Goal: Task Accomplishment & Management: Complete application form

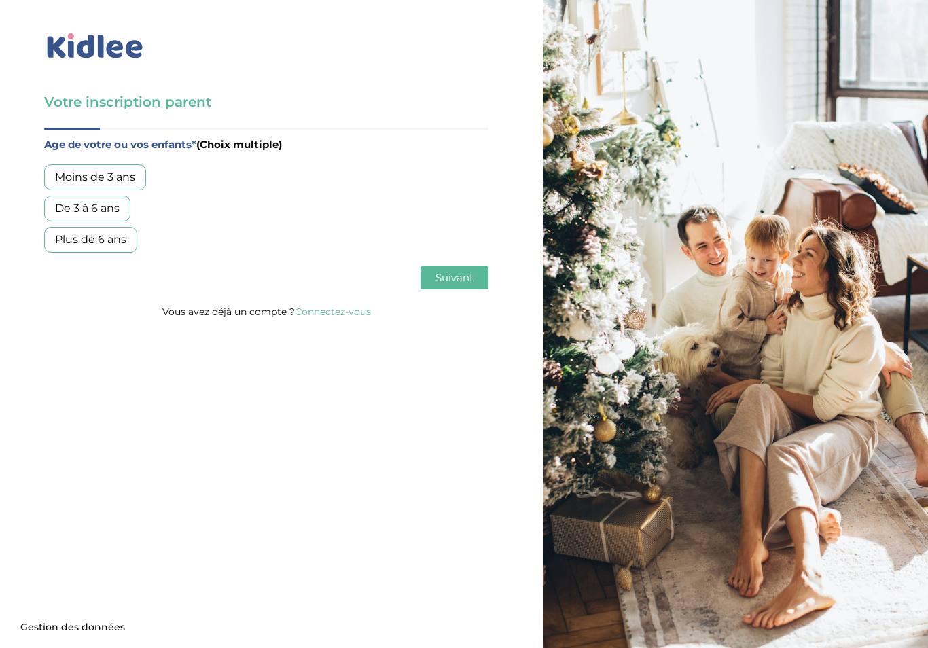
click at [112, 244] on div "Plus de 6 ans" at bounding box center [90, 240] width 93 height 26
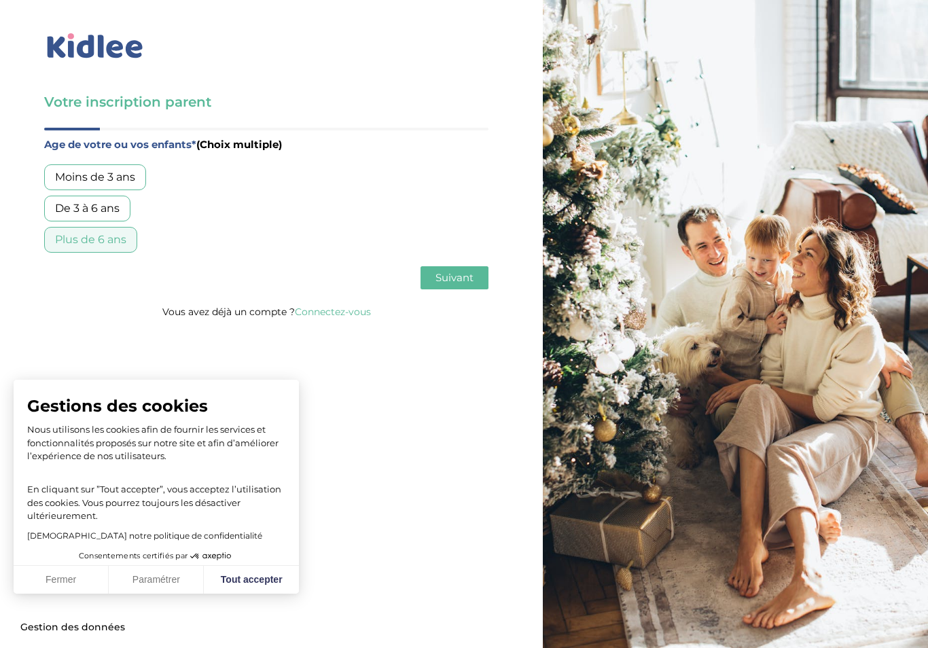
click at [251, 582] on button "Tout accepter" at bounding box center [251, 580] width 95 height 29
checkbox input "true"
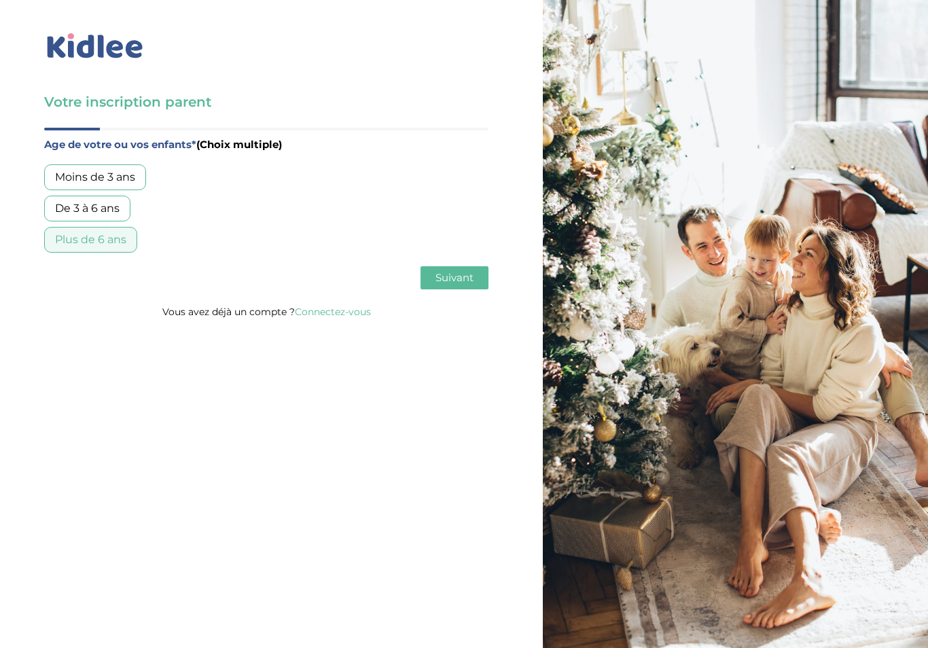
click at [471, 275] on span "Suivant" at bounding box center [454, 277] width 38 height 13
click at [109, 170] on div "Garde régulière" at bounding box center [97, 177] width 106 height 26
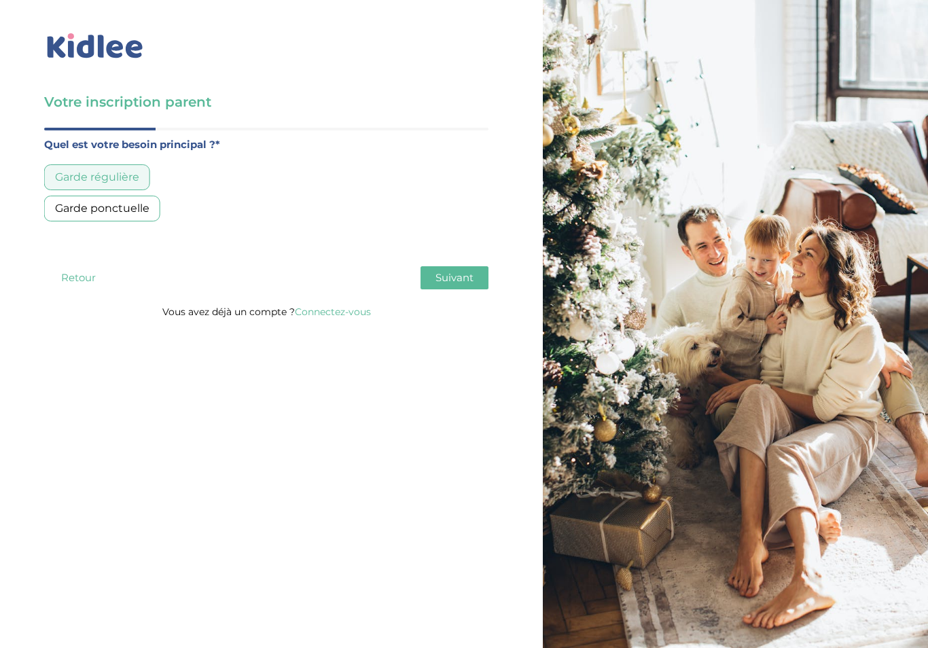
click at [469, 281] on span "Suivant" at bounding box center [454, 277] width 38 height 13
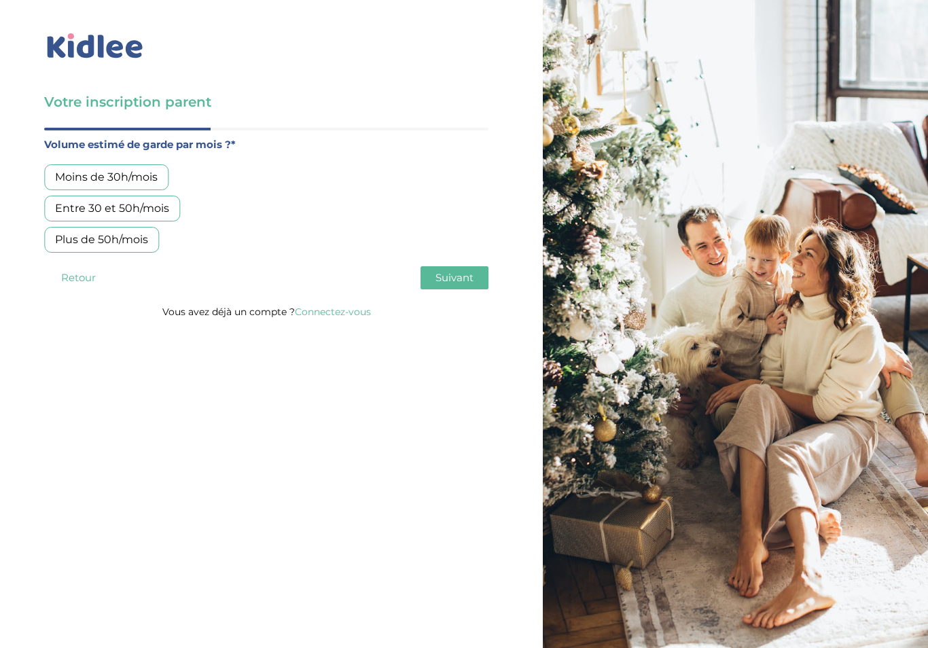
click at [128, 181] on div "Moins de 30h/mois" at bounding box center [106, 177] width 124 height 26
click at [151, 198] on div "Entre 30 et 50h/mois" at bounding box center [112, 209] width 136 height 26
click at [460, 278] on span "Suivant" at bounding box center [454, 277] width 38 height 13
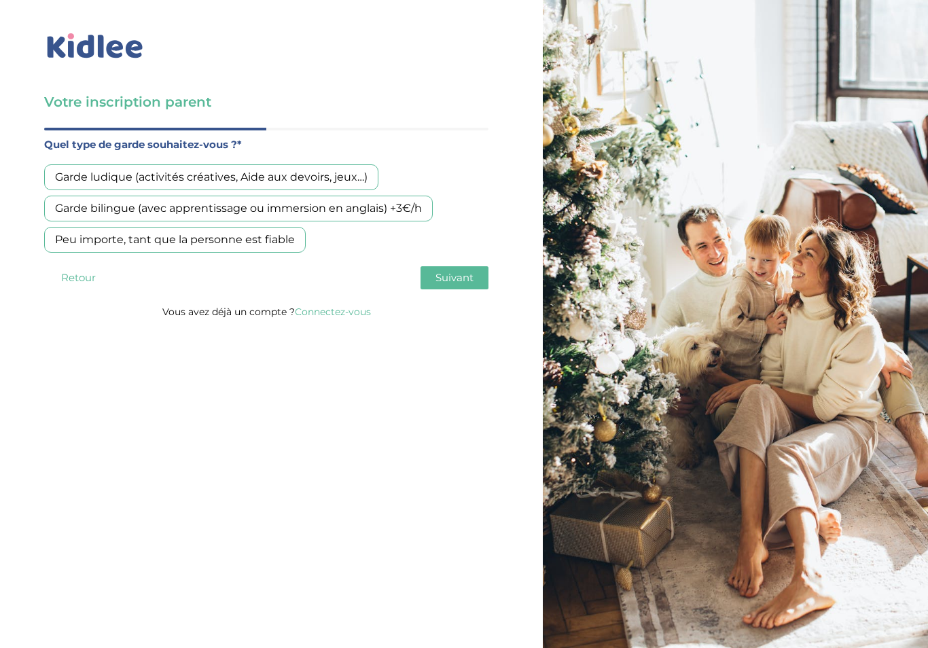
click at [332, 171] on div "Garde ludique (activités créatives, Aide aux devoirs, jeux…)" at bounding box center [211, 177] width 334 height 26
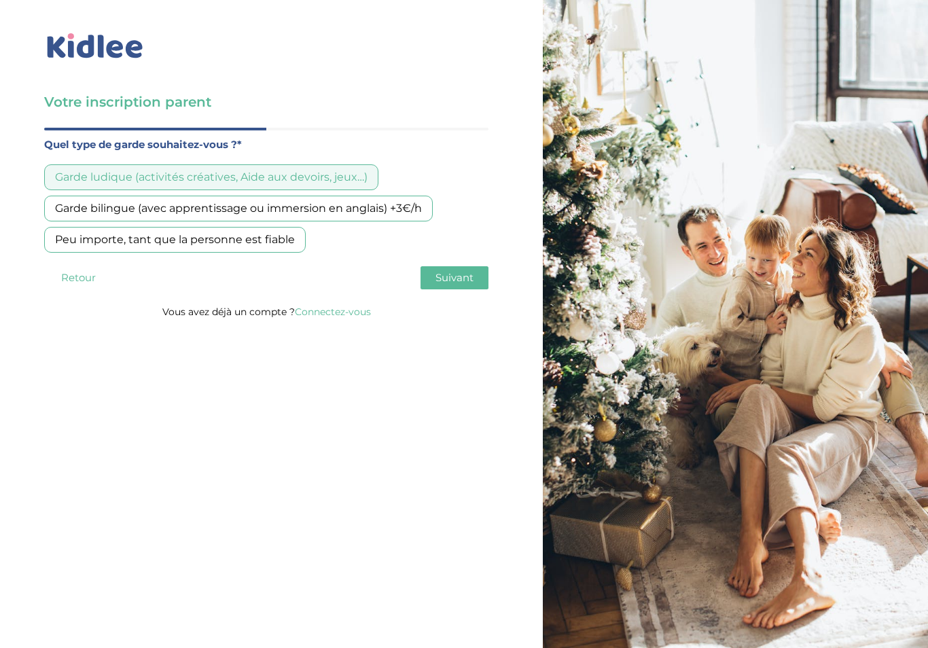
click at [475, 280] on button "Suivant" at bounding box center [454, 277] width 68 height 23
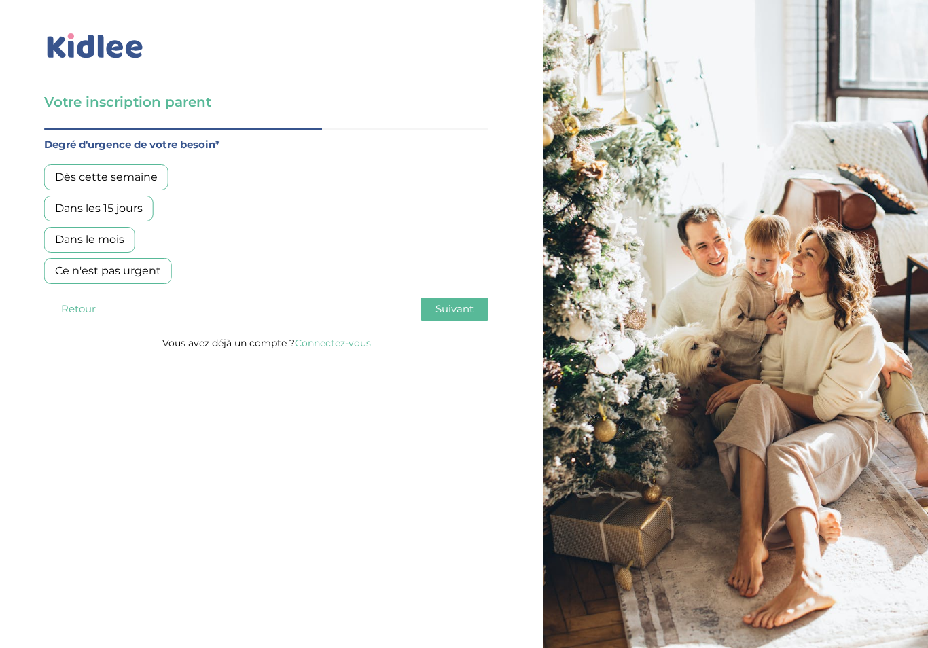
click at [116, 217] on div "Dans les 15 jours" at bounding box center [98, 209] width 109 height 26
click at [456, 303] on span "Suivant" at bounding box center [454, 308] width 38 height 13
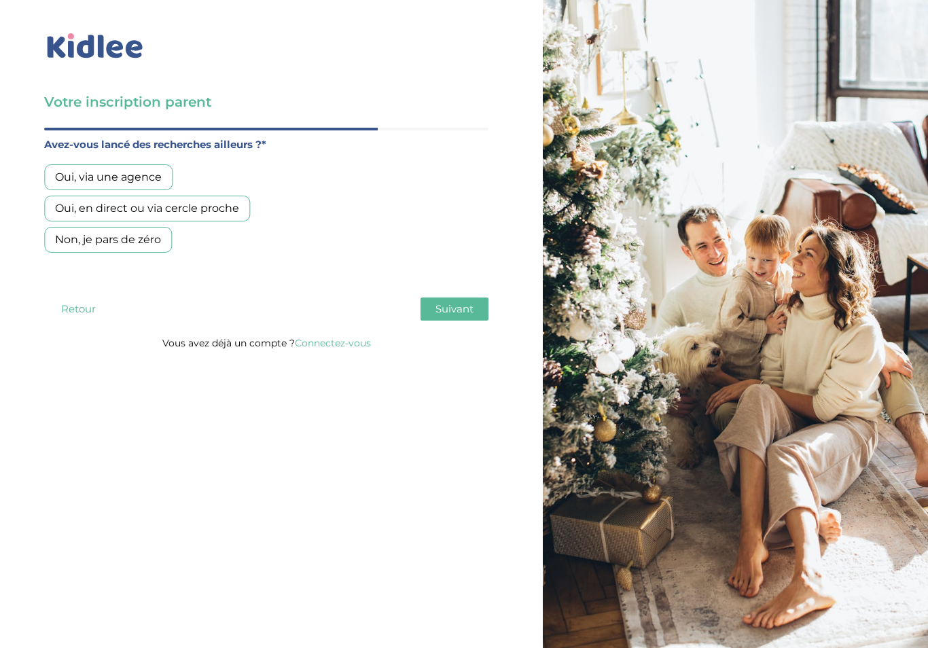
click at [219, 208] on div "Oui, en direct ou via cercle proche" at bounding box center [147, 209] width 206 height 26
click at [459, 306] on span "Suivant" at bounding box center [454, 308] width 38 height 13
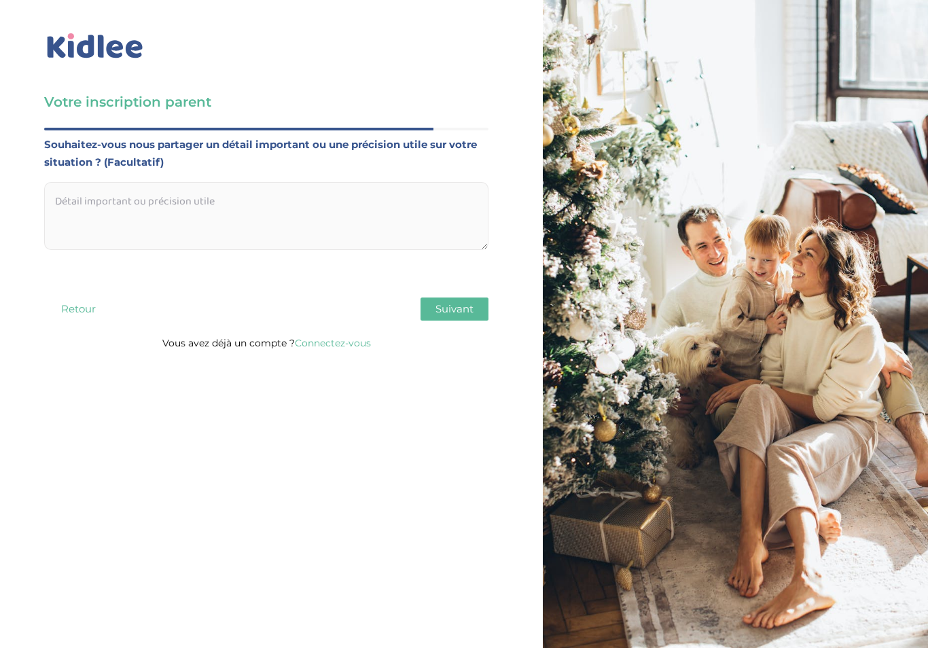
click at [94, 202] on textarea at bounding box center [266, 216] width 444 height 68
paste textarea "Recherche garde d’enfant (10 ans et demi) - sorties école (Paris 16ème) - 2025/…"
click at [105, 226] on textarea "Recherche garde d’enfant (10 ans et demi) - sorties école (Paris 16ème) - 2025/…" at bounding box center [266, 216] width 444 height 68
click at [223, 201] on textarea "Recherche garde d’enfant (10 ans et demi) - sorties école (Paris 16ème) - 2025/…" at bounding box center [266, 216] width 444 height 68
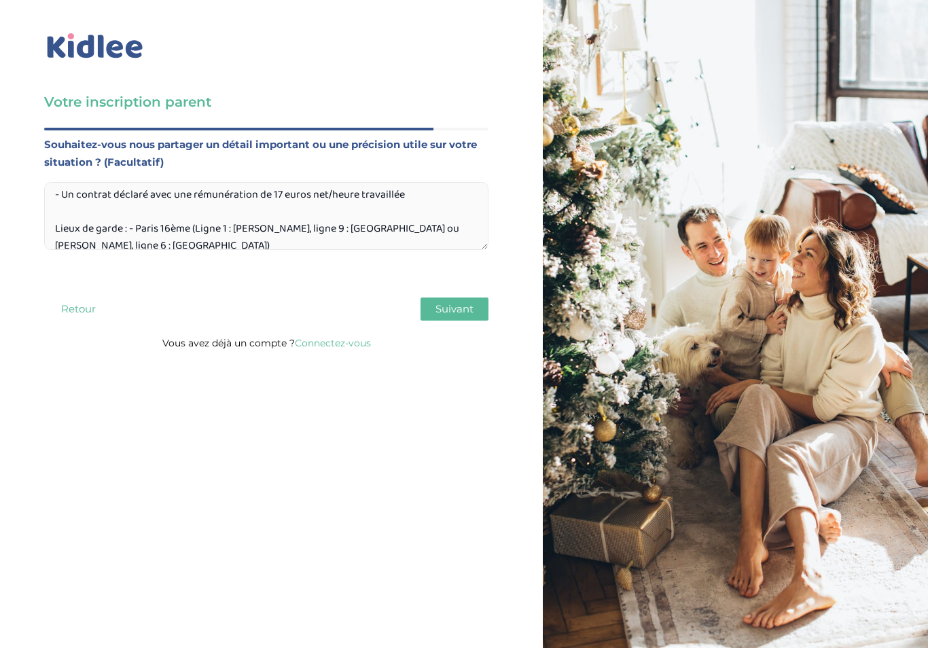
scroll to position [247, 0]
click at [54, 214] on textarea "Recherche garde d’enfant (10 ans et demi) - sorties école (Paris 16ème) - 2025/…" at bounding box center [266, 216] width 444 height 68
click at [51, 221] on textarea "Recherche garde d’enfant (10 ans et demi) - sorties école (Paris 16ème) - 2025/…" at bounding box center [266, 216] width 444 height 68
click at [410, 217] on textarea "Recherche garde d’enfant (10 ans et demi) - sorties école (Paris 16ème) - 2025/…" at bounding box center [266, 216] width 444 height 68
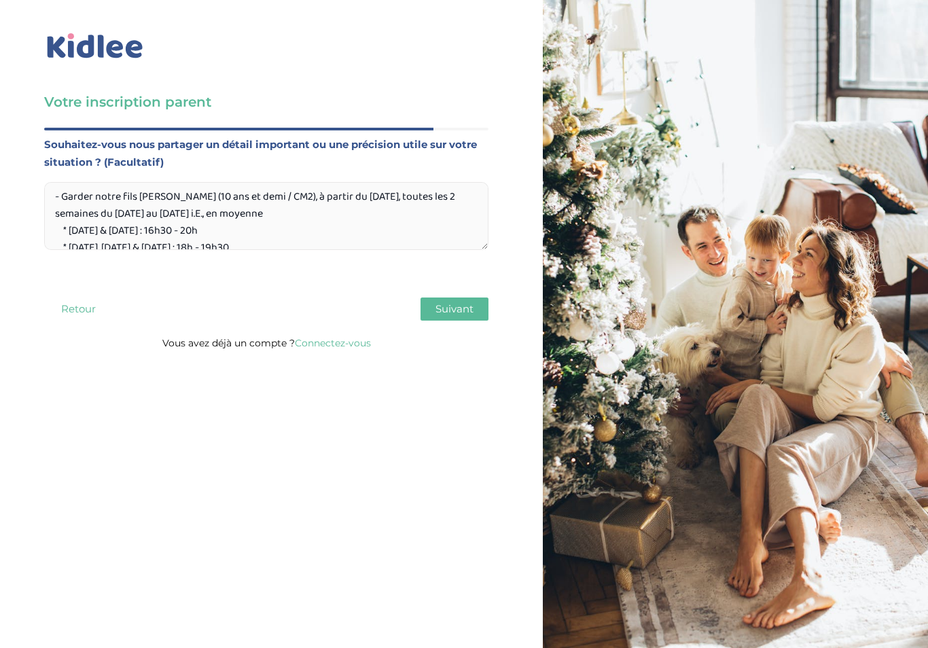
scroll to position [90, 0]
click at [210, 228] on textarea "Recherche garde d’enfant (10 ans et demi) - sorties école (Paris 16ème) - 2025/…" at bounding box center [266, 216] width 444 height 68
click at [341, 230] on textarea "Recherche garde d’enfant (10 ans et demi) - sorties école (Paris 16ème) - 2025/…" at bounding box center [266, 216] width 444 height 68
type textarea "Recherche garde d’enfant (10 ans et demi) - sorties école (Paris 16ème) - 2025/…"
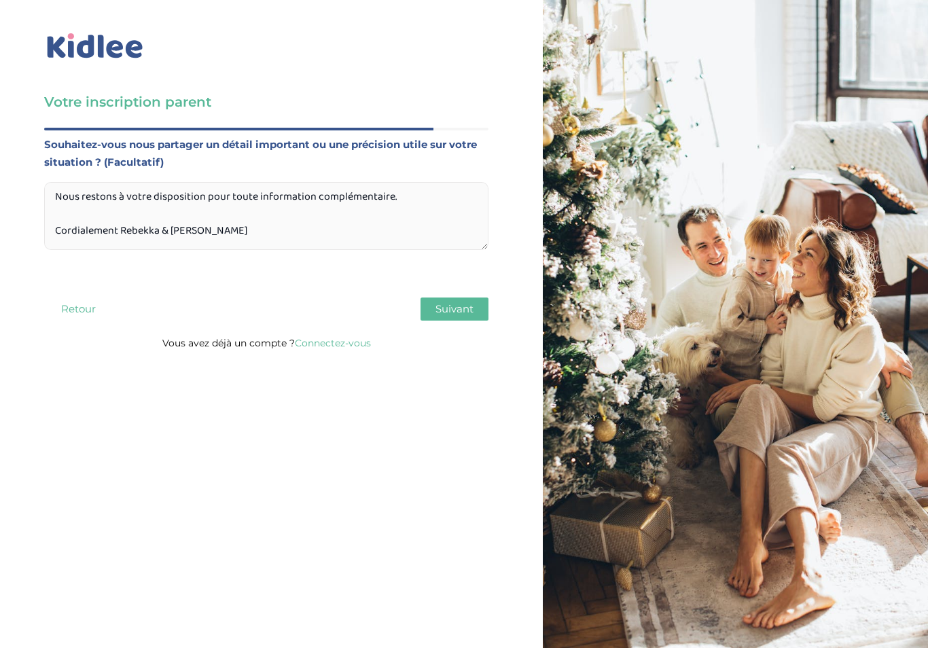
click at [465, 308] on span "Suivant" at bounding box center [454, 308] width 38 height 13
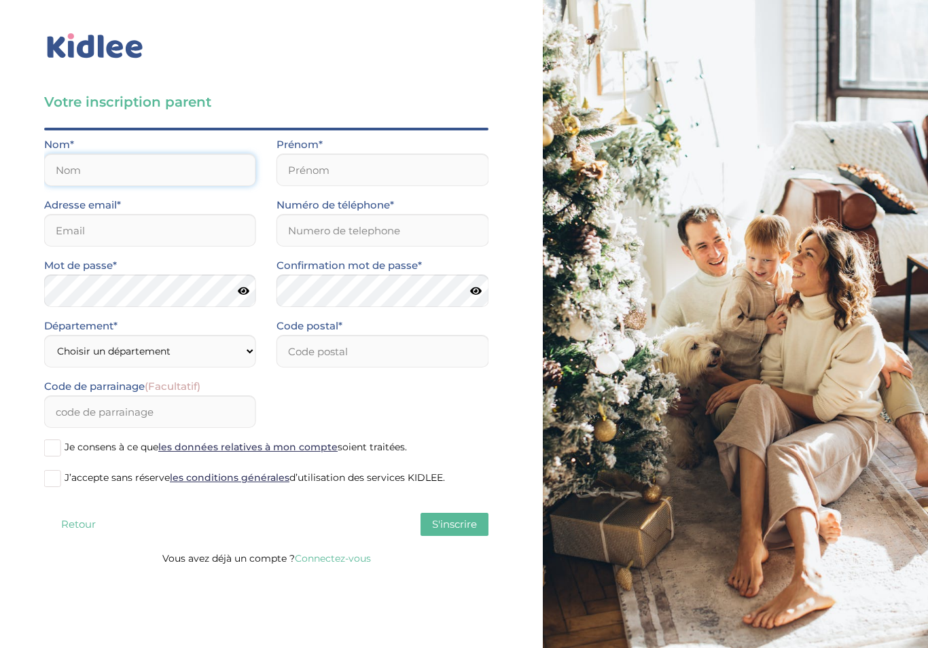
click at [88, 170] on input "text" at bounding box center [150, 170] width 212 height 33
type input "Benoit"
click at [351, 162] on input "text" at bounding box center [382, 170] width 212 height 33
type input "V"
type input "Bergua"
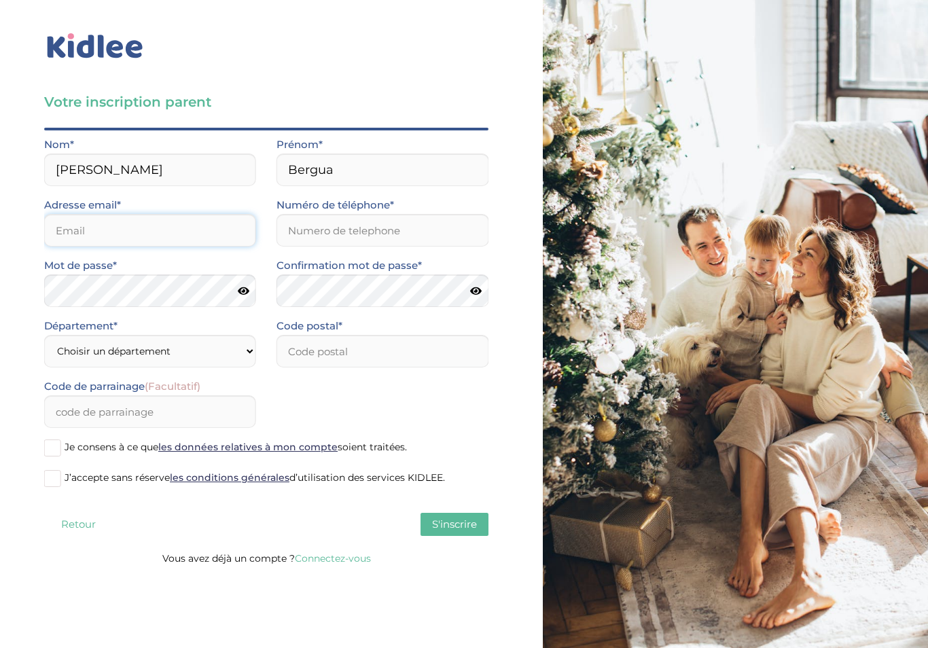
click at [95, 229] on input "email" at bounding box center [150, 230] width 212 height 33
type input "[EMAIL_ADDRESS][DOMAIN_NAME]"
click at [350, 235] on input "Numéro de téléphone*" at bounding box center [382, 230] width 212 height 33
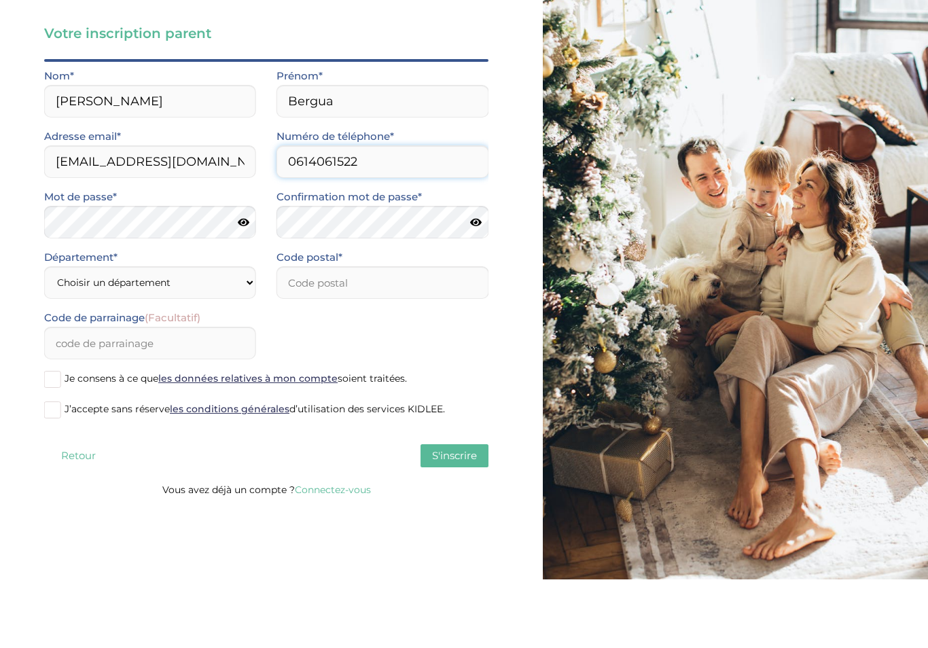
type input "0614061522"
click at [473, 286] on icon at bounding box center [476, 291] width 12 height 10
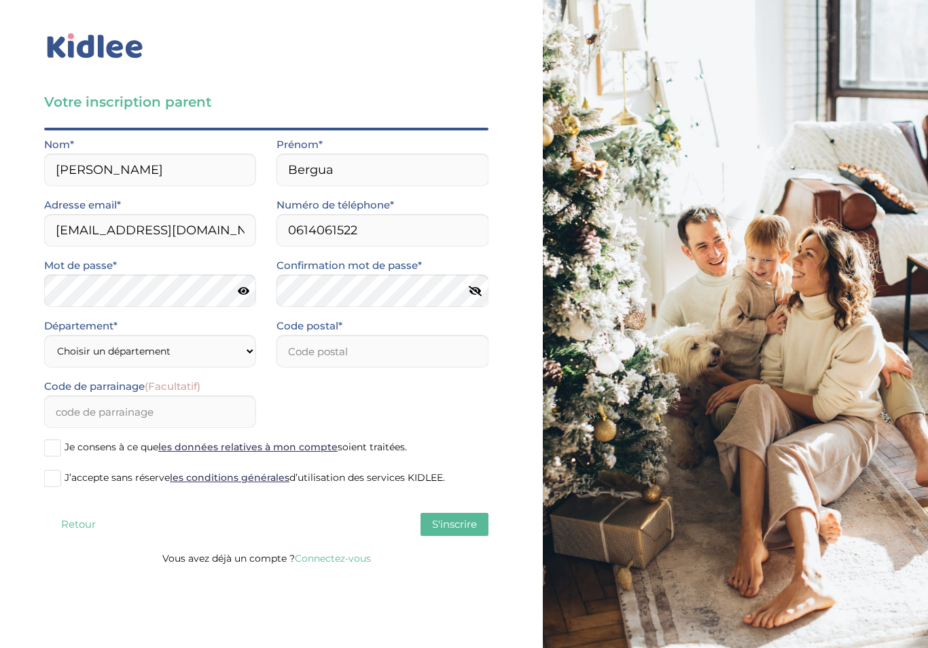
click at [238, 286] on icon at bounding box center [244, 291] width 12 height 10
click at [177, 336] on select "Choisir un département Paris (75) Hauts-de-Seine (92) Yvelines (78) Val-de-Marn…" at bounding box center [150, 351] width 212 height 33
select select "75"
click at [344, 335] on input "number" at bounding box center [382, 351] width 212 height 33
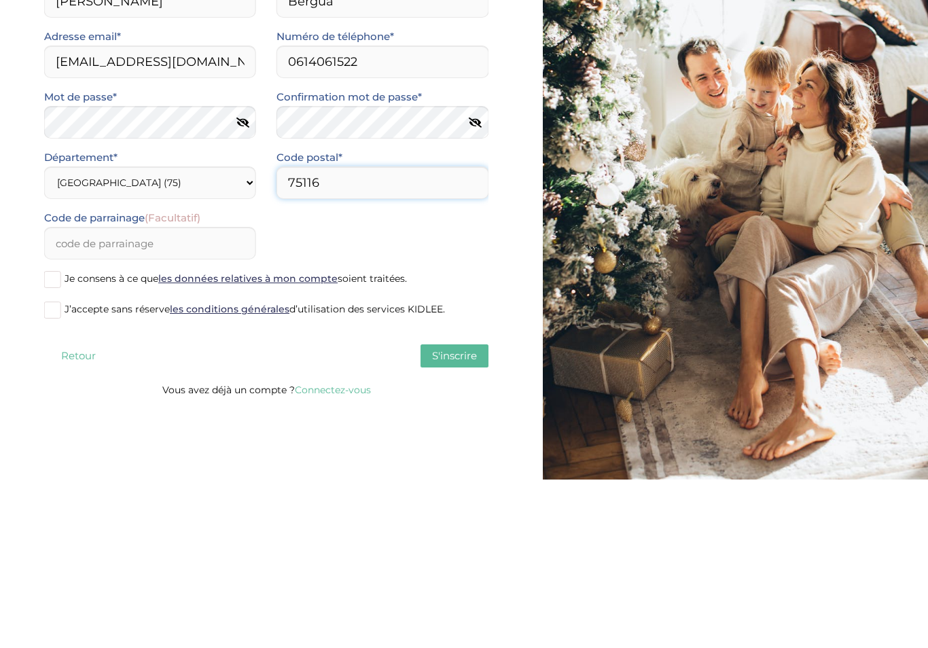
type input "75116"
click at [113, 395] on input "Code de parrainage (Facultatif)" at bounding box center [150, 411] width 212 height 33
click at [54, 439] on span at bounding box center [52, 447] width 17 height 17
click at [0, 0] on input "Je consens à ce que les données relatives à mon compte soient traitées." at bounding box center [0, 0] width 0 height 0
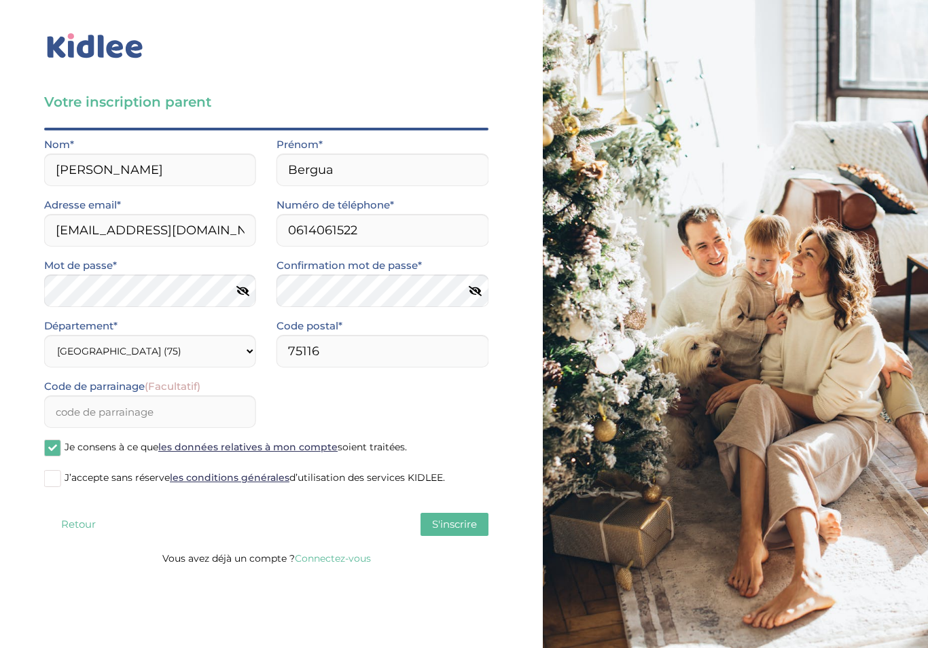
click at [52, 470] on span at bounding box center [52, 478] width 17 height 17
click at [0, 0] on input "J’accepte sans réserve les conditions générales d’utilisation des services KIDL…" at bounding box center [0, 0] width 0 height 0
click at [55, 439] on span at bounding box center [52, 447] width 17 height 17
click at [0, 0] on input "Je consens à ce que les données relatives à mon compte soient traitées." at bounding box center [0, 0] width 0 height 0
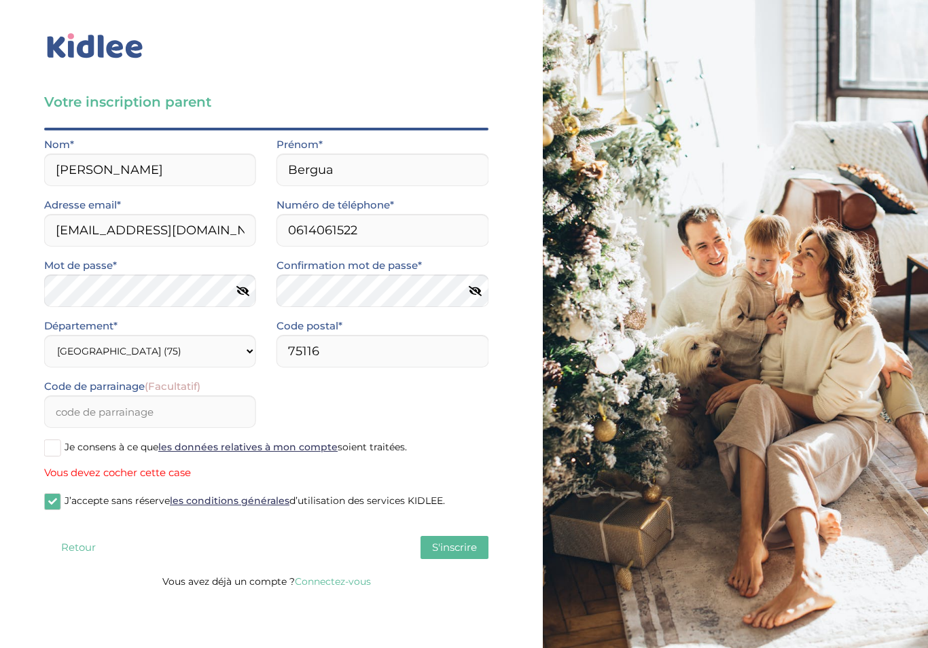
click at [56, 439] on span at bounding box center [52, 447] width 17 height 17
click at [0, 0] on input "Je consens à ce que les données relatives à mon compte soient traitées." at bounding box center [0, 0] width 0 height 0
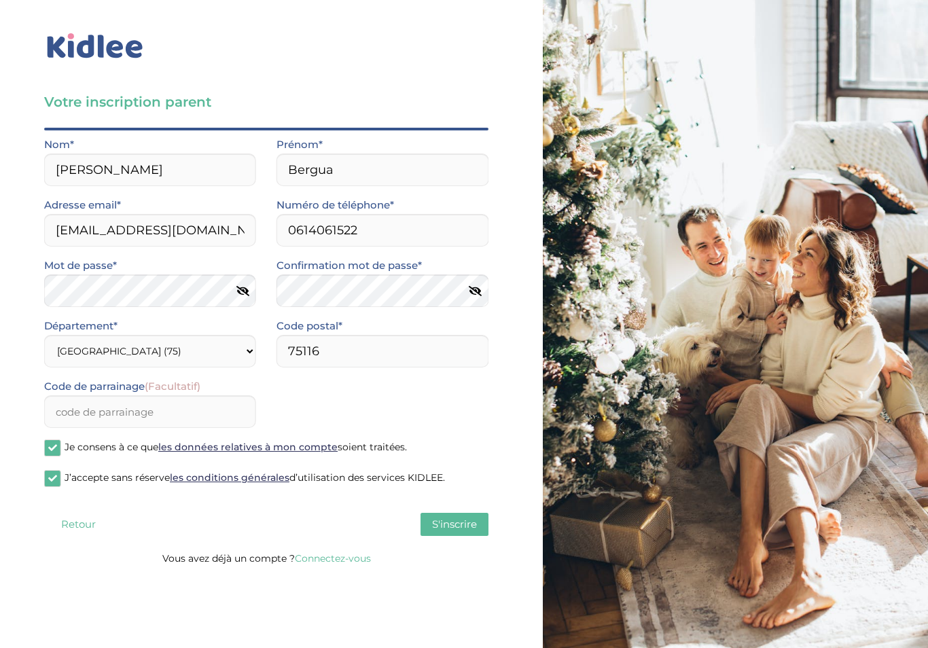
click at [454, 518] on span "S'inscrire" at bounding box center [454, 524] width 45 height 13
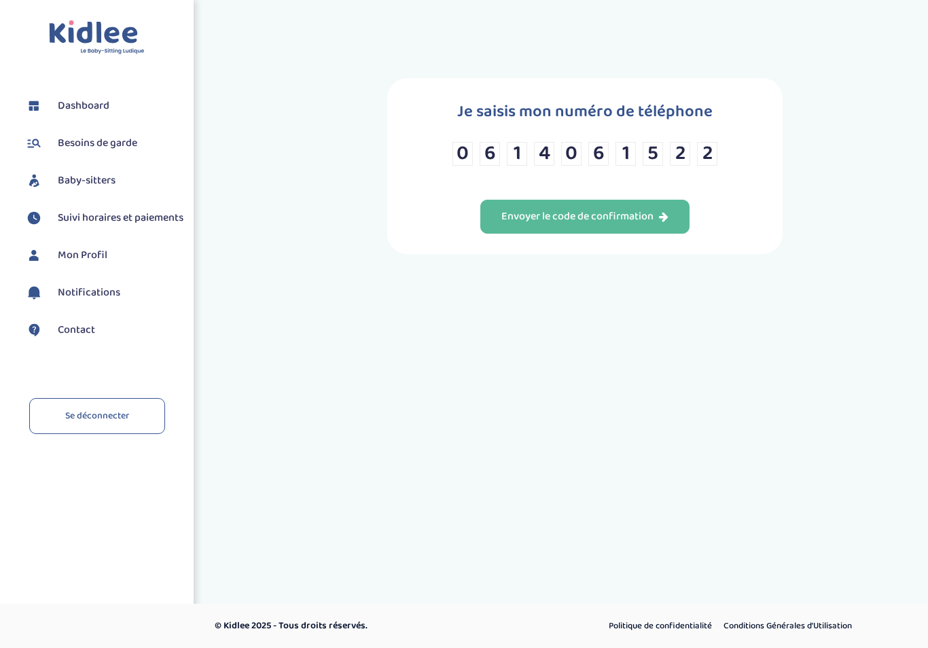
click at [602, 223] on div "Envoyer le code de confirmation" at bounding box center [584, 217] width 167 height 16
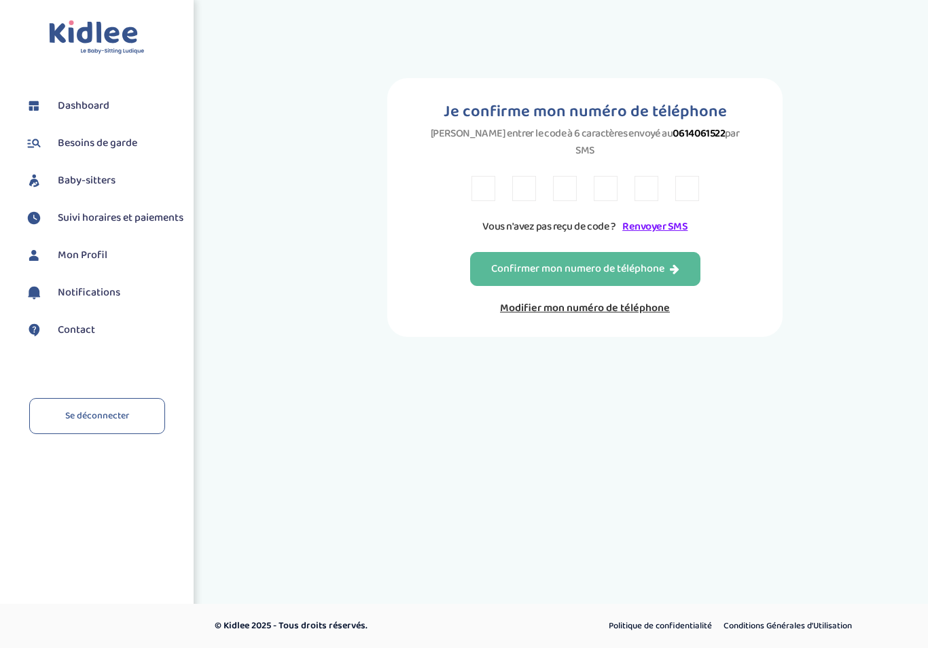
click at [910, 473] on div "Toggle navigation FAQ Benoit Bergua Dashboard Besoins de garde Baby-sitters Sui…" at bounding box center [464, 237] width 928 height 475
click at [477, 177] on input "text" at bounding box center [483, 188] width 24 height 25
type input "K"
type input "Y"
type input "V"
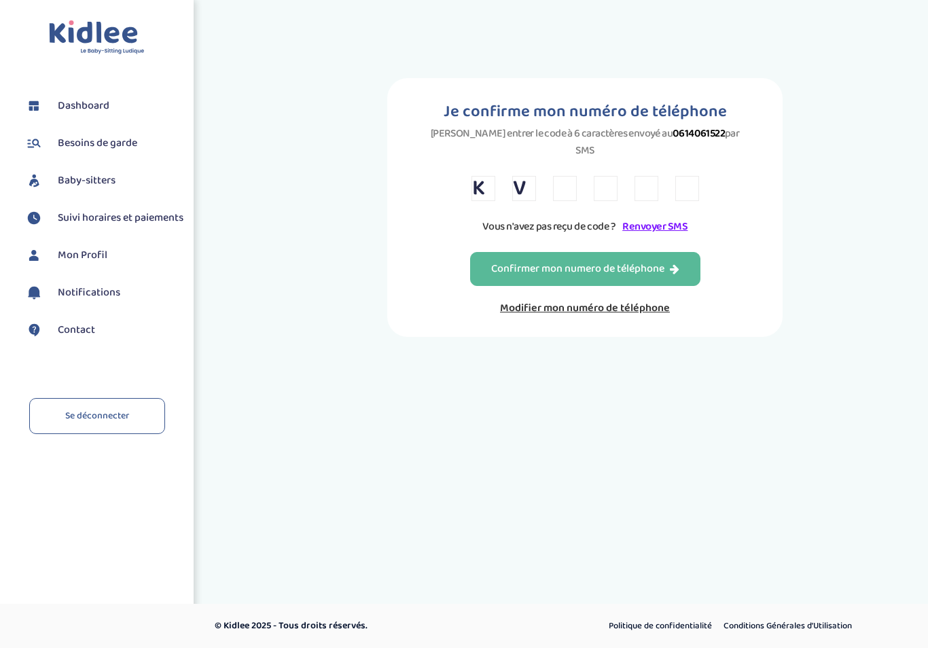
type input "P"
type input "K"
type input "2"
type input "L"
click at [626, 266] on div "Confirmer mon numero de téléphone" at bounding box center [585, 269] width 188 height 16
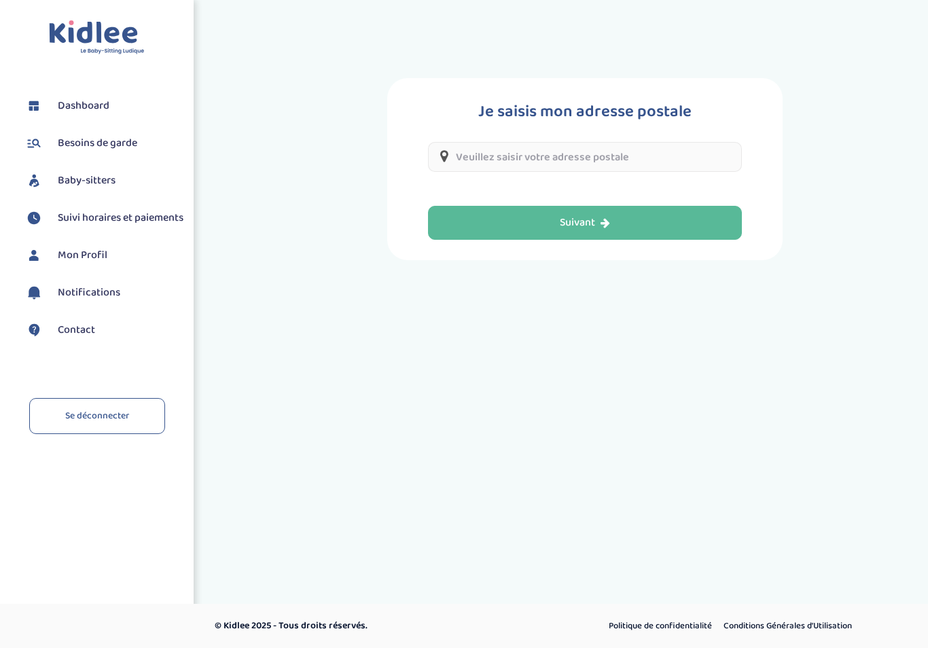
click at [490, 165] on input "text" at bounding box center [585, 157] width 314 height 30
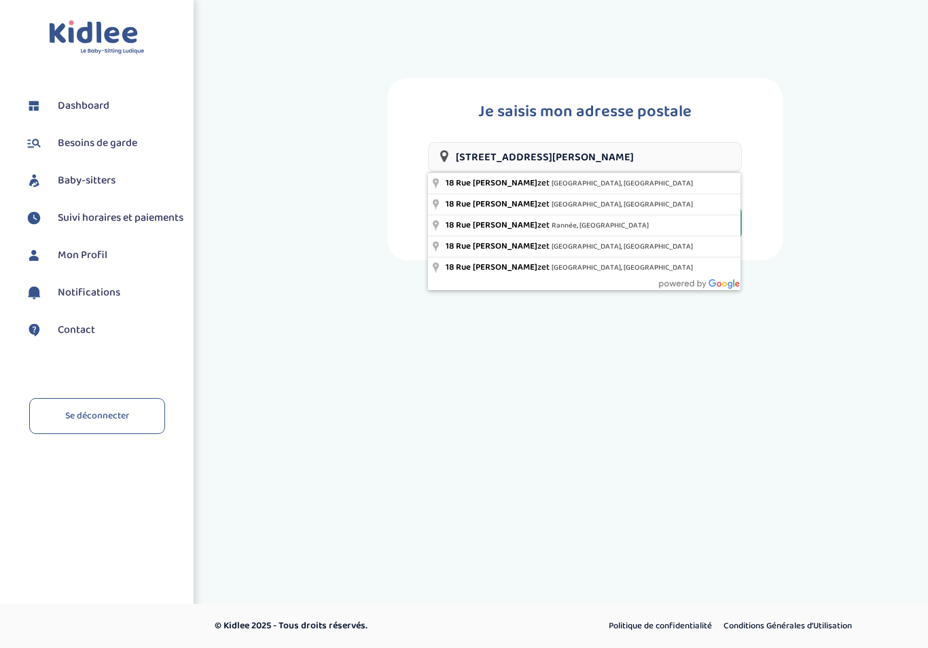
type input "[STREET_ADDRESS][PERSON_NAME]"
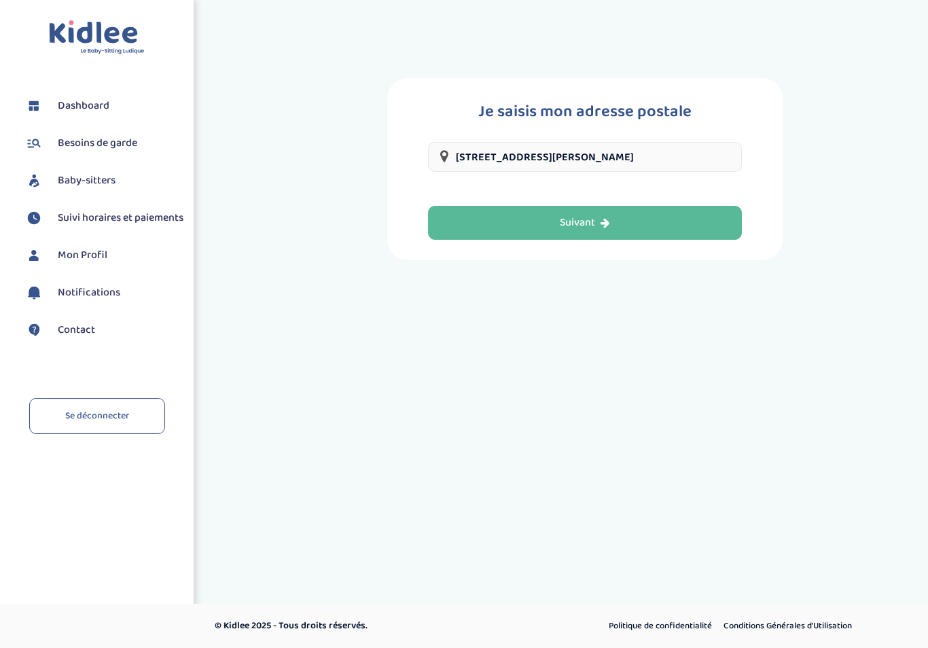
click at [602, 221] on icon "button" at bounding box center [605, 222] width 10 height 11
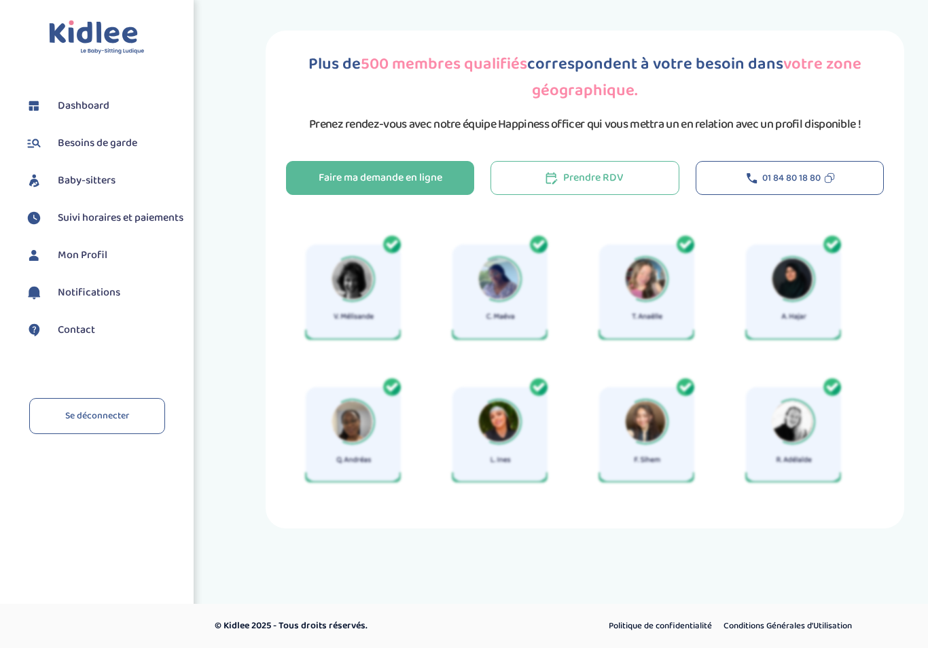
click at [399, 178] on div "Faire ma demande en ligne" at bounding box center [381, 178] width 124 height 16
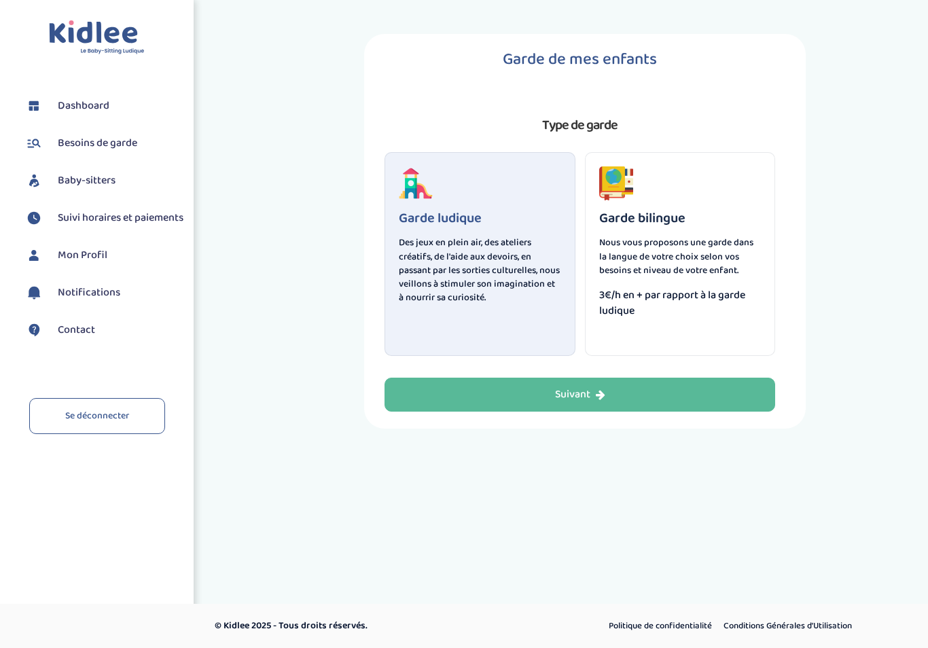
click at [584, 395] on div "Suivant" at bounding box center [580, 395] width 50 height 16
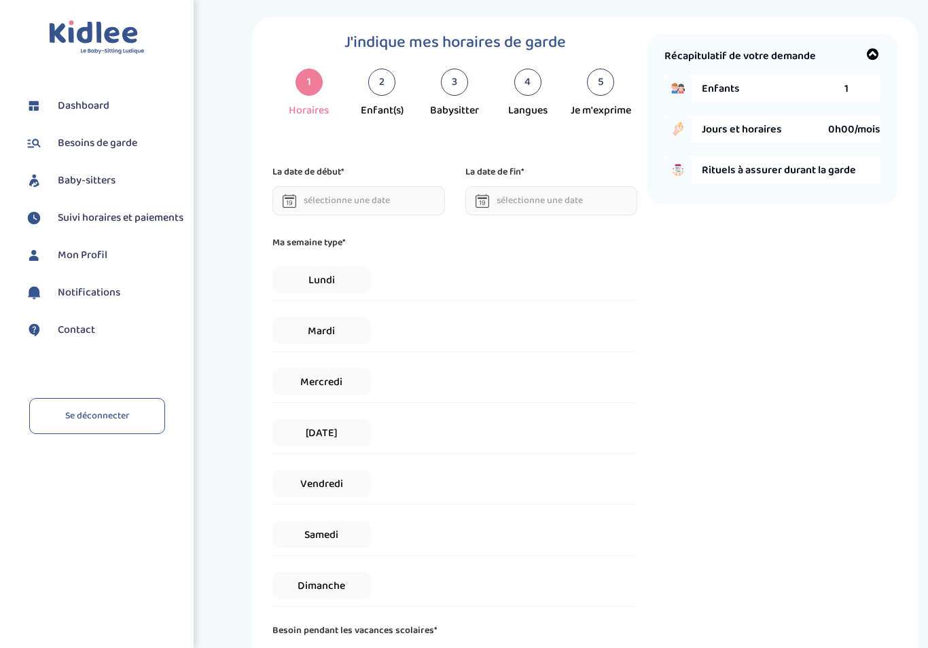
scroll to position [21, 0]
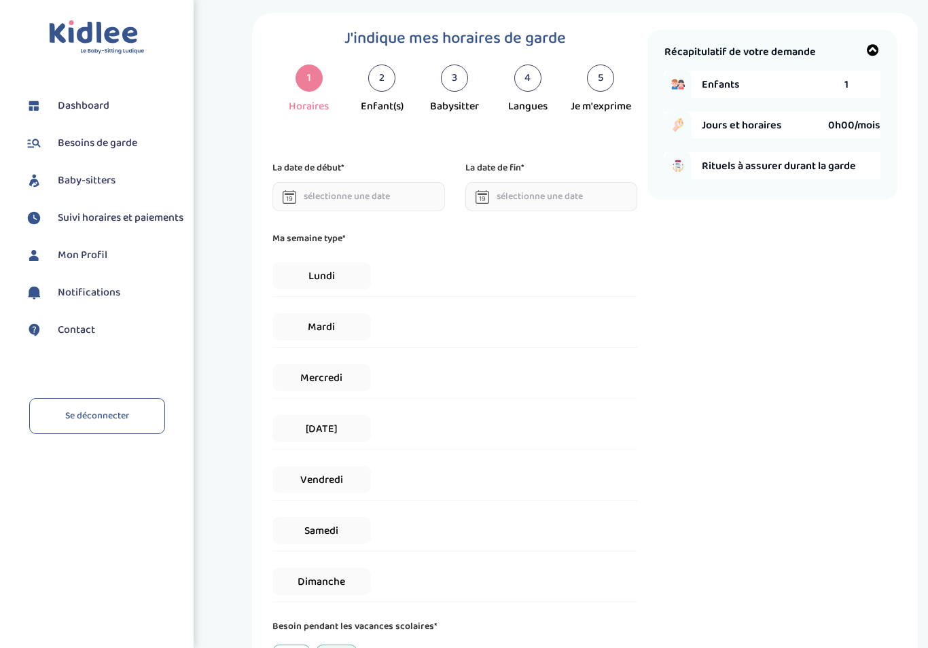
click at [380, 192] on input "text" at bounding box center [358, 196] width 173 height 29
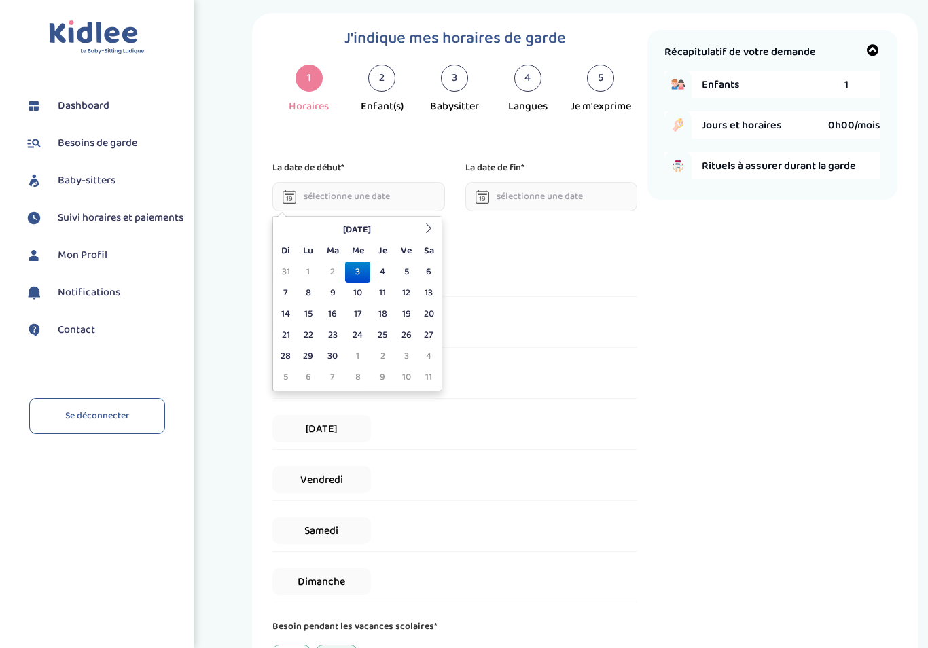
click at [314, 289] on td "8" at bounding box center [308, 293] width 24 height 21
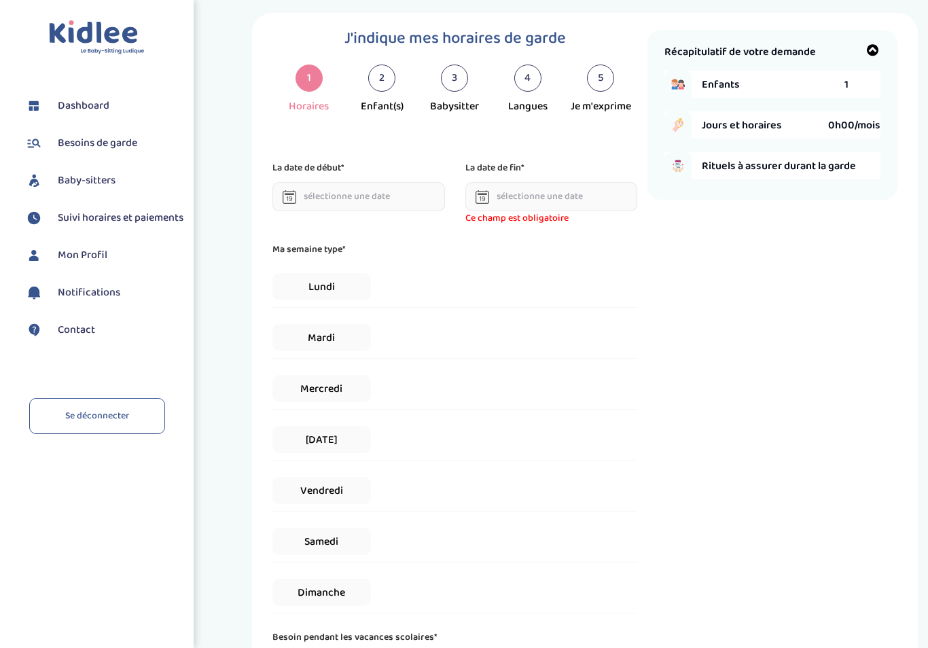
type input "[DATE]"
click at [552, 196] on input "text" at bounding box center [551, 196] width 173 height 29
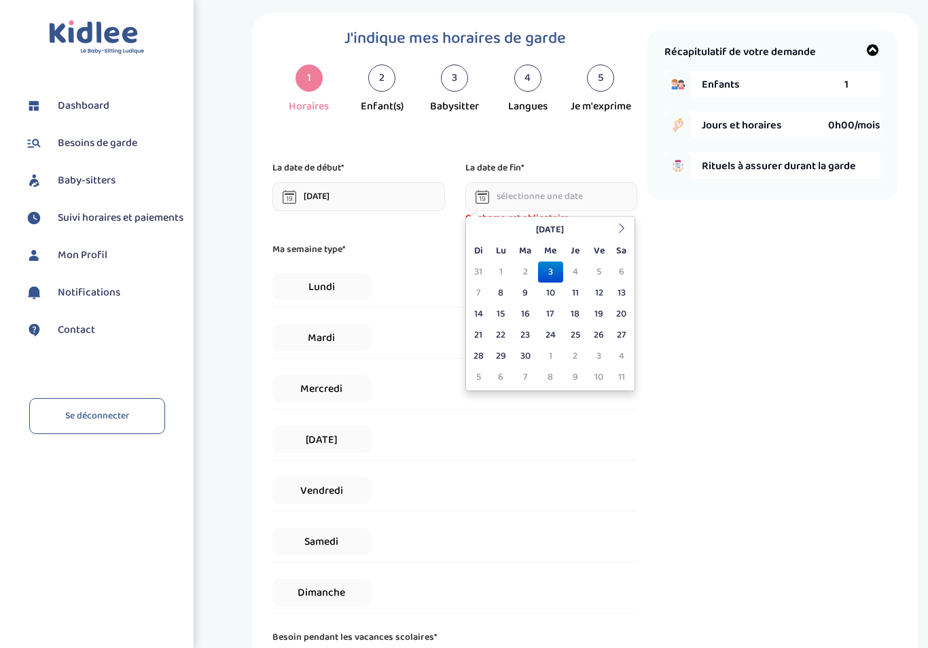
click at [617, 225] on icon at bounding box center [622, 228] width 10 height 10
click at [617, 227] on icon at bounding box center [622, 228] width 10 height 10
click at [617, 228] on icon at bounding box center [622, 228] width 10 height 10
click at [617, 229] on icon at bounding box center [622, 228] width 10 height 10
click at [611, 233] on th at bounding box center [621, 229] width 20 height 21
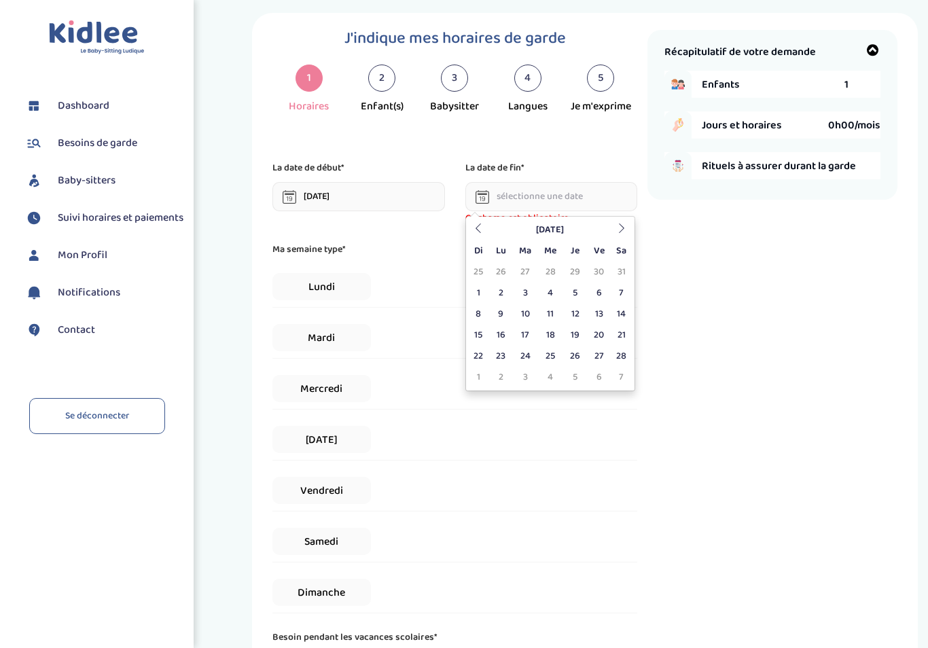
click at [611, 229] on th at bounding box center [621, 229] width 20 height 21
click at [605, 235] on th "[DATE]" at bounding box center [549, 229] width 122 height 21
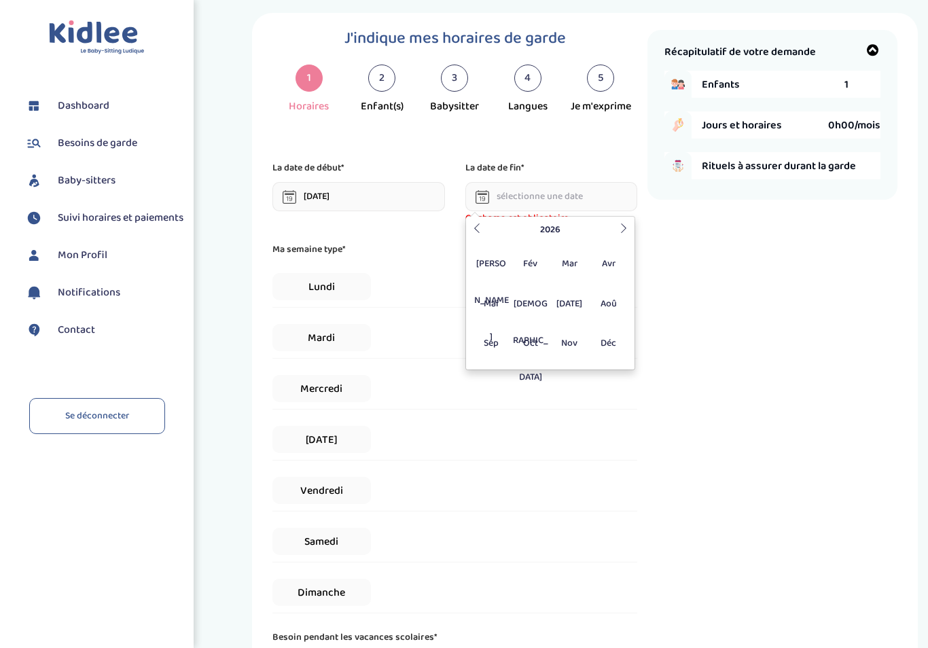
click at [575, 308] on span "[DATE]" at bounding box center [570, 303] width 36 height 37
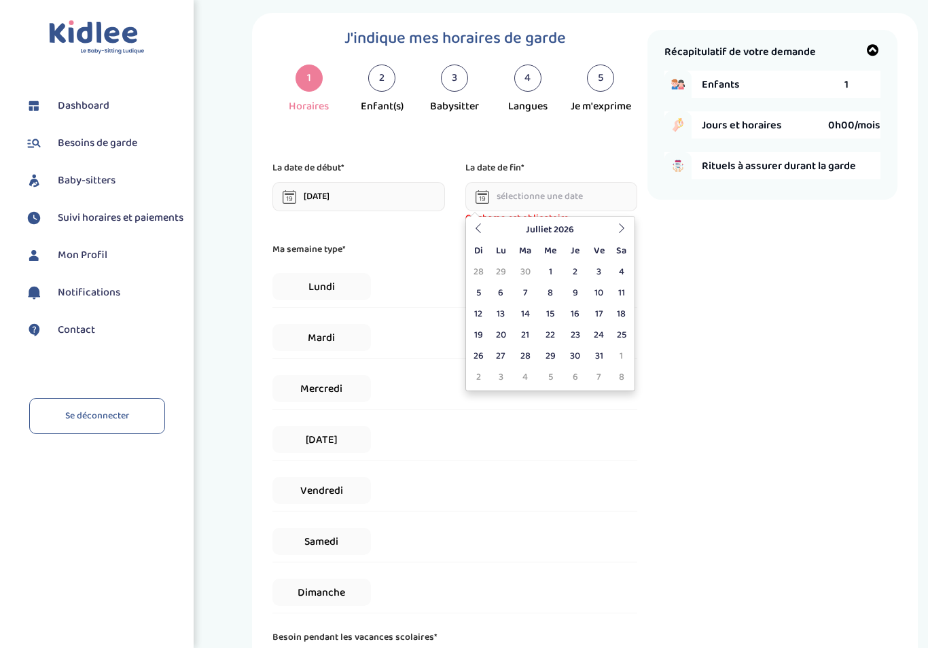
click at [482, 230] on icon at bounding box center [478, 228] width 10 height 10
click at [580, 340] on td "25" at bounding box center [575, 335] width 24 height 21
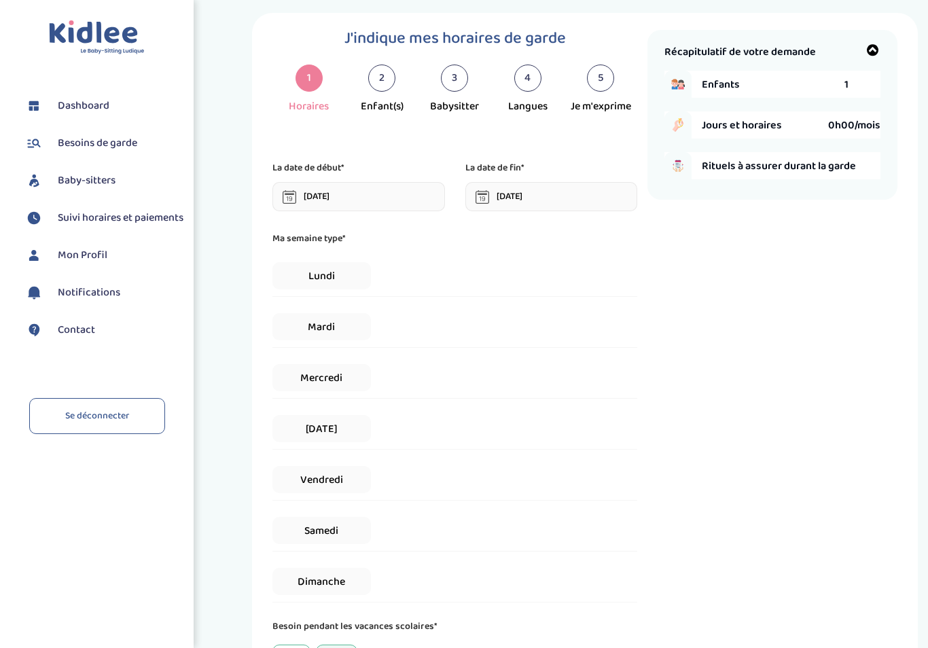
click at [341, 283] on span "Lundi" at bounding box center [321, 275] width 98 height 27
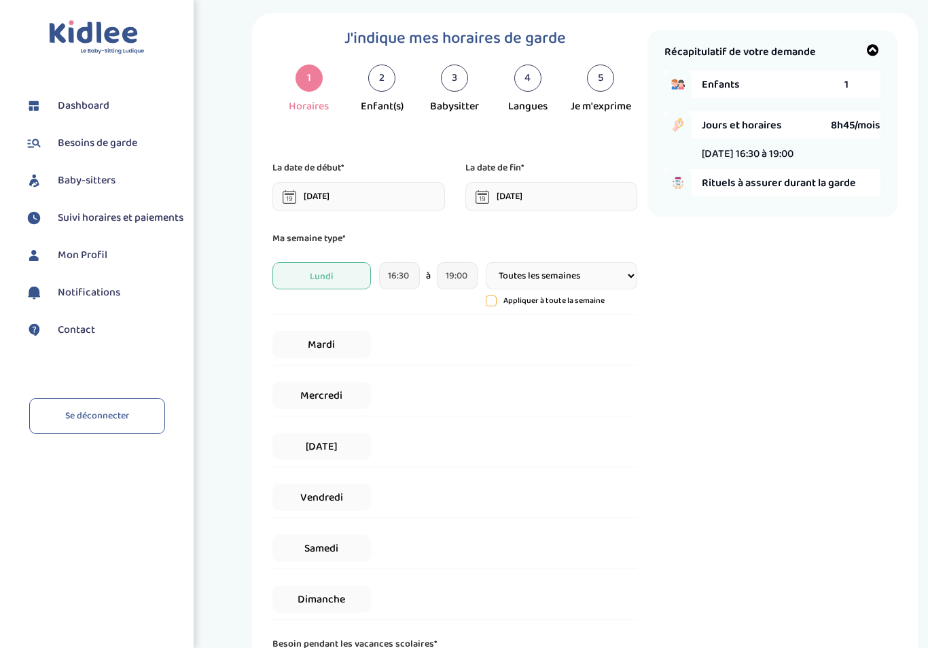
click at [346, 337] on span "Mardi" at bounding box center [321, 344] width 98 height 27
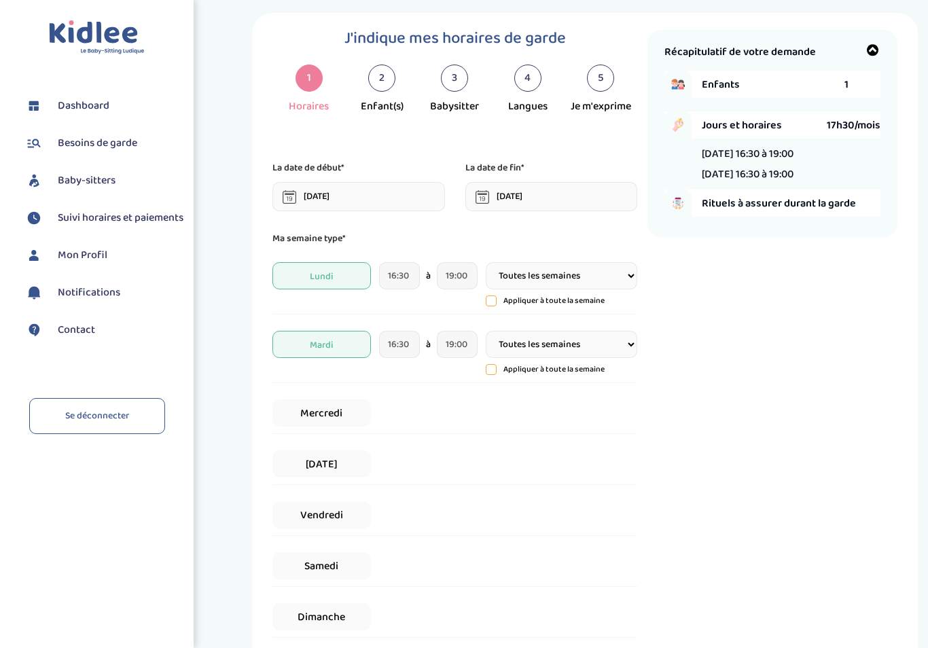
click at [342, 414] on span "Mercredi" at bounding box center [321, 412] width 98 height 27
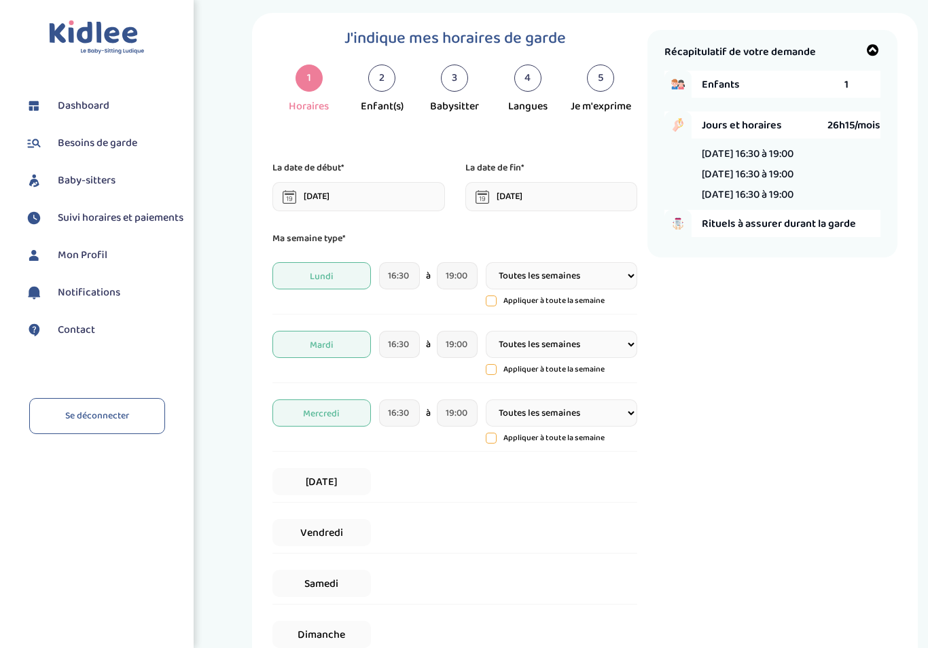
click at [568, 197] on input "[DATE]" at bounding box center [551, 196] width 173 height 29
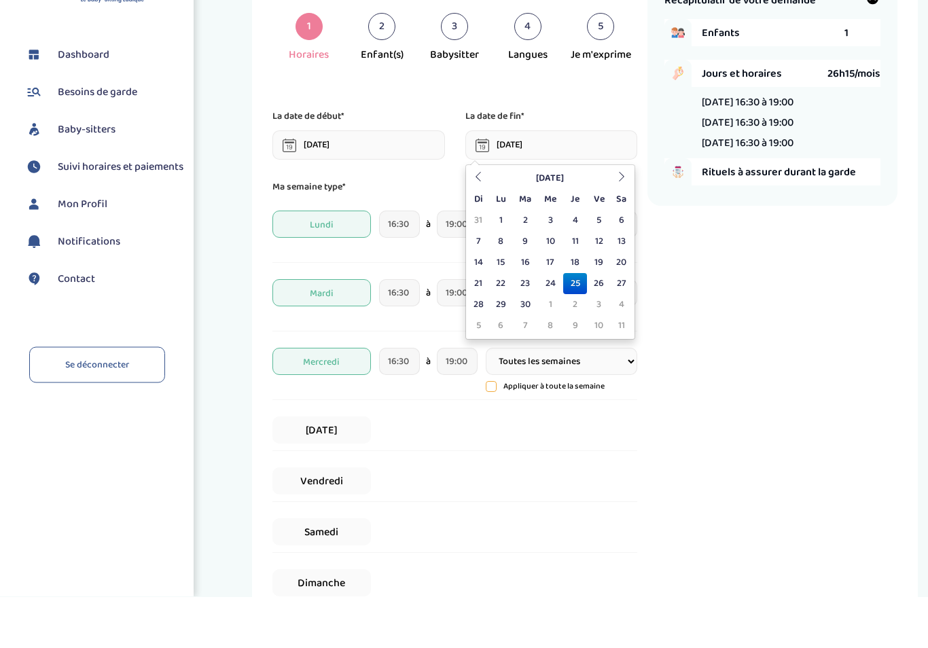
click at [579, 346] on td "2" at bounding box center [575, 356] width 24 height 21
type input "[DATE]"
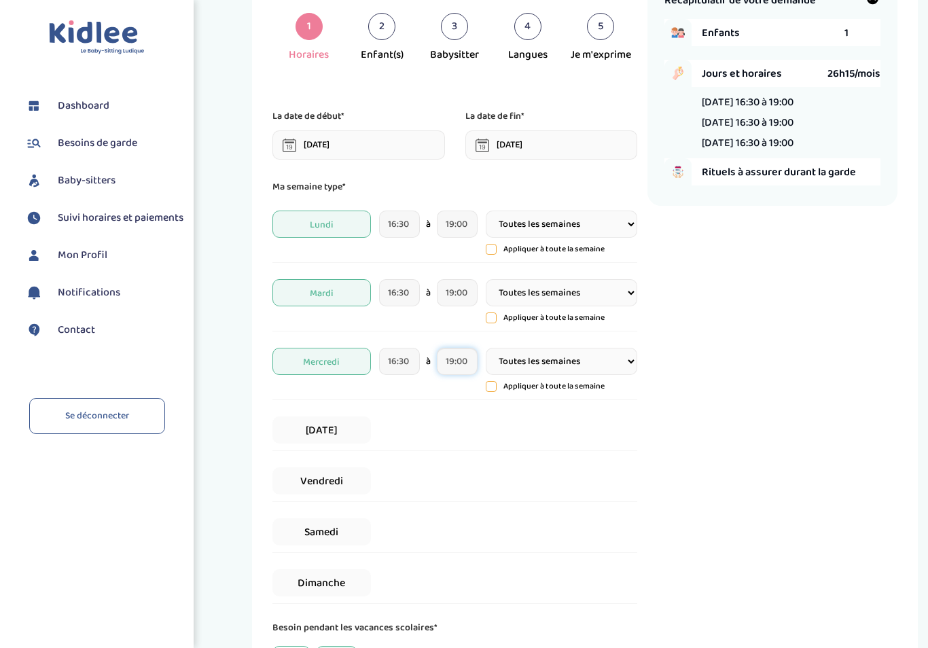
click at [468, 367] on input "19:00" at bounding box center [457, 361] width 41 height 27
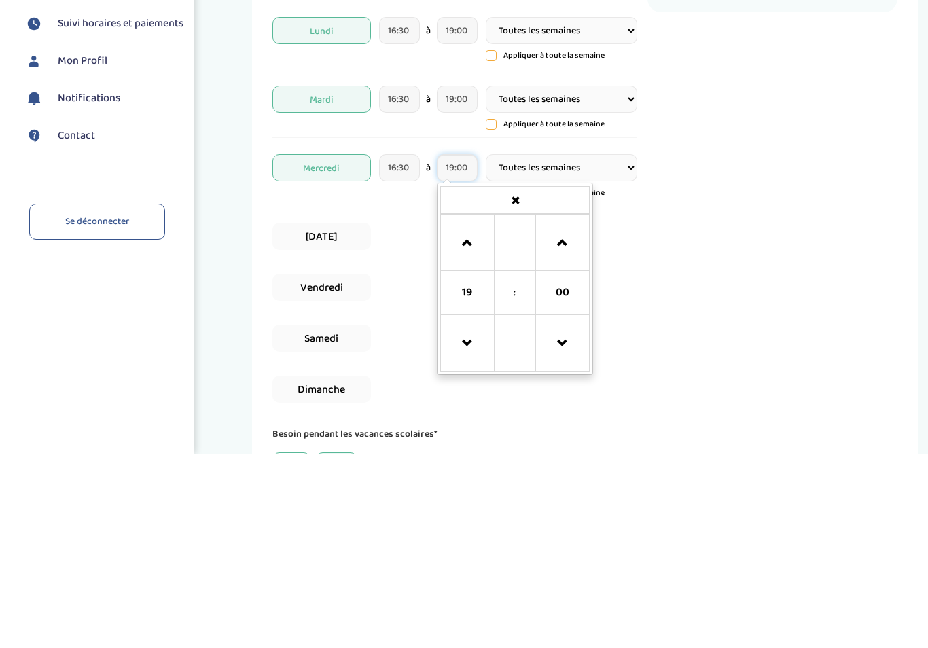
click at [562, 419] on span at bounding box center [562, 437] width 37 height 37
click at [566, 419] on span at bounding box center [562, 437] width 37 height 37
type input "19:30"
click at [732, 203] on div "Récapitulatif de votre demande Enfants 1 Jours et horaires 28h00/mois [DATE] 16…" at bounding box center [772, 353] width 250 height 748
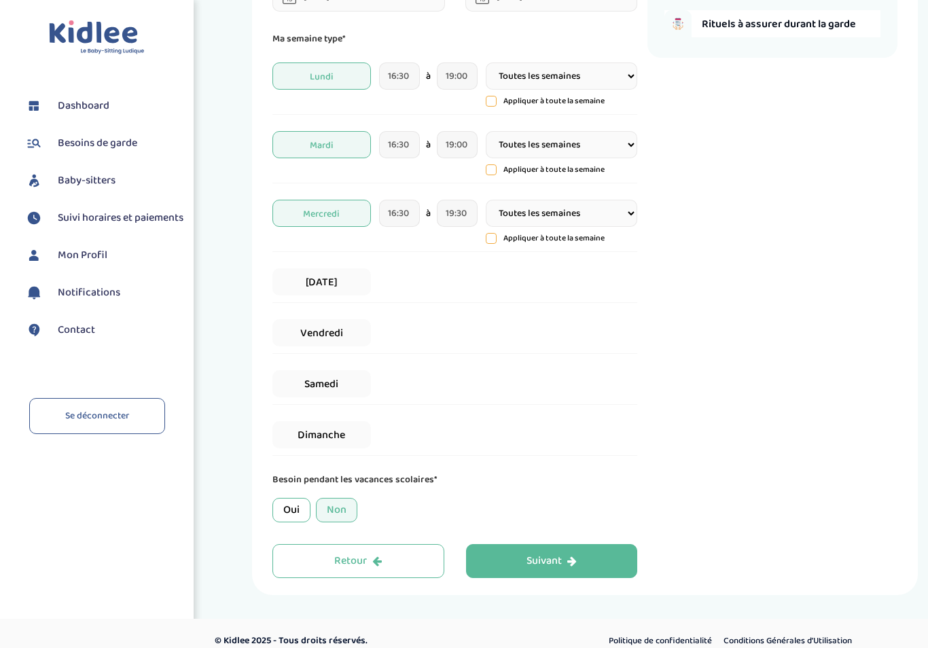
click at [616, 219] on select "Toutes les semaines Toutes les 2 semaines Tous les mois" at bounding box center [561, 213] width 151 height 27
select select "2"
click at [611, 144] on select "Toutes les semaines Toutes les 2 semaines Tous les mois" at bounding box center [561, 144] width 151 height 27
select select "2"
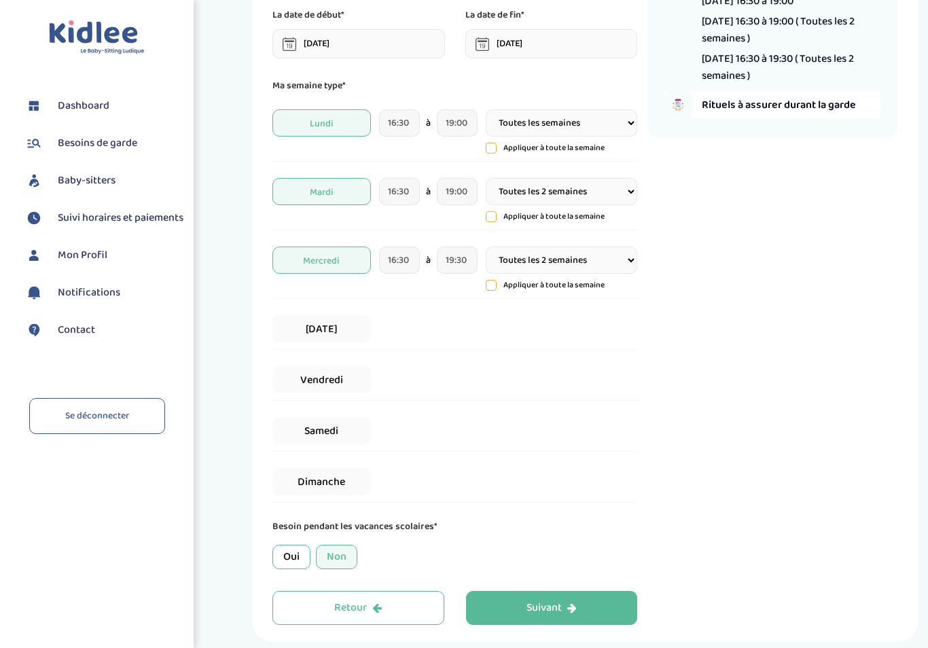
scroll to position [175, 0]
click at [619, 126] on select "Toutes les semaines Toutes les 2 semaines Tous les mois" at bounding box center [561, 122] width 151 height 27
select select "2"
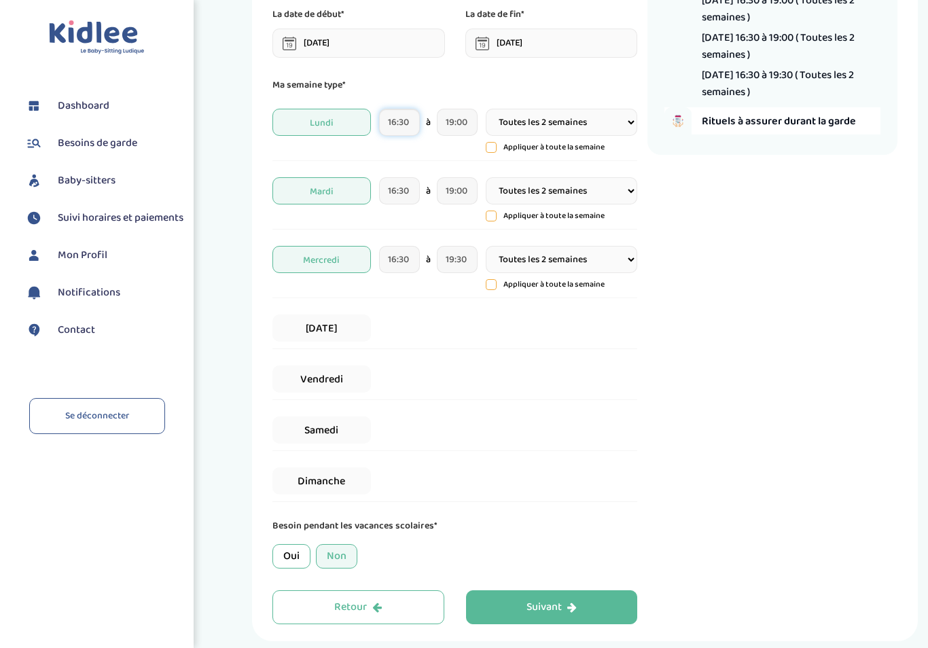
click at [390, 128] on input "16:30" at bounding box center [399, 122] width 41 height 27
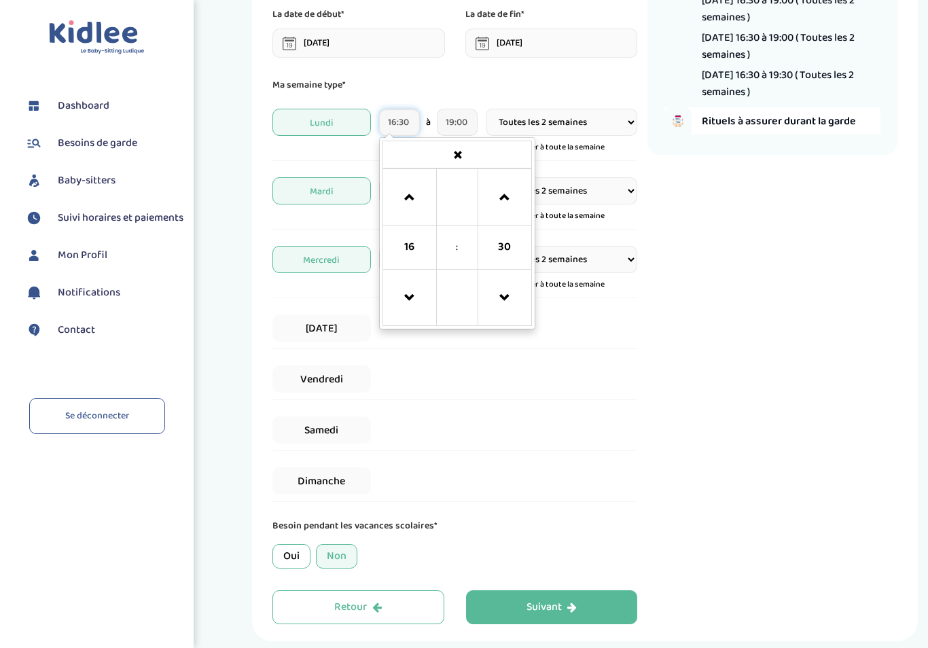
scroll to position [174, 0]
click at [419, 196] on span at bounding box center [409, 198] width 37 height 37
click at [417, 198] on span at bounding box center [409, 198] width 37 height 37
click at [412, 317] on span at bounding box center [409, 299] width 37 height 37
click at [403, 211] on span at bounding box center [409, 198] width 37 height 37
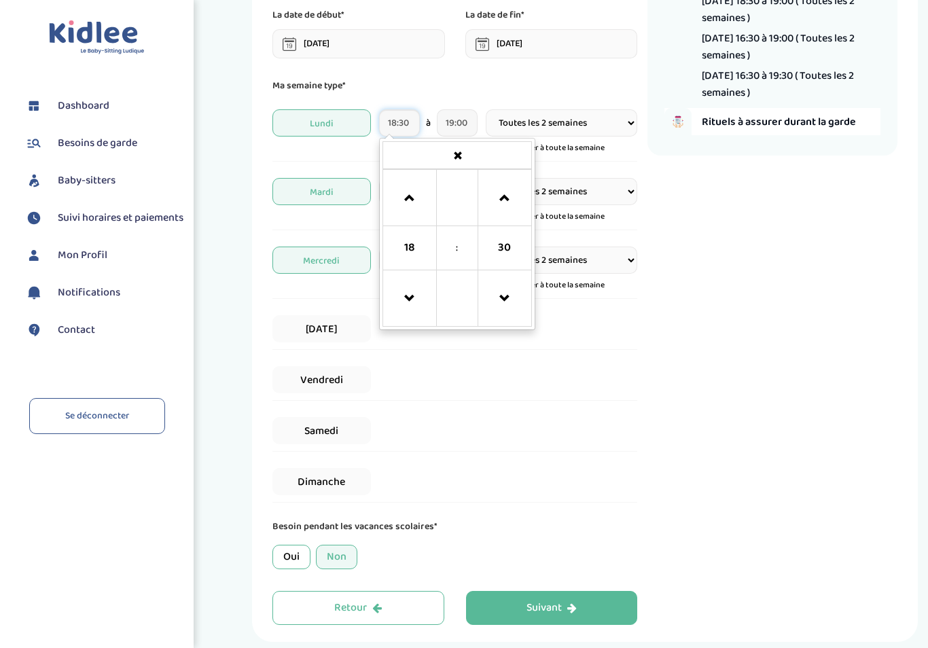
click at [517, 310] on span at bounding box center [504, 299] width 37 height 37
click at [511, 310] on span at bounding box center [504, 299] width 37 height 37
type input "18:00"
click at [467, 126] on input "19:00" at bounding box center [457, 122] width 41 height 27
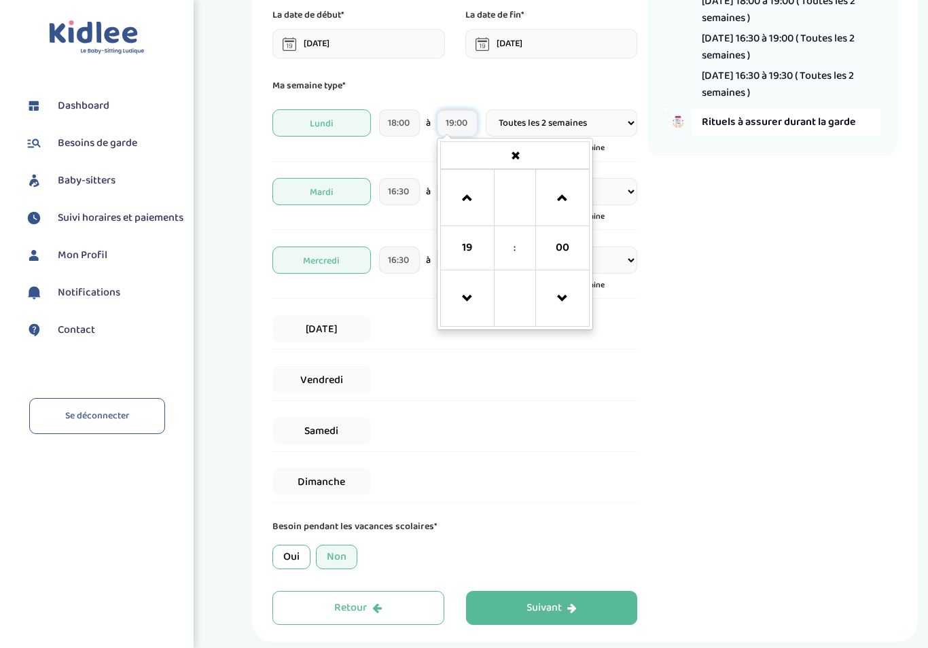
click at [564, 200] on span at bounding box center [562, 198] width 37 height 37
click at [565, 200] on span at bounding box center [562, 198] width 37 height 37
type input "19:30"
click at [395, 230] on div "[DATE] 16:30 à 19:00 Toutes les semaines Toutes les 2 semaines Tous les mois Ap…" at bounding box center [454, 200] width 365 height 59
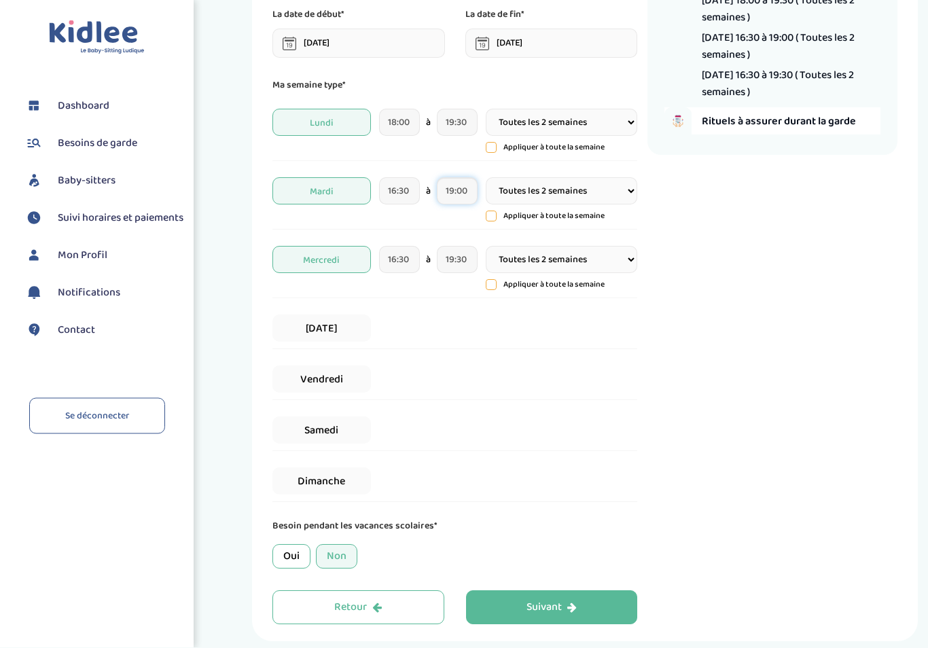
click at [468, 194] on input "19:00" at bounding box center [457, 191] width 41 height 27
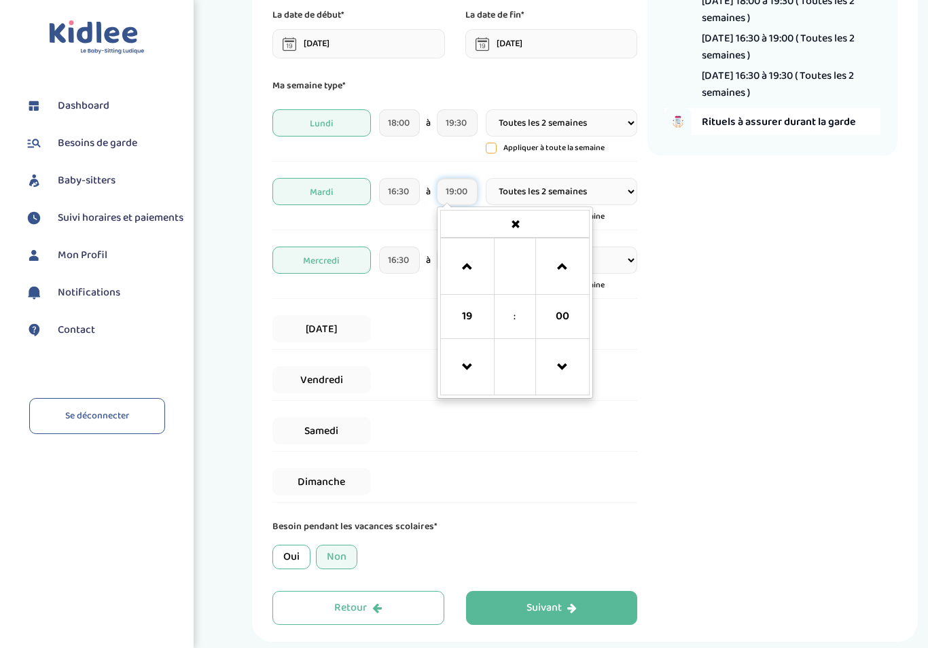
click at [458, 276] on span at bounding box center [467, 267] width 37 height 37
type input "20:00"
click at [411, 293] on div "[DATE] 16:30 à 19:30 Toutes les semaines Toutes les 2 semaines Tous les mois Ap…" at bounding box center [454, 269] width 365 height 59
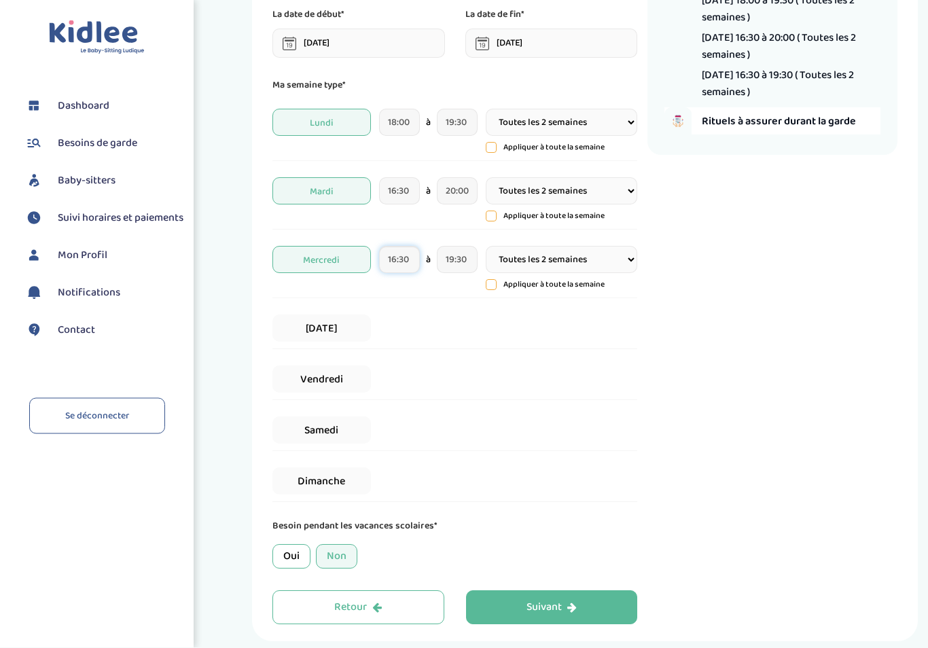
click at [414, 266] on input "16:30" at bounding box center [399, 260] width 41 height 27
click at [415, 330] on span at bounding box center [409, 335] width 37 height 37
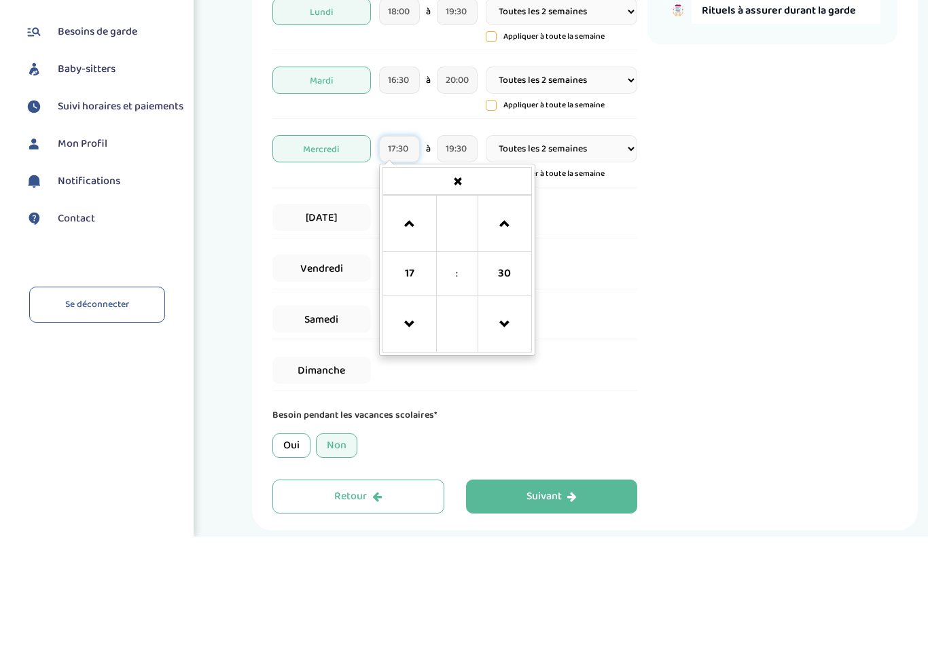
click at [414, 418] on span at bounding box center [409, 436] width 37 height 37
click at [415, 418] on span at bounding box center [409, 436] width 37 height 37
click at [412, 418] on span at bounding box center [409, 436] width 37 height 37
click at [409, 418] on span at bounding box center [409, 436] width 37 height 37
type input "13:30"
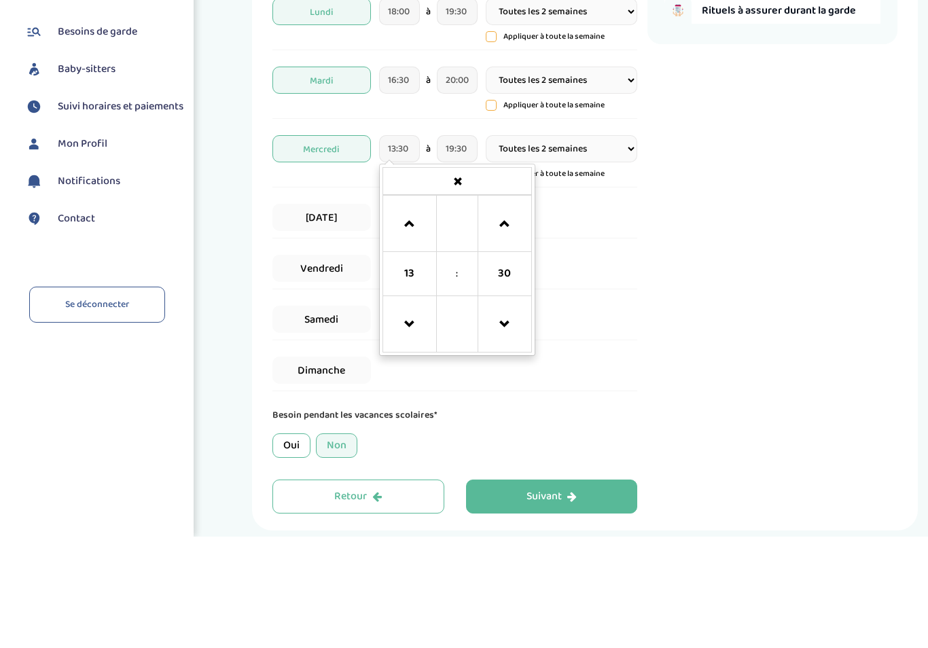
click at [679, 223] on div "Récapitulatif de votre demande Enfants 1 Jours et horaires 19h15/mois [DATE] 18…" at bounding box center [772, 251] width 250 height 748
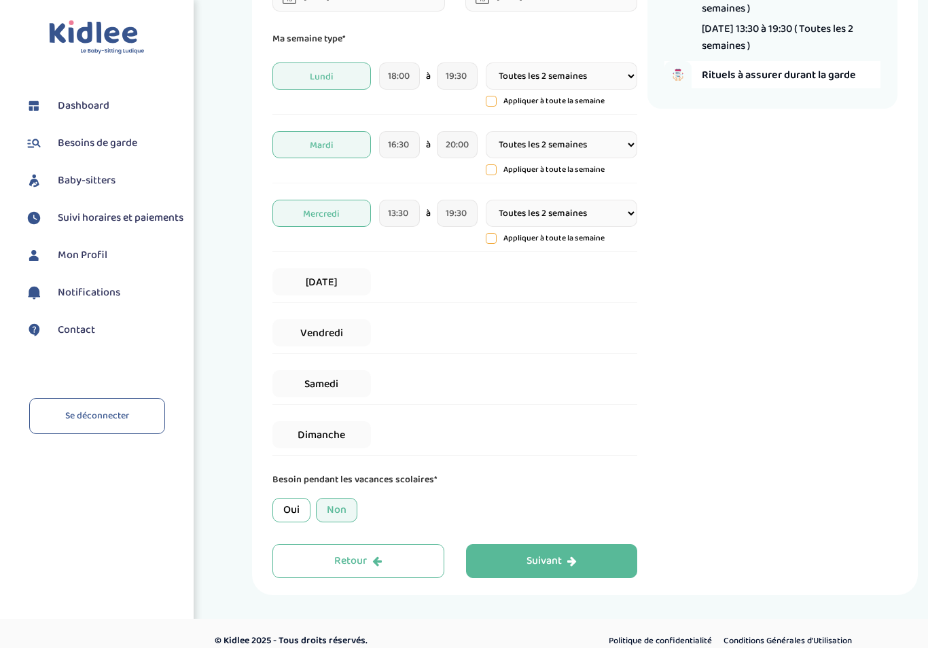
click at [349, 289] on span "[DATE]" at bounding box center [321, 281] width 98 height 27
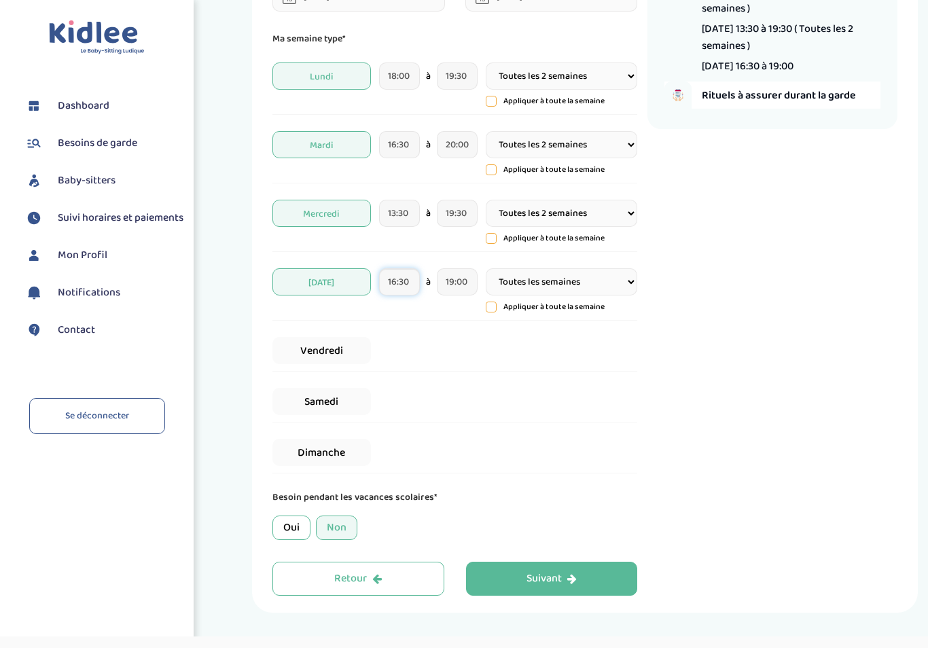
click at [408, 289] on input "16:30" at bounding box center [399, 281] width 41 height 27
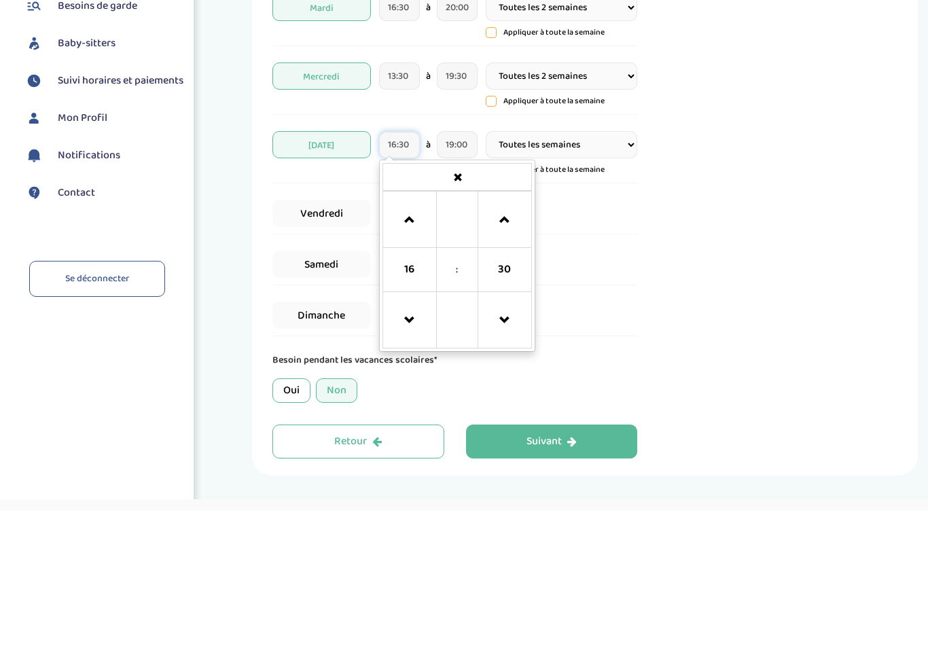
click at [414, 339] on span at bounding box center [409, 357] width 37 height 37
click at [421, 339] on span at bounding box center [409, 357] width 37 height 37
click at [507, 439] on span at bounding box center [504, 457] width 37 height 37
type input "18:00"
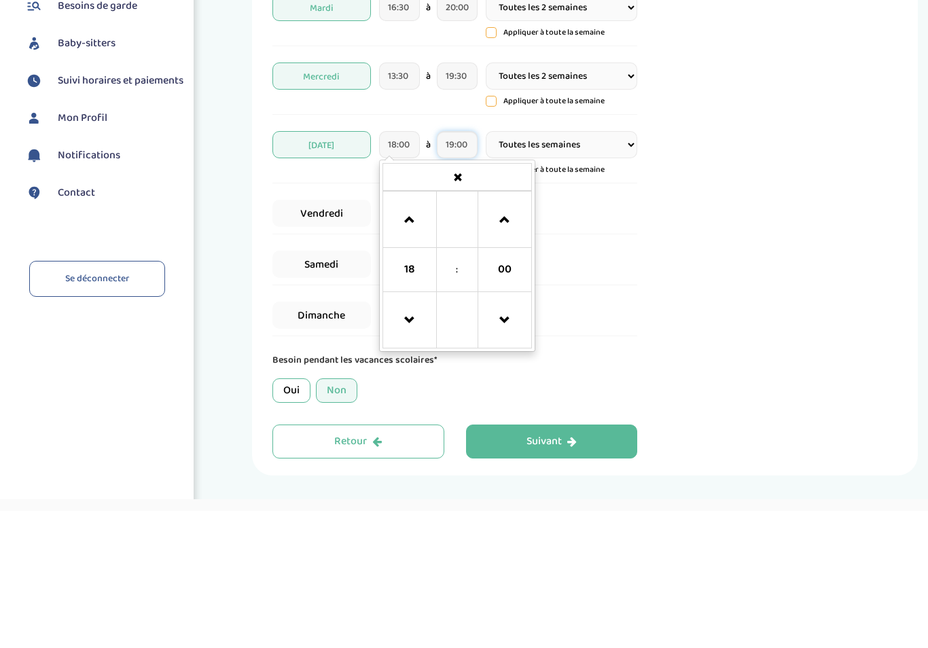
click at [456, 268] on input "19:00" at bounding box center [457, 281] width 41 height 27
click at [563, 339] on span at bounding box center [562, 357] width 37 height 37
click at [562, 339] on span at bounding box center [562, 357] width 37 height 37
type input "19:30"
click at [404, 330] on div "Vendredi" at bounding box center [454, 350] width 365 height 41
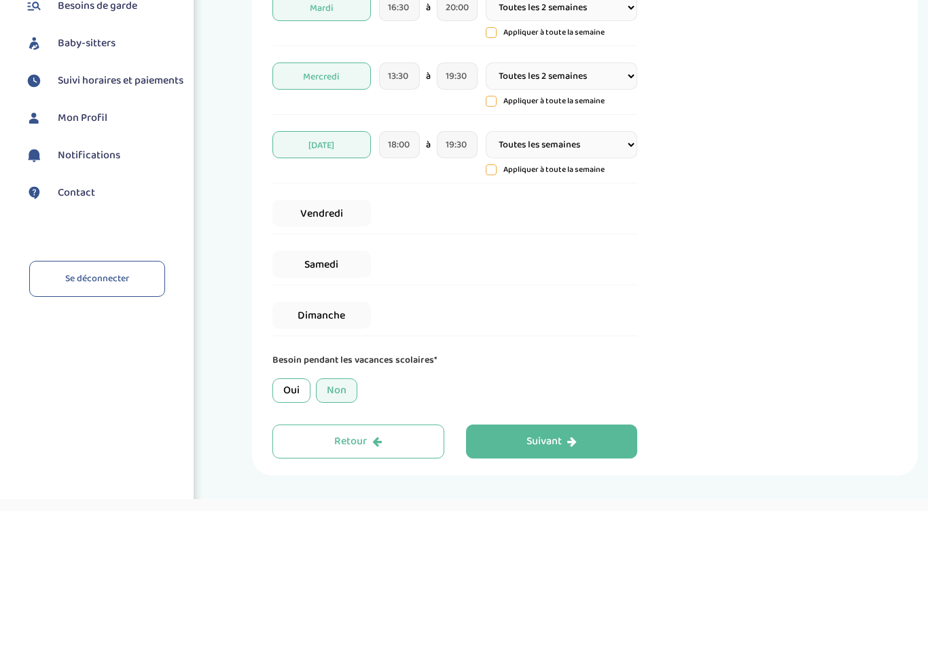
scroll to position [238, 0]
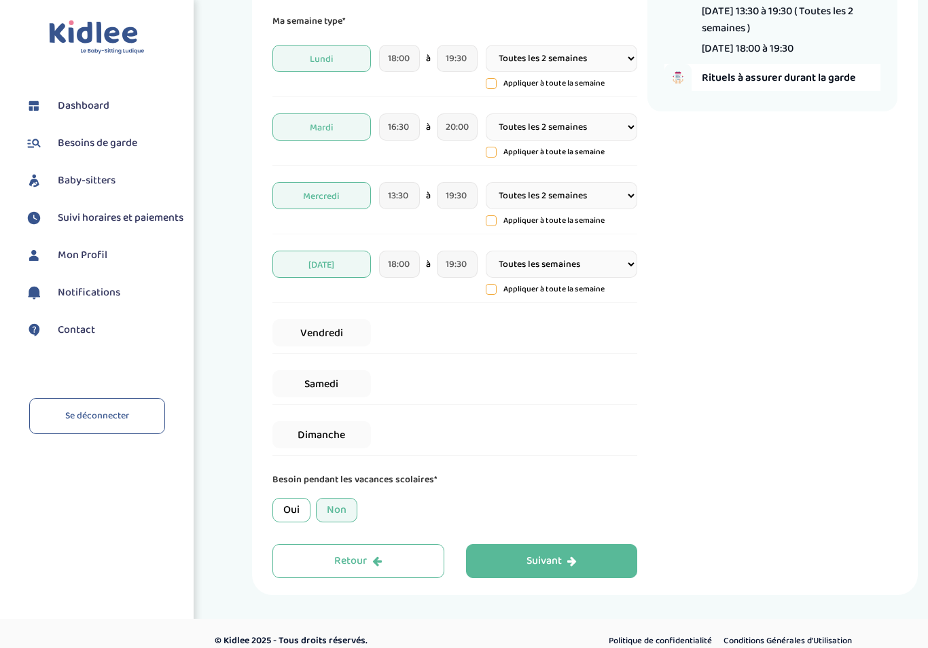
click at [402, 334] on div "Vendredi" at bounding box center [454, 332] width 365 height 41
click at [350, 337] on span "Vendredi" at bounding box center [321, 332] width 98 height 27
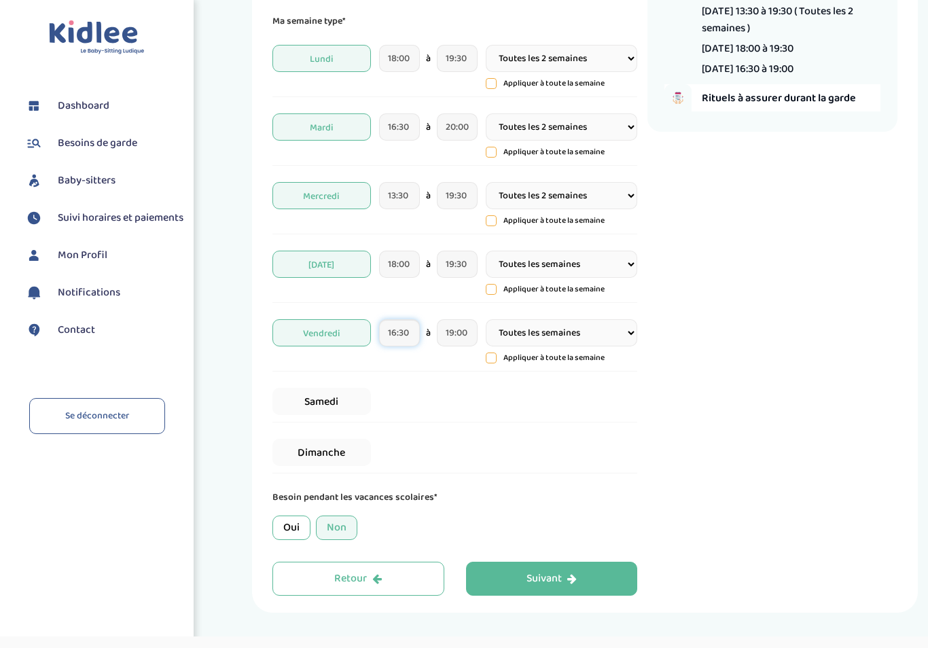
click at [404, 339] on input "16:30" at bounding box center [399, 332] width 41 height 27
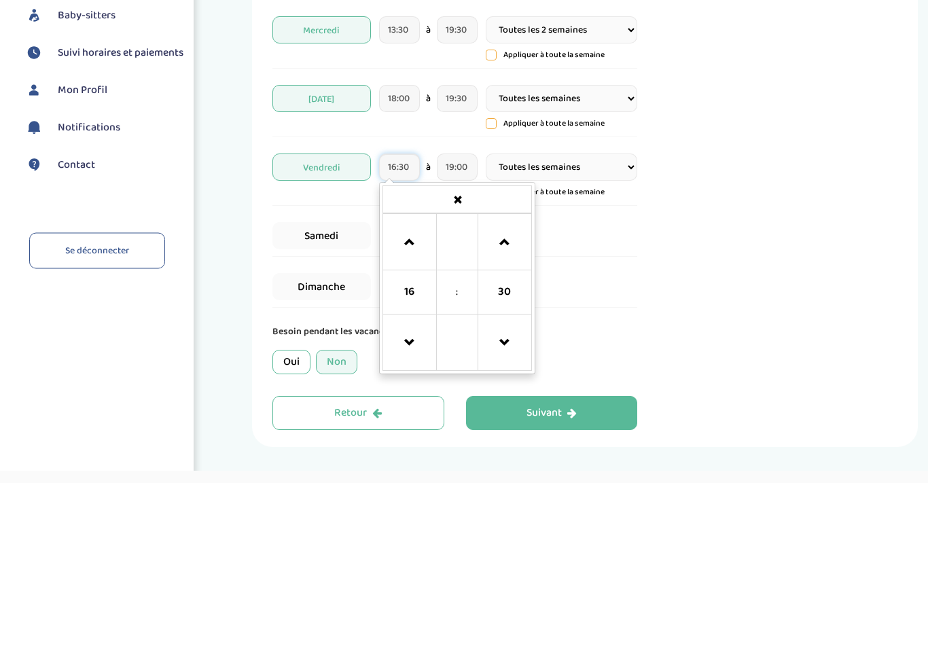
click at [420, 390] on span at bounding box center [409, 408] width 37 height 37
click at [403, 390] on span at bounding box center [409, 408] width 37 height 37
click at [514, 490] on span at bounding box center [504, 508] width 37 height 37
click at [511, 490] on span at bounding box center [504, 508] width 37 height 37
type input "18:00"
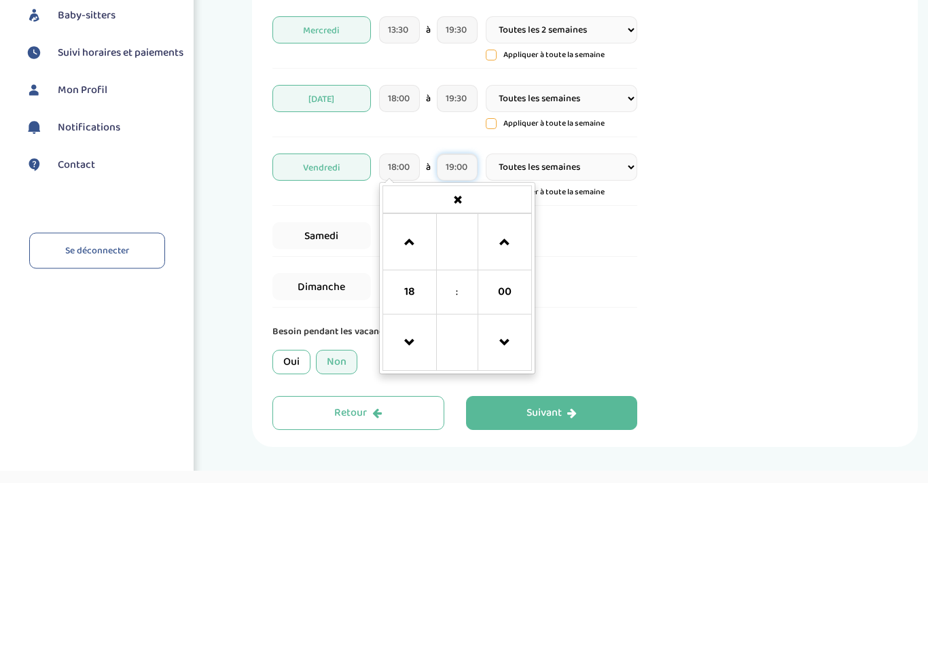
click at [469, 319] on input "19:00" at bounding box center [457, 332] width 41 height 27
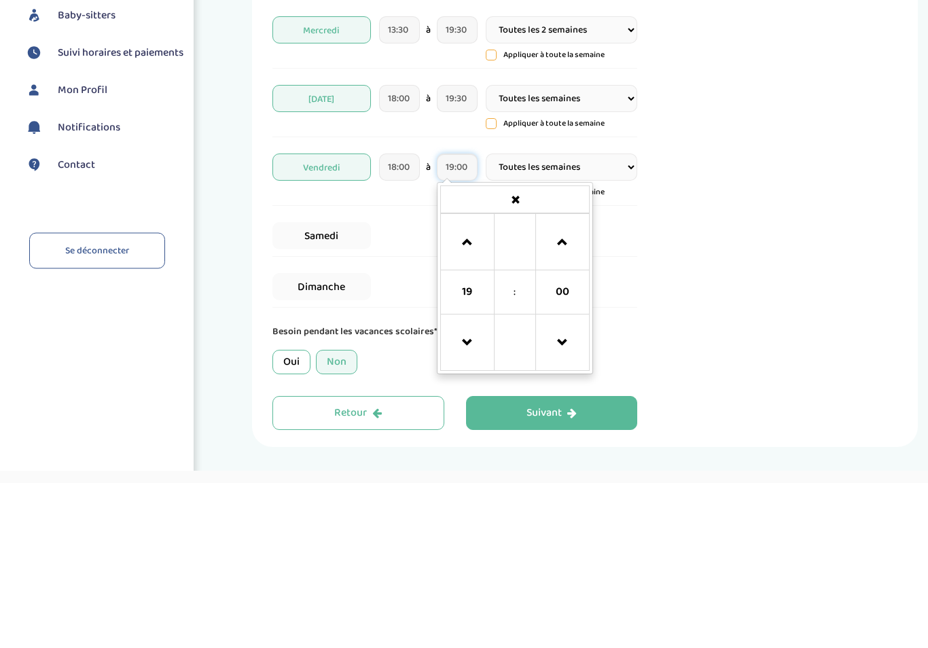
click at [563, 390] on span at bounding box center [562, 408] width 37 height 37
click at [570, 390] on span at bounding box center [562, 408] width 37 height 37
type input "19:30"
click at [619, 319] on select "Toutes les semaines Toutes les 2 semaines Tous les mois" at bounding box center [561, 332] width 151 height 27
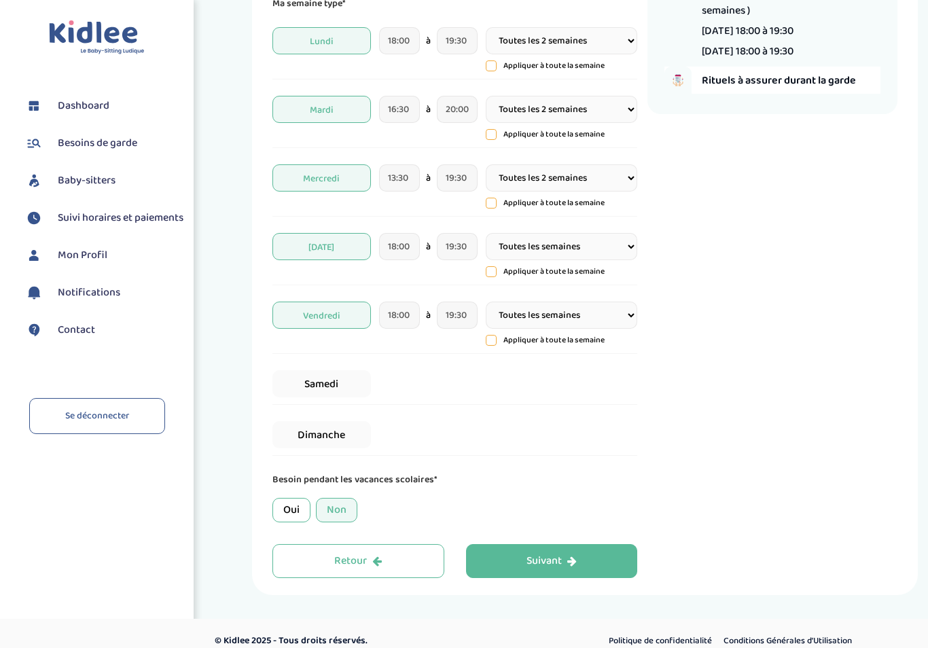
select select "2"
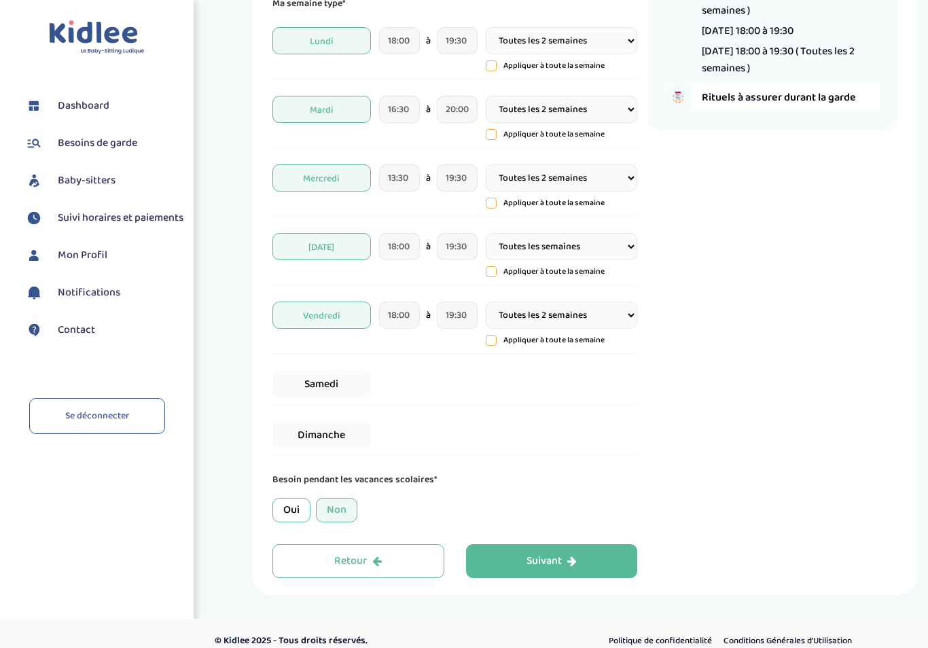
click at [623, 255] on select "Toutes les semaines Toutes les 2 semaines Tous les mois" at bounding box center [561, 246] width 151 height 27
select select "2"
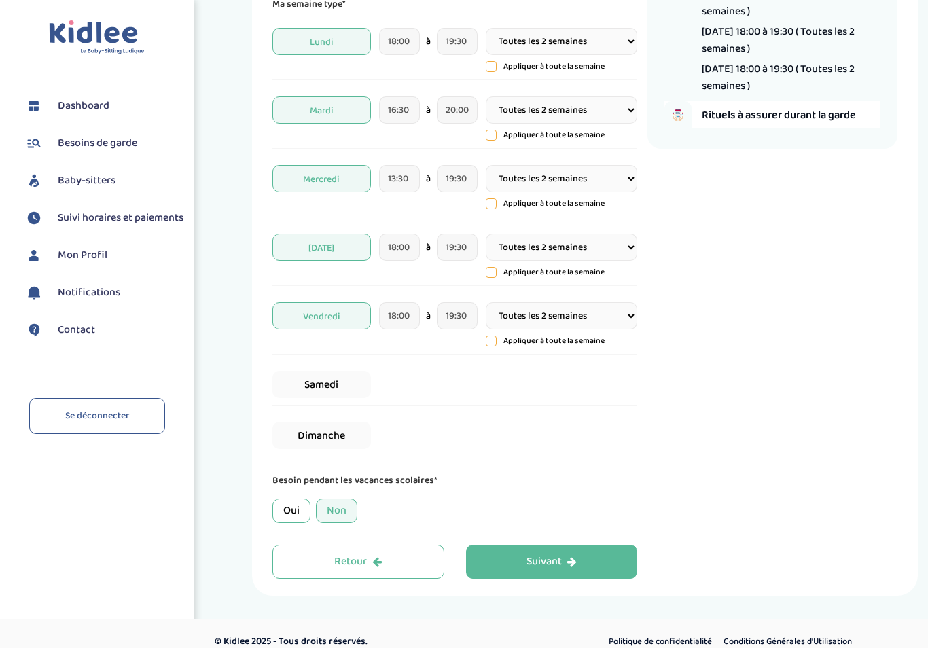
scroll to position [255, 0]
click at [288, 579] on button "Retour" at bounding box center [358, 562] width 172 height 34
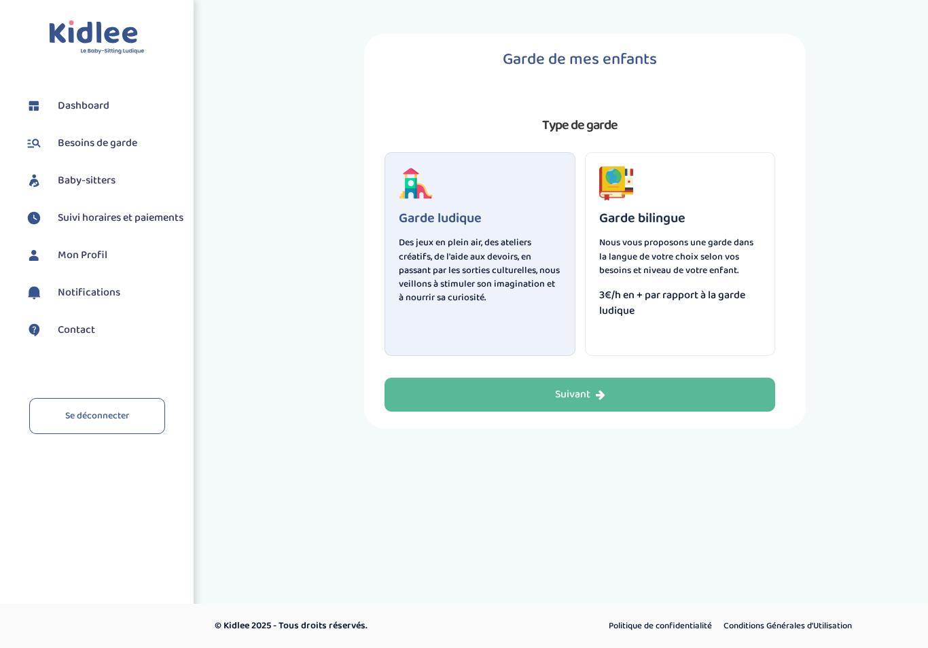
click at [592, 408] on button "Suivant" at bounding box center [579, 395] width 391 height 34
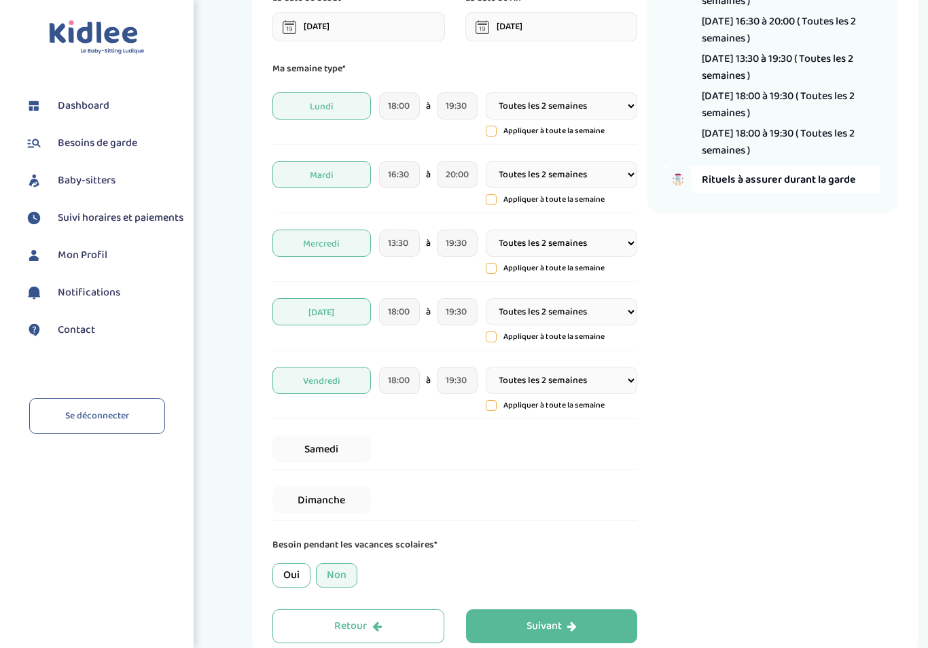
scroll to position [216, 0]
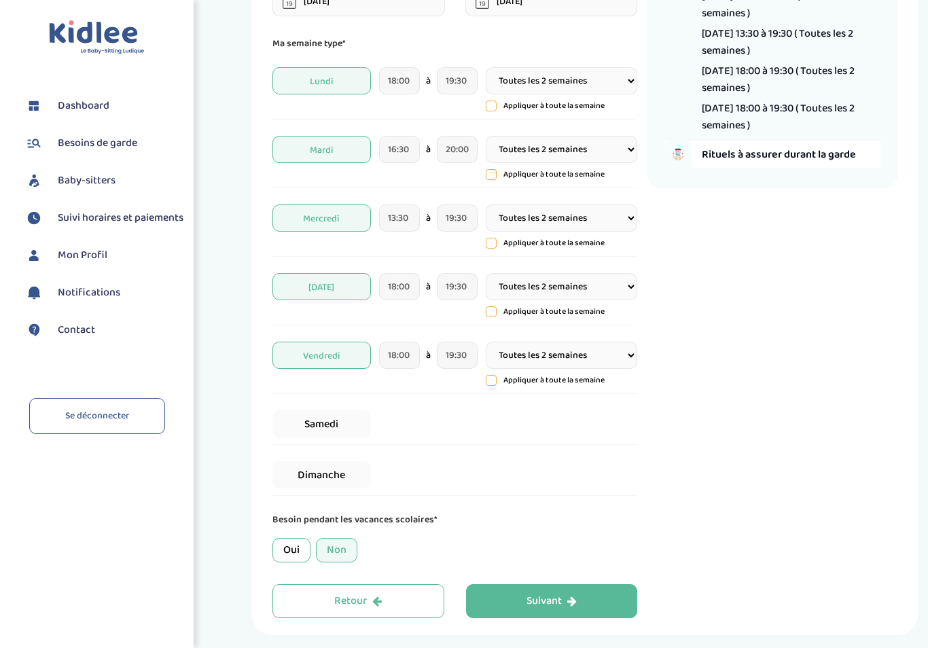
click at [289, 561] on div "Oui" at bounding box center [291, 550] width 38 height 24
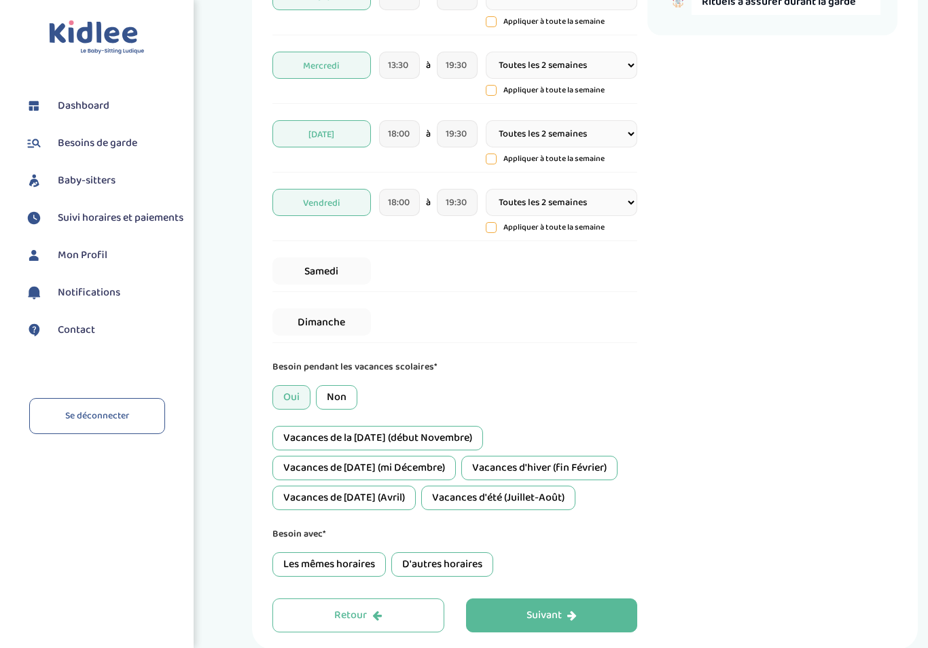
scroll to position [374, 0]
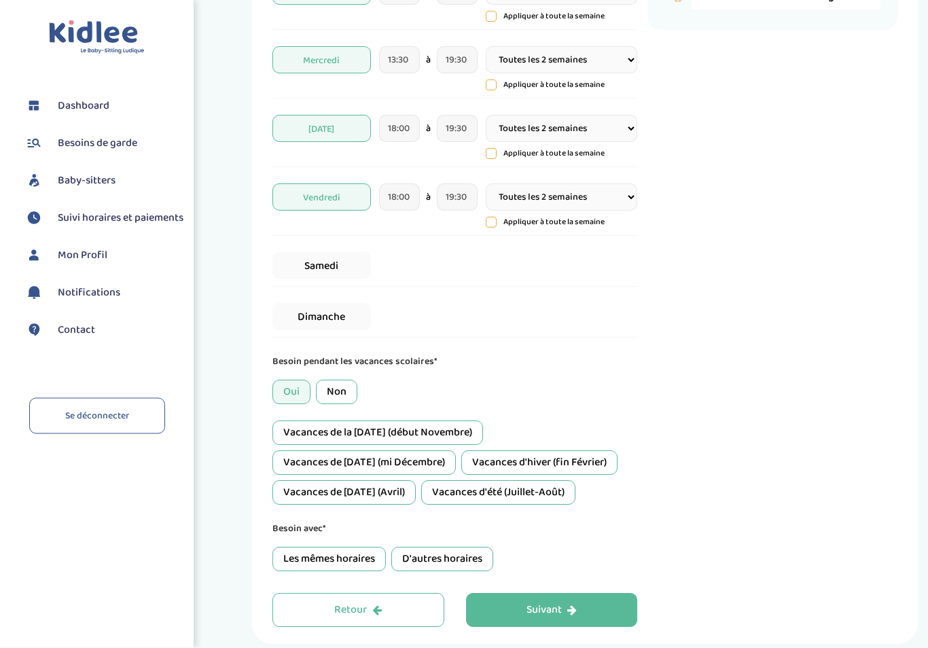
click at [459, 562] on div "D'autres horaires" at bounding box center [442, 559] width 102 height 24
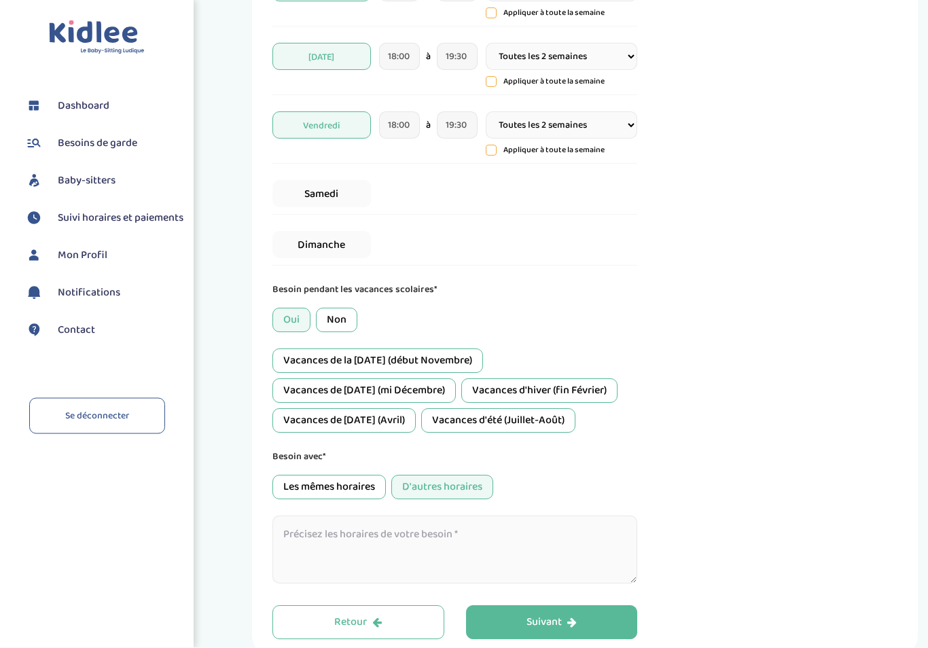
scroll to position [509, 0]
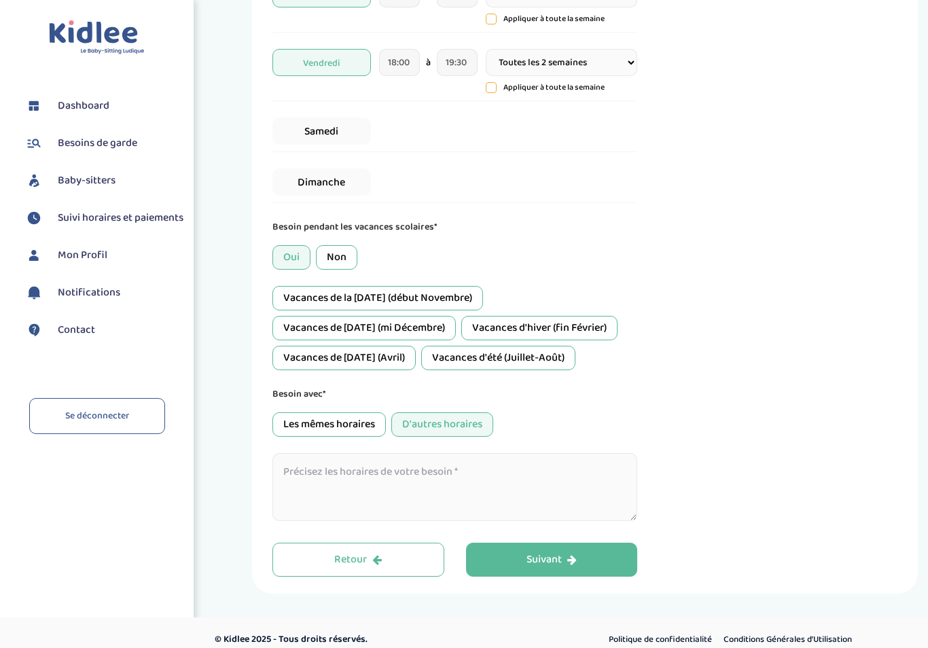
click at [317, 487] on textarea at bounding box center [454, 487] width 365 height 68
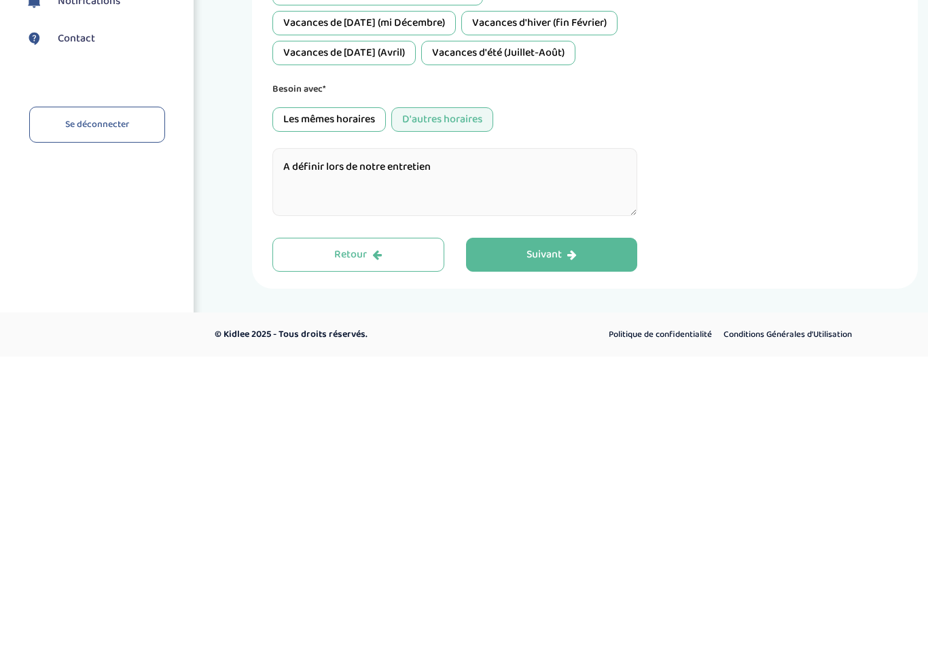
click at [560, 539] on div "Suivant" at bounding box center [551, 547] width 50 height 16
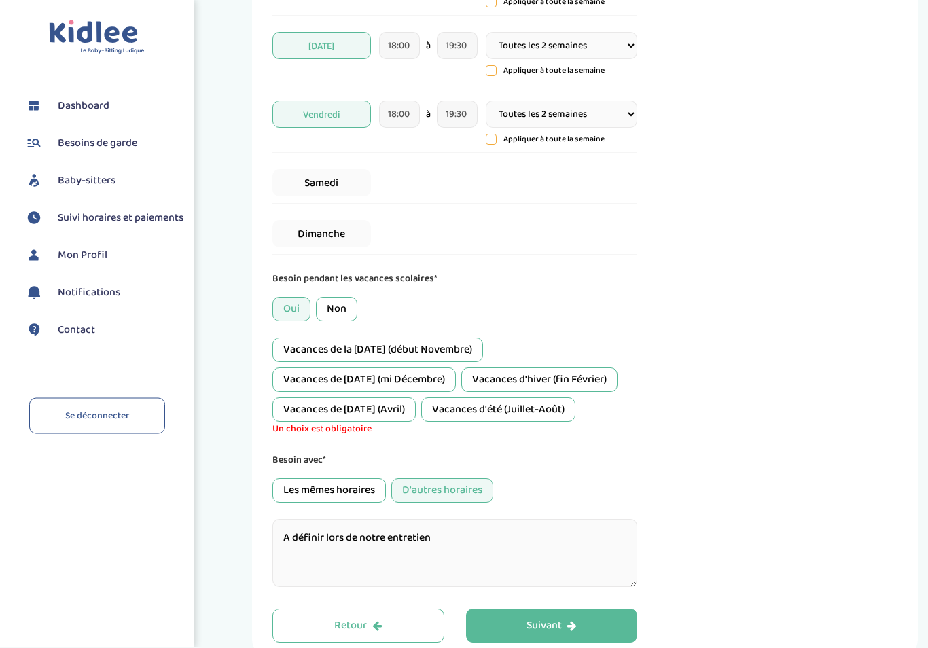
scroll to position [456, 0]
click at [543, 384] on div "Vacances d'hiver (fin Février)" at bounding box center [539, 381] width 156 height 24
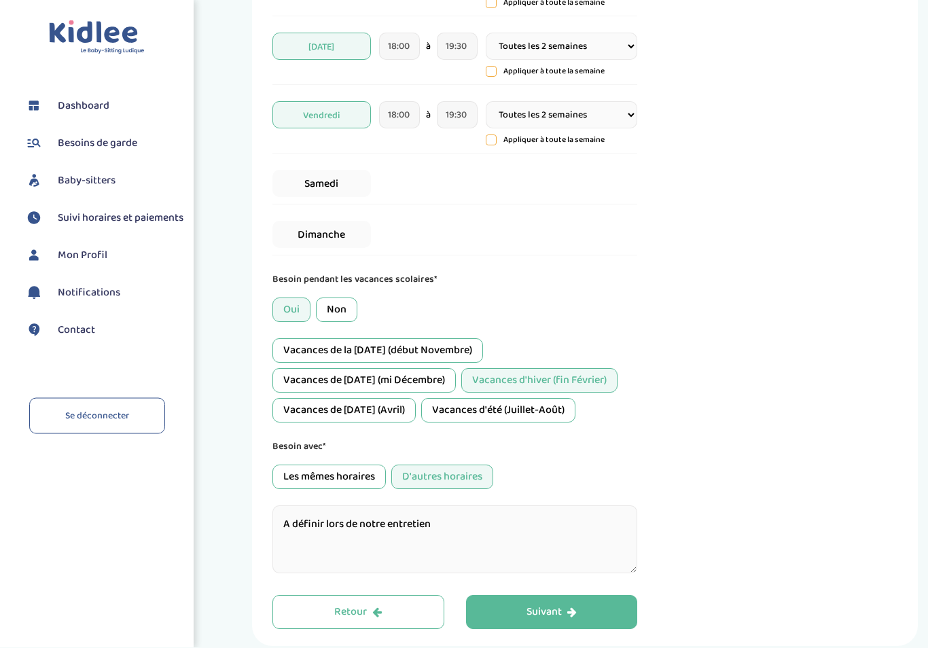
scroll to position [456, 0]
click at [376, 421] on div "Vacances de [DATE] (Avril)" at bounding box center [343, 410] width 143 height 24
click at [468, 356] on div "Vacances de la [DATE] (début Novembre)" at bounding box center [377, 350] width 211 height 24
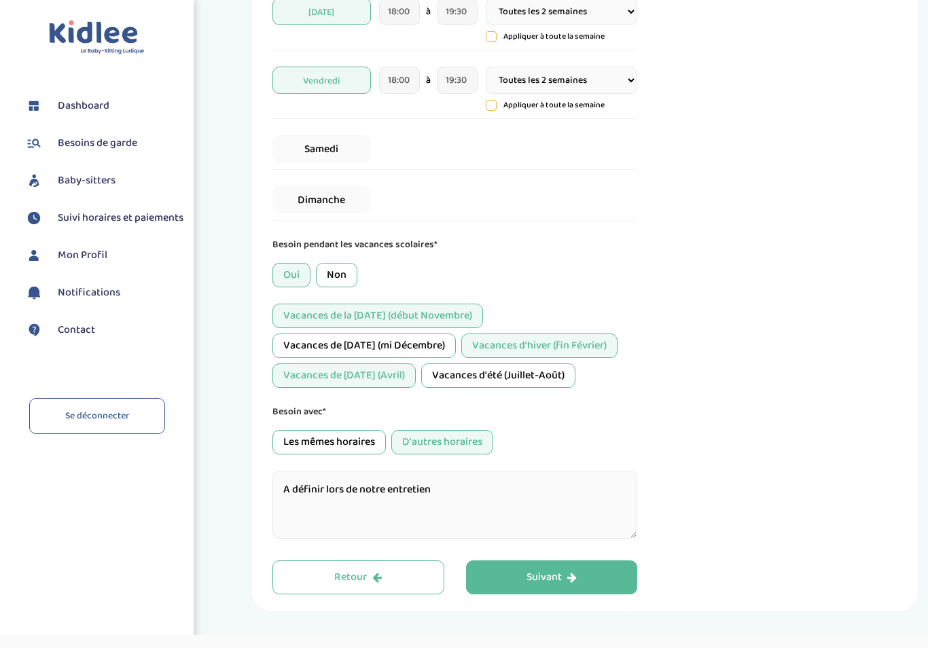
scroll to position [509, 0]
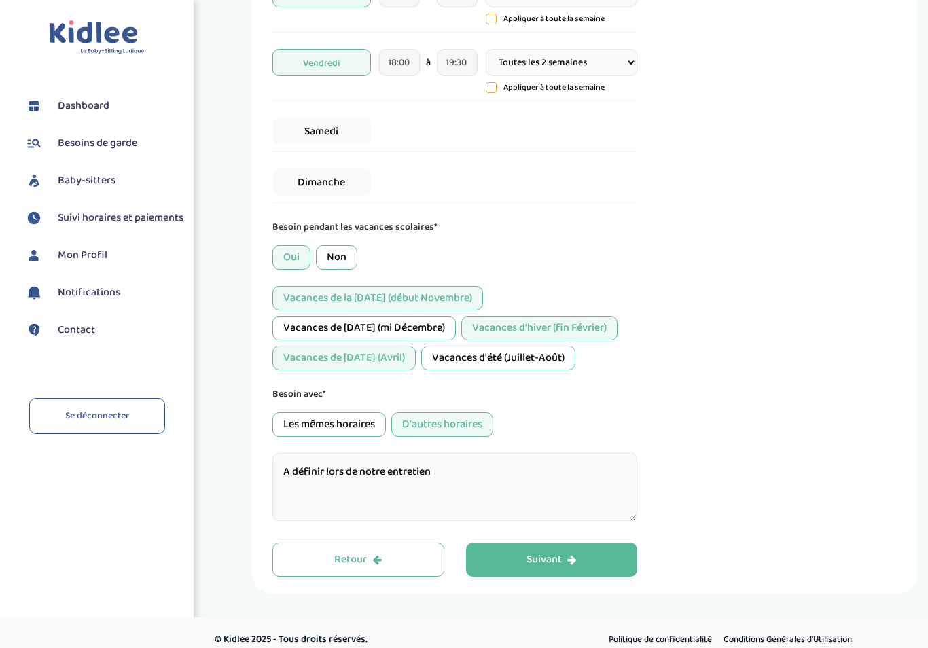
click at [465, 478] on textarea "A définir lors de notre entretien" at bounding box center [454, 487] width 365 height 68
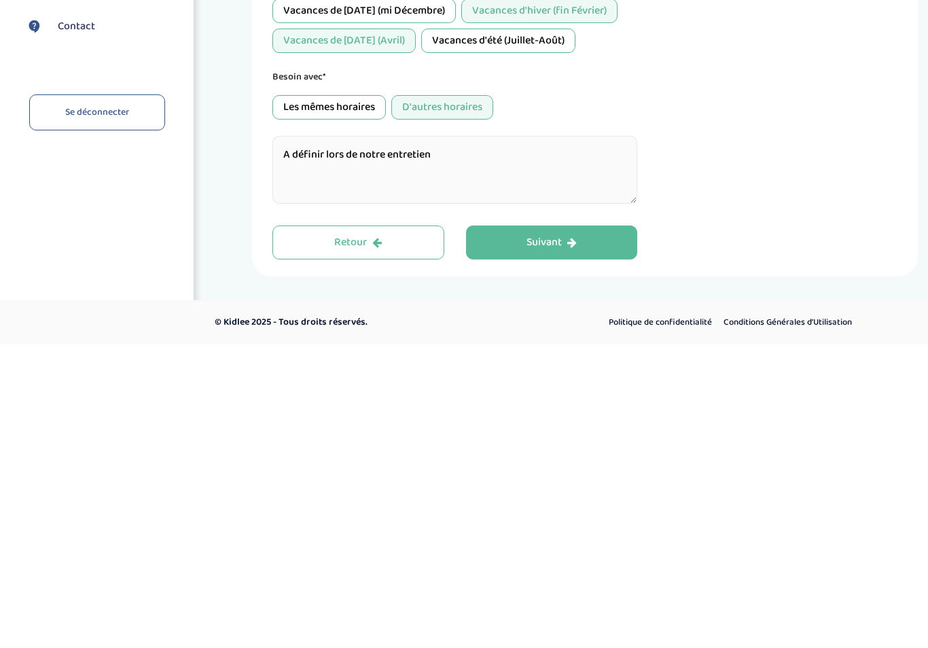
click at [290, 439] on textarea "A définir lors de notre entretien" at bounding box center [454, 473] width 365 height 68
type textarea "Garde ponctuelle - modalité à définir lors de notre entretien"
click at [572, 541] on icon "button" at bounding box center [572, 546] width 10 height 11
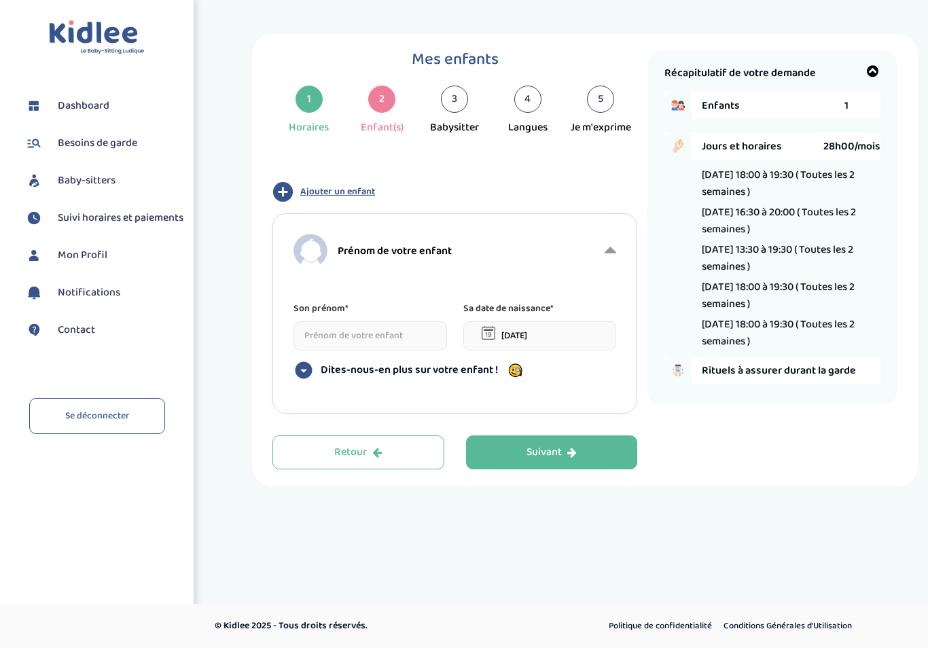
scroll to position [0, 0]
click at [361, 347] on input at bounding box center [370, 335] width 154 height 29
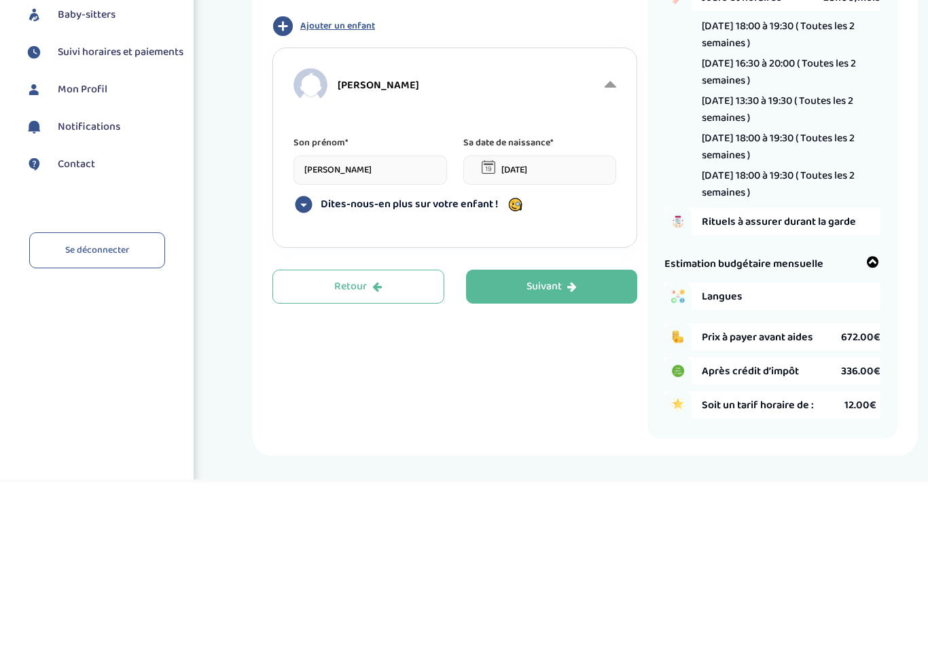
type input "[PERSON_NAME]"
click at [549, 321] on input "[DATE]" at bounding box center [540, 335] width 154 height 29
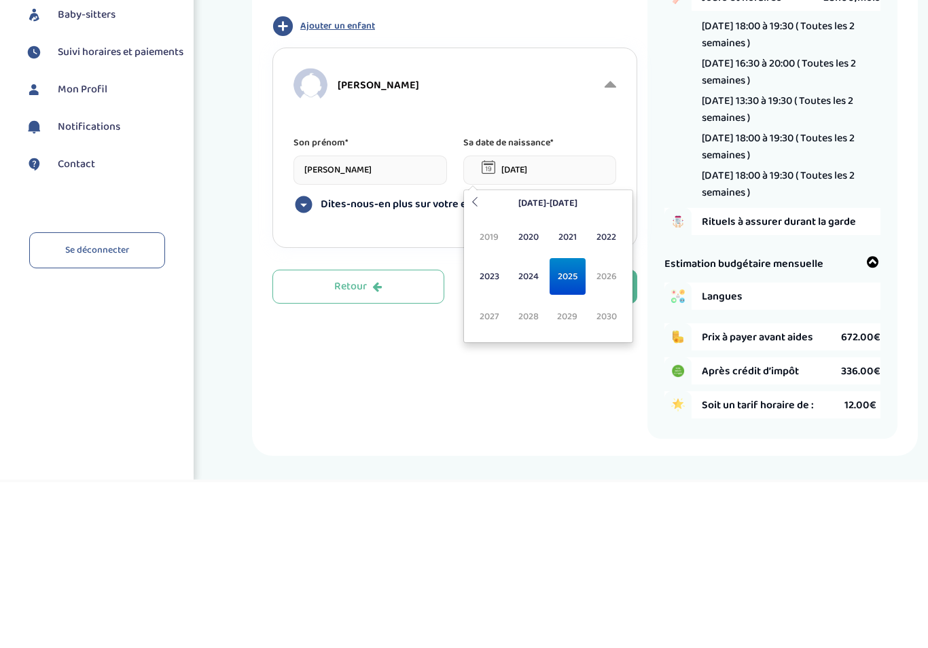
click at [484, 359] on th "[DATE]-[DATE]" at bounding box center [548, 369] width 130 height 21
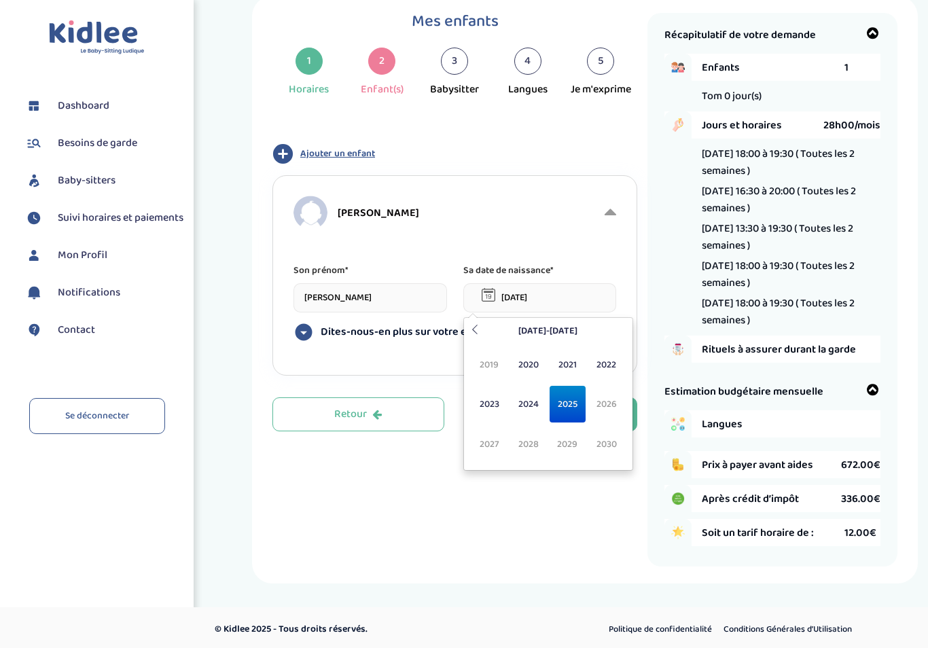
click at [478, 209] on div "[PERSON_NAME]" at bounding box center [447, 213] width 308 height 34
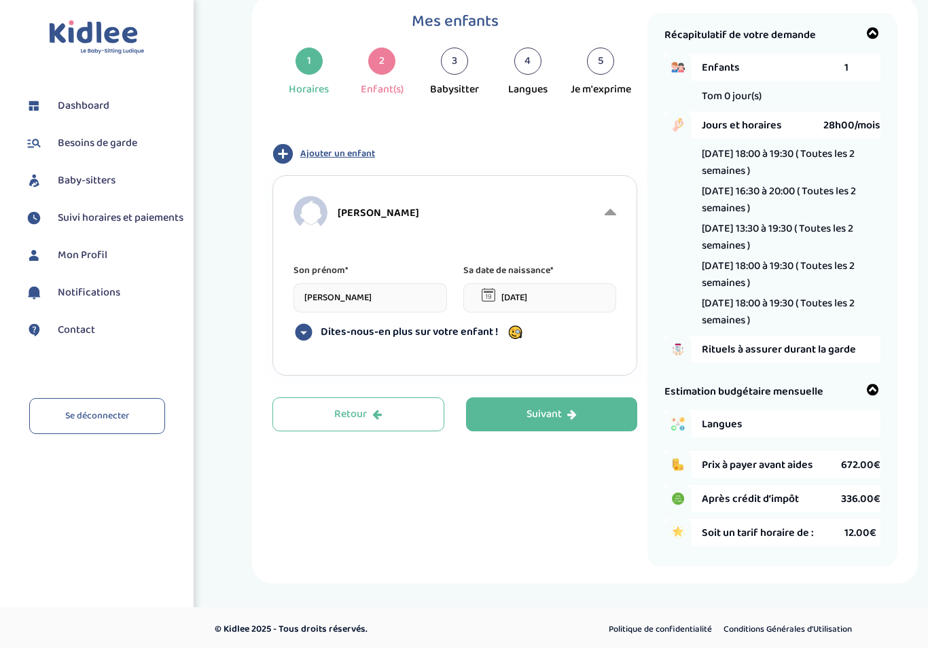
click at [565, 300] on input "[DATE]" at bounding box center [540, 297] width 154 height 29
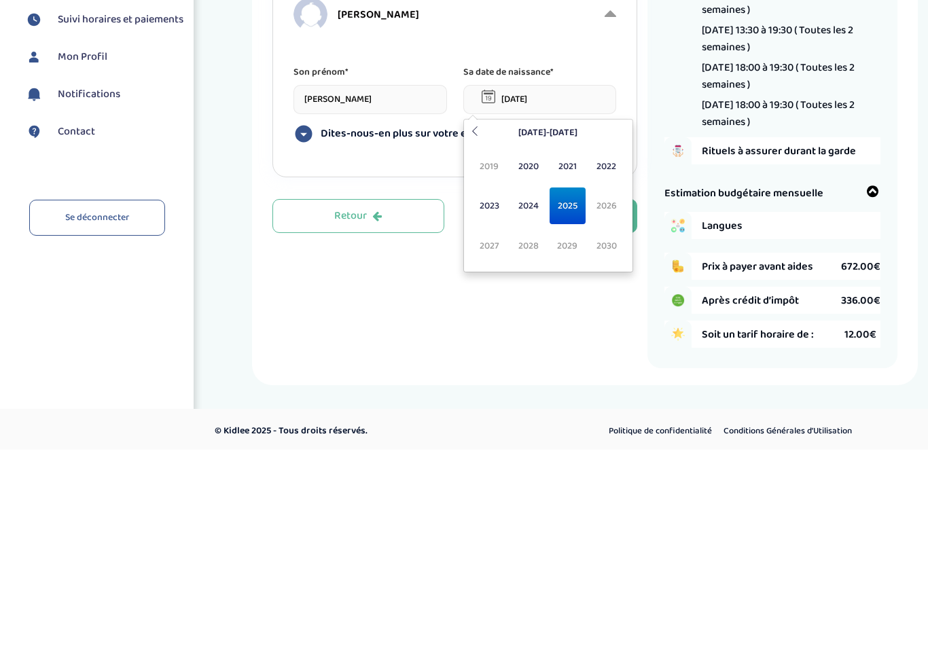
click at [474, 321] on th at bounding box center [475, 331] width 16 height 21
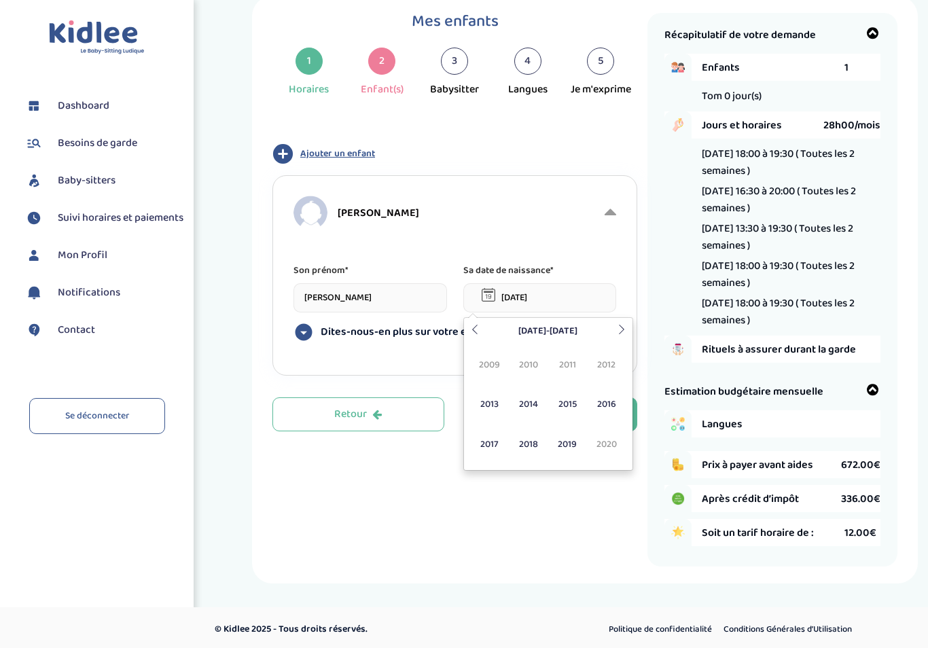
click at [577, 401] on span "2015" at bounding box center [567, 404] width 36 height 37
click at [528, 365] on span "Fév" at bounding box center [528, 364] width 36 height 37
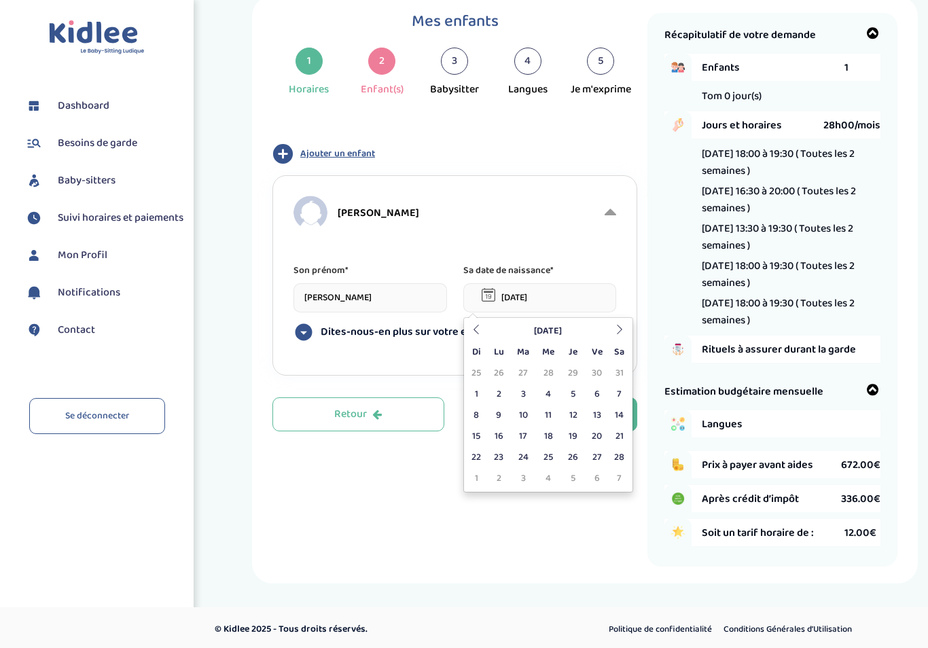
click at [528, 439] on td "17" at bounding box center [523, 436] width 25 height 21
type input "[DATE]"
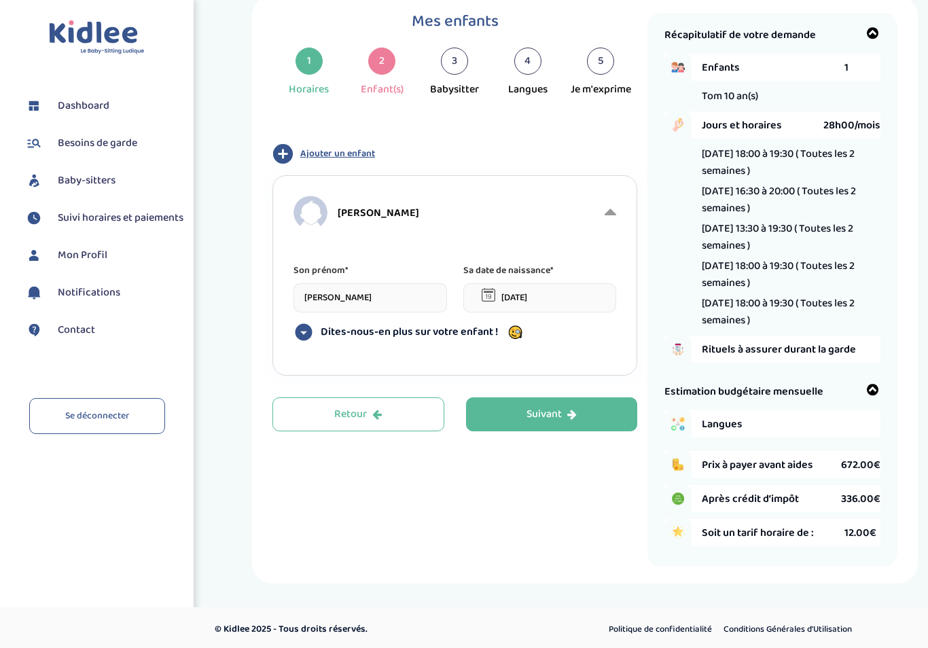
click at [560, 411] on div "Suivant" at bounding box center [551, 415] width 50 height 16
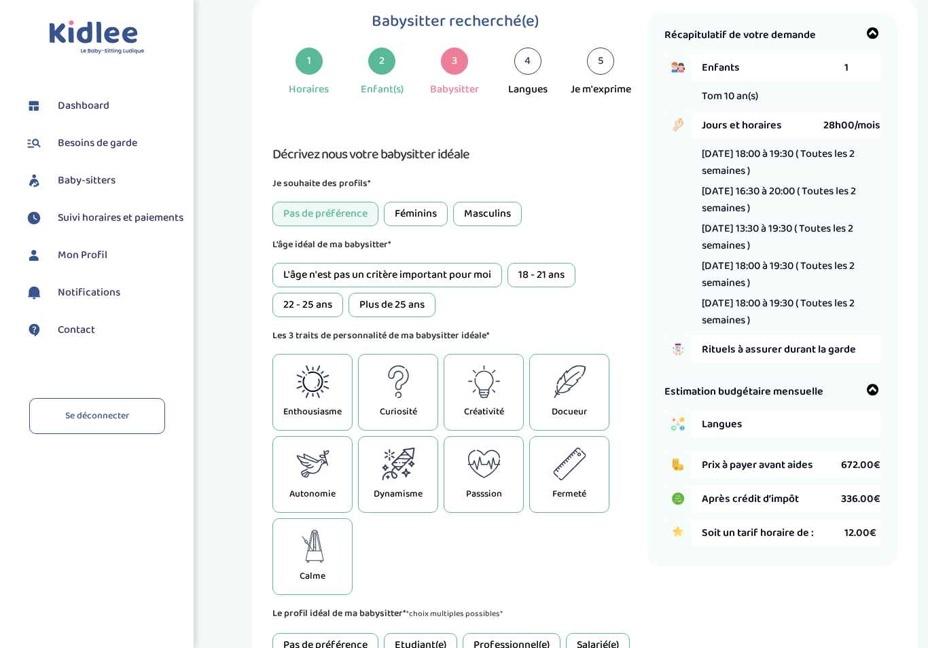
click at [418, 211] on div "Féminins" at bounding box center [416, 214] width 64 height 24
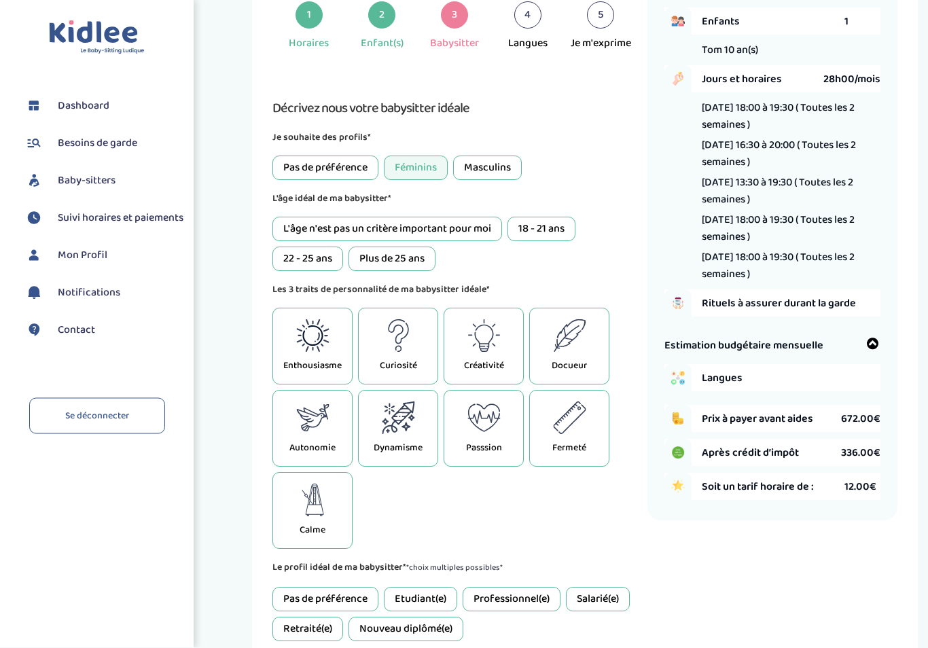
scroll to position [84, 0]
click at [551, 223] on div "18 - 21 ans" at bounding box center [541, 229] width 68 height 24
click at [308, 255] on div "22 - 25 ans" at bounding box center [307, 259] width 71 height 24
click at [549, 241] on div "18 - 21 ans" at bounding box center [541, 229] width 68 height 24
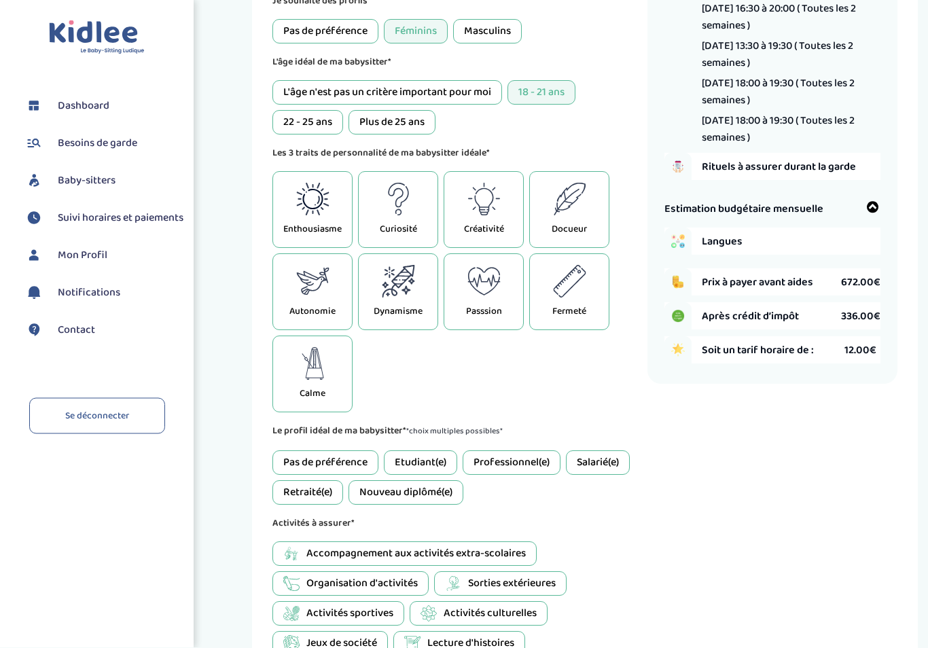
scroll to position [221, 0]
click at [327, 286] on icon at bounding box center [312, 281] width 33 height 27
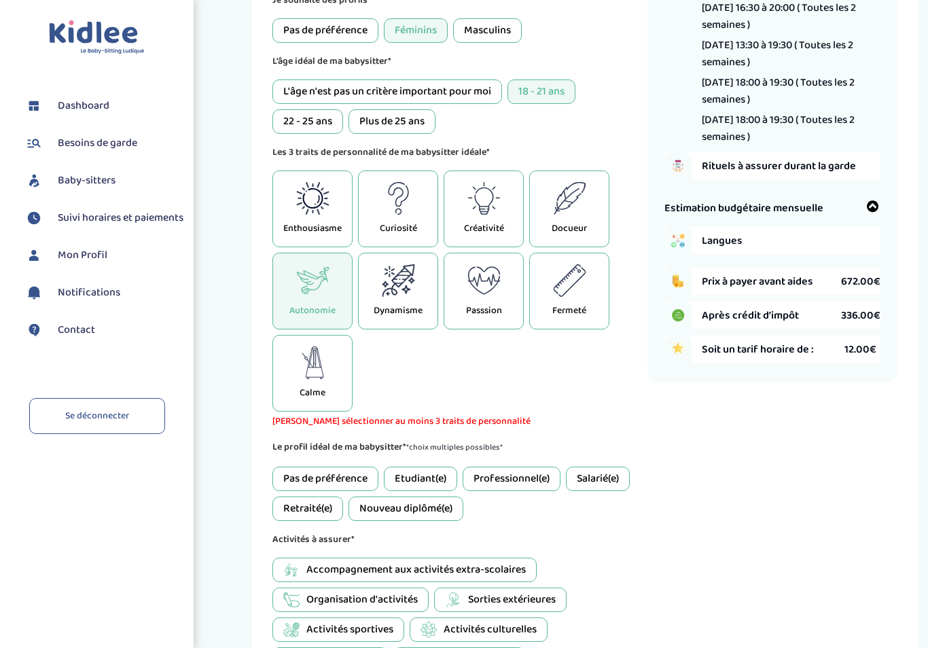
click at [391, 223] on div "Curiosité" at bounding box center [398, 208] width 80 height 77
click at [405, 305] on div "Dynamisme" at bounding box center [398, 291] width 80 height 77
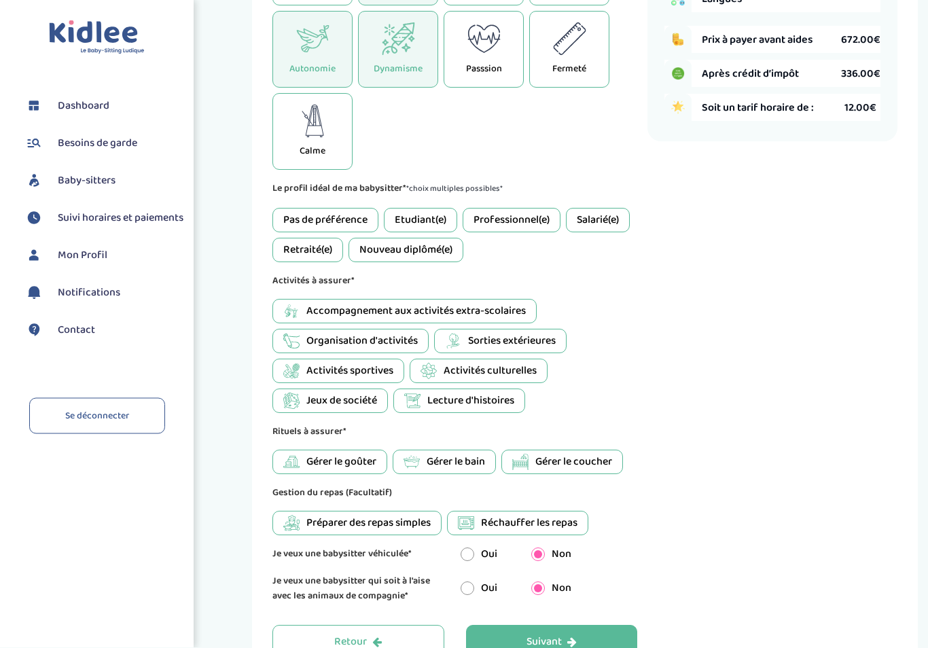
scroll to position [465, 0]
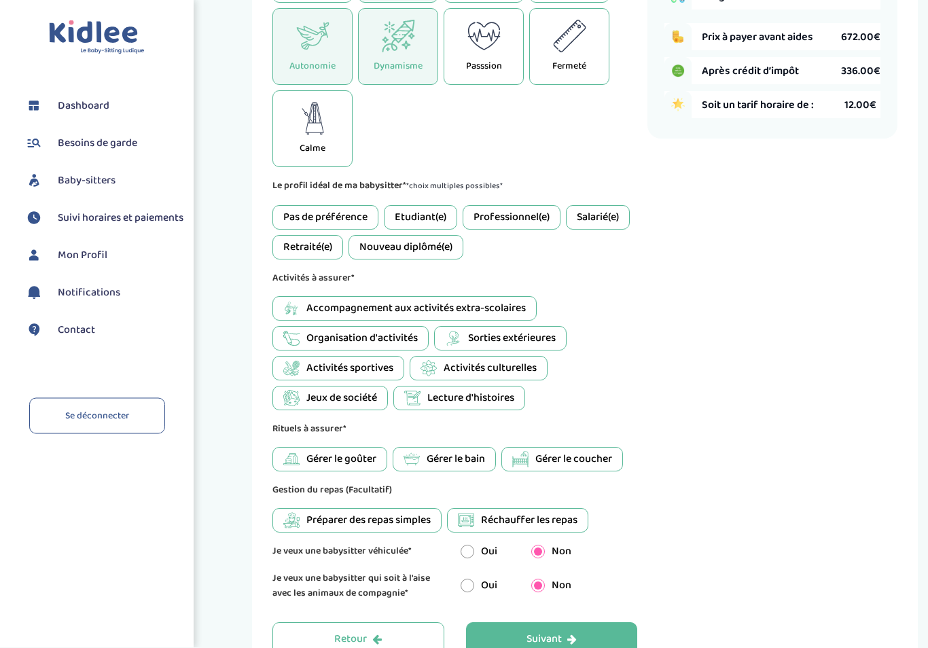
click at [435, 228] on div "Etudiant(e)" at bounding box center [420, 218] width 73 height 24
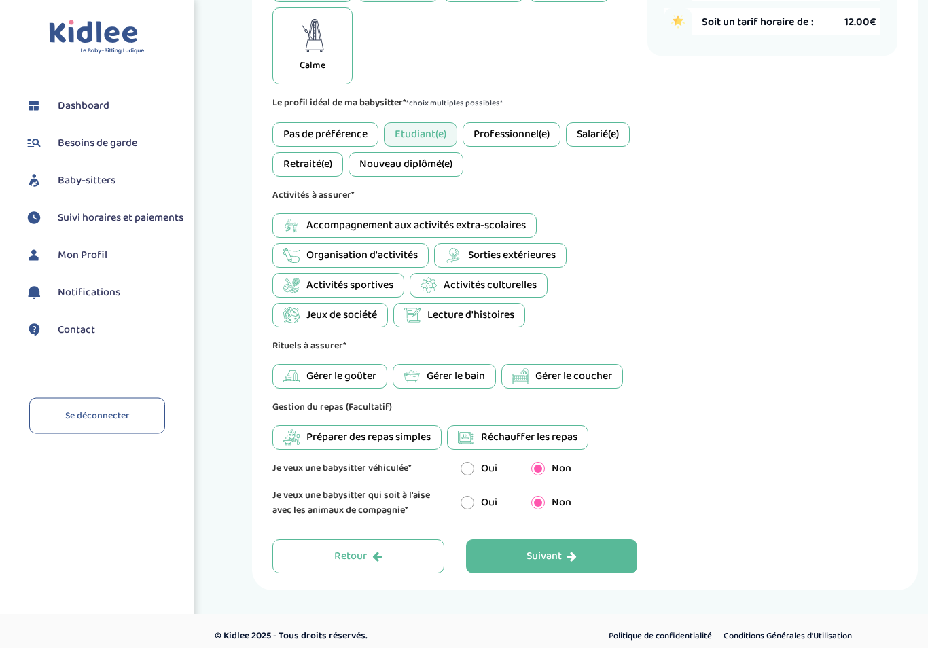
scroll to position [549, 0]
click at [501, 231] on span "Accompagnement aux activités extra-scolaires" at bounding box center [415, 225] width 219 height 16
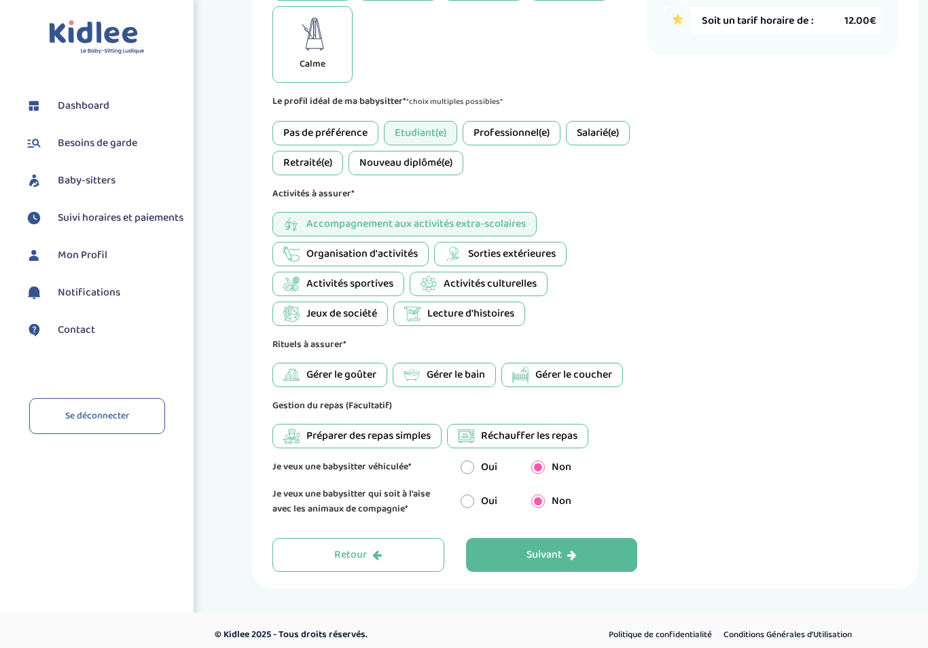
click at [508, 296] on div "Activités culturelles" at bounding box center [479, 284] width 138 height 24
click at [580, 568] on button "Suivant" at bounding box center [552, 555] width 172 height 34
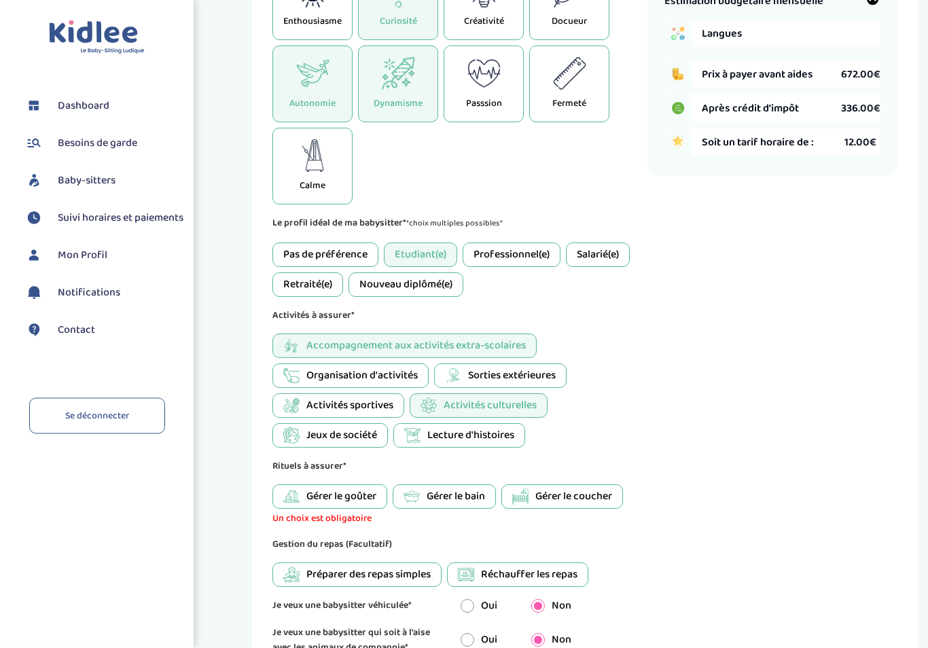
scroll to position [430, 0]
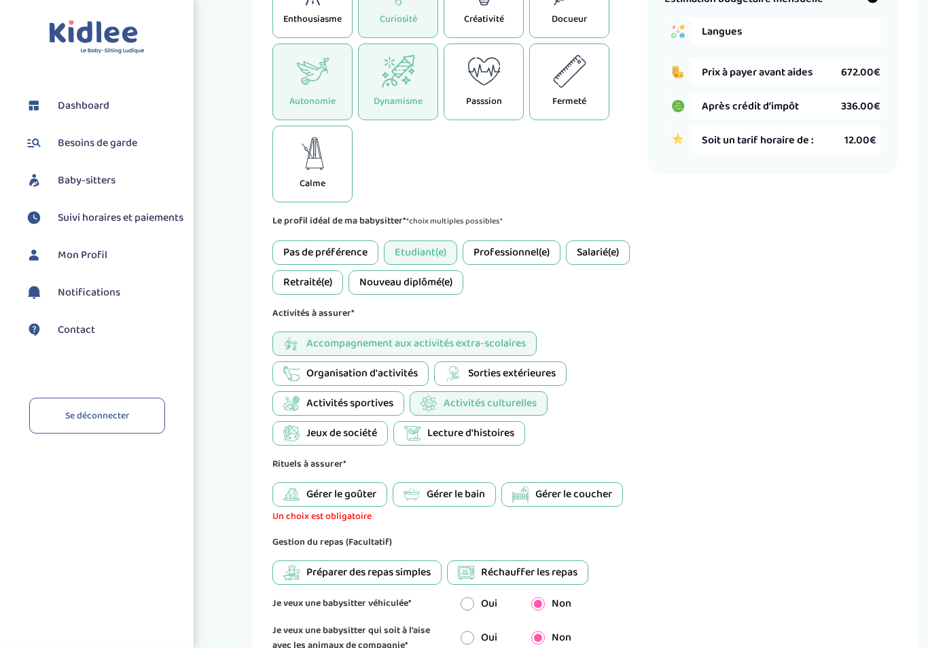
click at [350, 501] on span "Gérer le goûter" at bounding box center [341, 495] width 70 height 16
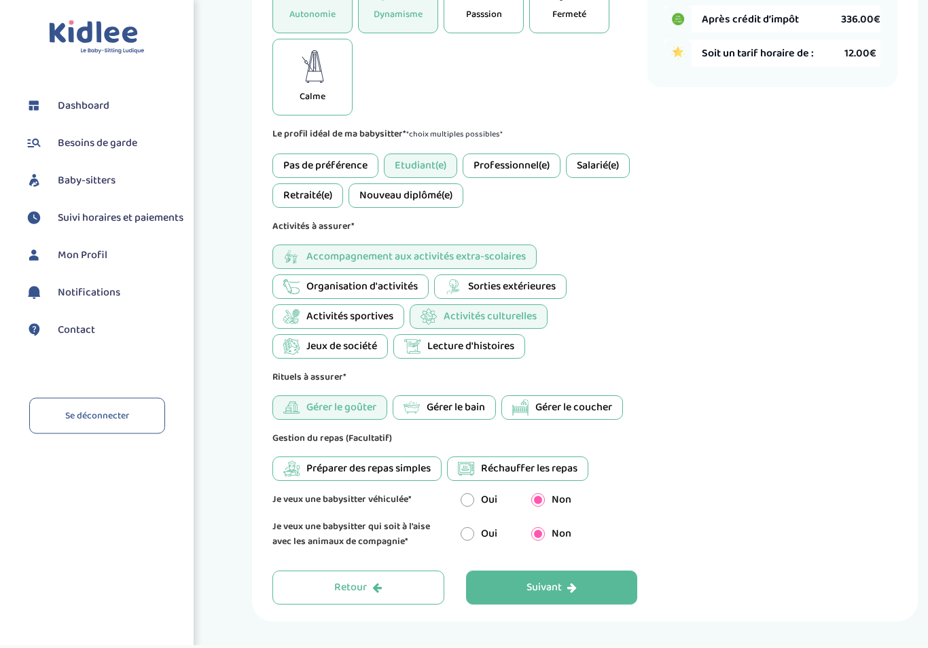
scroll to position [550, 0]
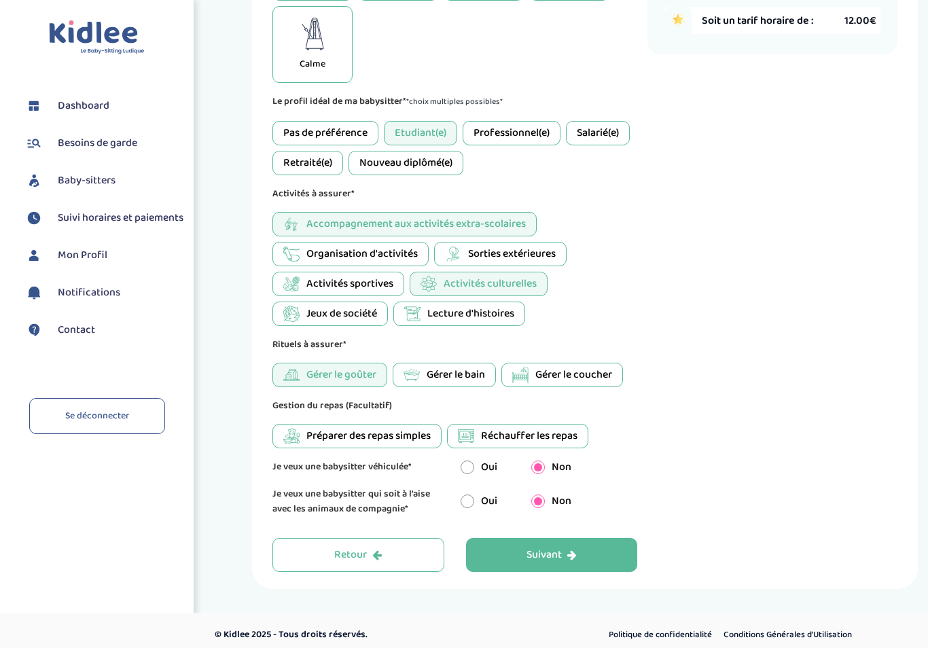
click at [579, 572] on button "Suivant" at bounding box center [552, 555] width 172 height 34
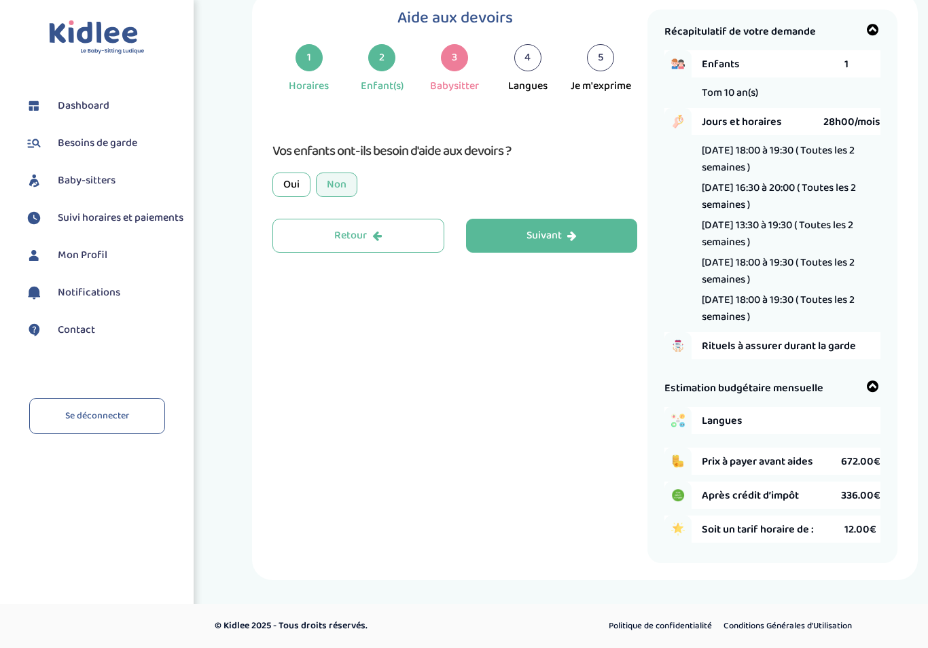
scroll to position [38, 0]
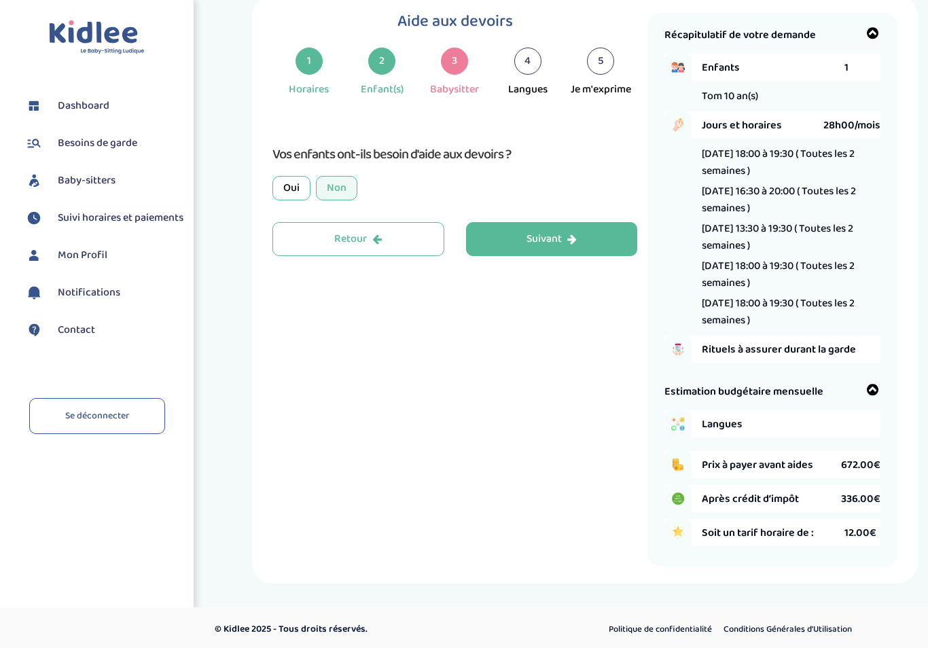
click at [282, 184] on div "Oui" at bounding box center [291, 188] width 38 height 24
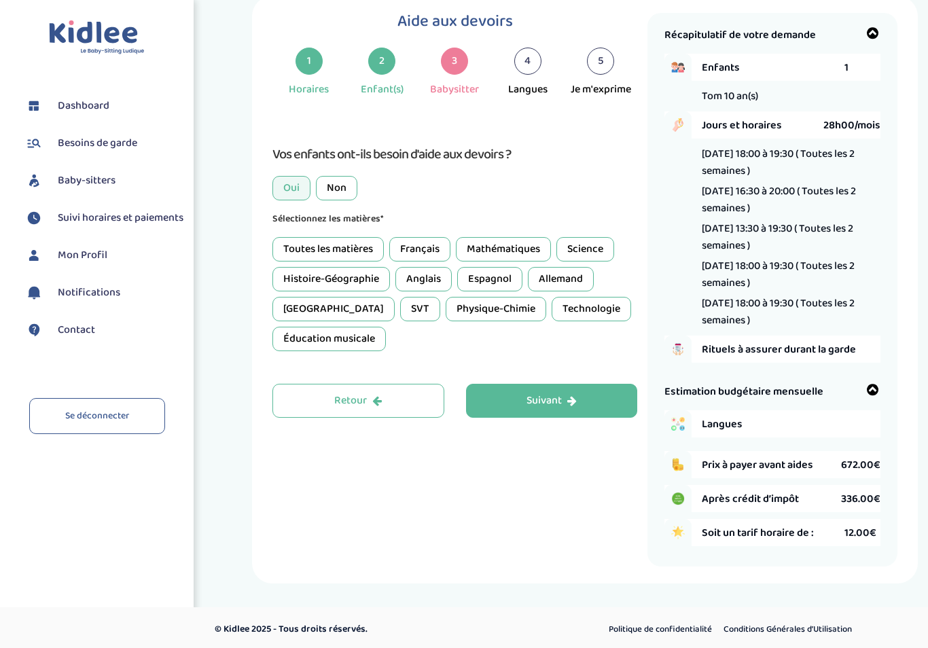
click at [422, 247] on div "Français" at bounding box center [419, 249] width 61 height 24
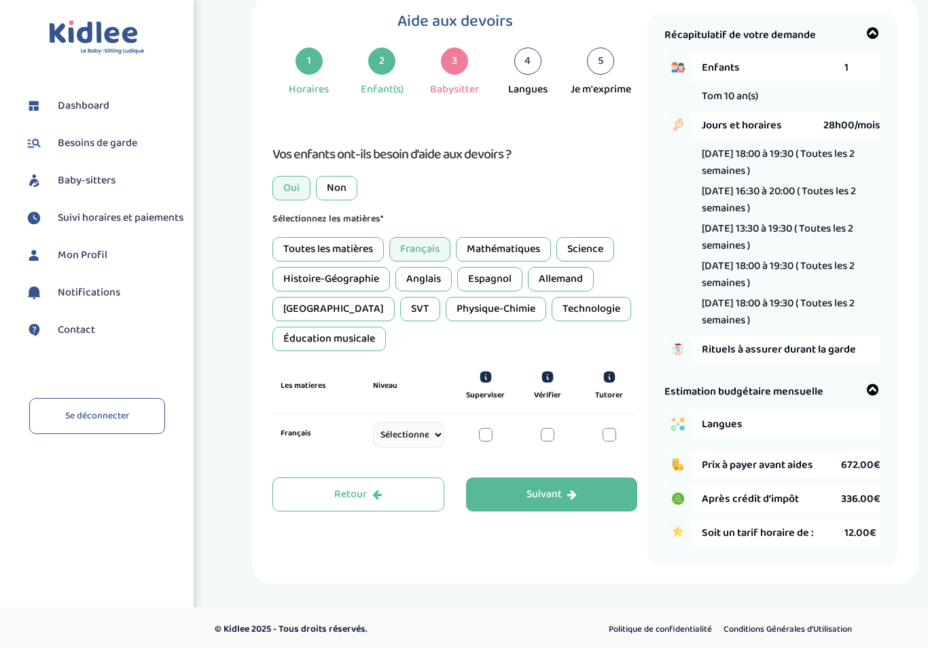
click at [510, 261] on div "Mathématiques" at bounding box center [503, 249] width 95 height 24
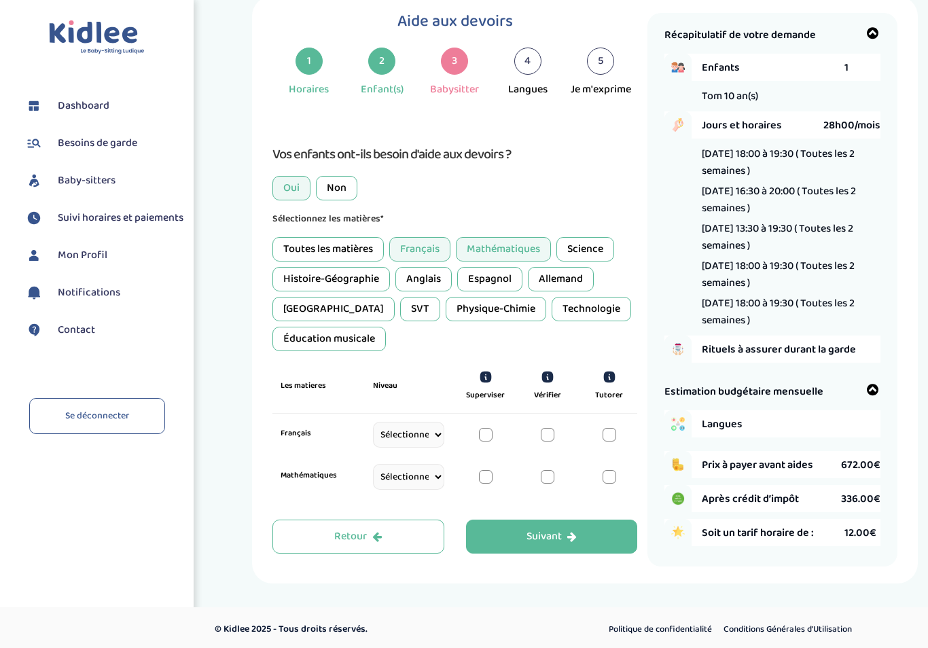
click at [425, 432] on select "Sélectionne CP [DATE] [DATE] CM1 CM2 6eme 5eme 4eme 3eme Seconde [GEOGRAPHIC_DA…" at bounding box center [408, 435] width 71 height 26
select select "CM2"
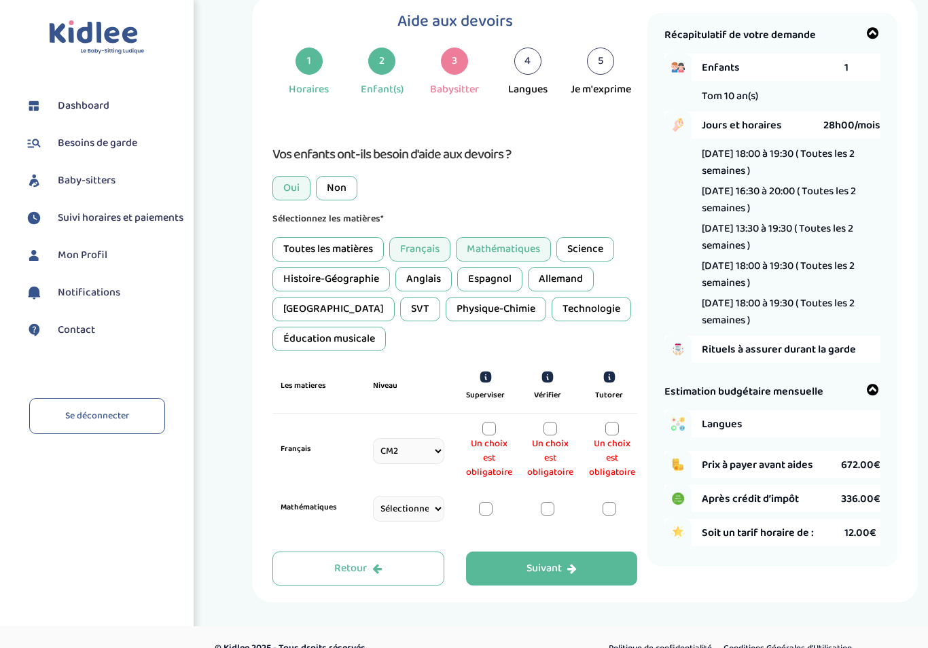
click at [433, 509] on select "Sélectionne CP [DATE] [DATE] CM1 CM2 6eme 5eme 4eme 3eme Seconde [GEOGRAPHIC_DA…" at bounding box center [408, 509] width 71 height 26
select select "CM2"
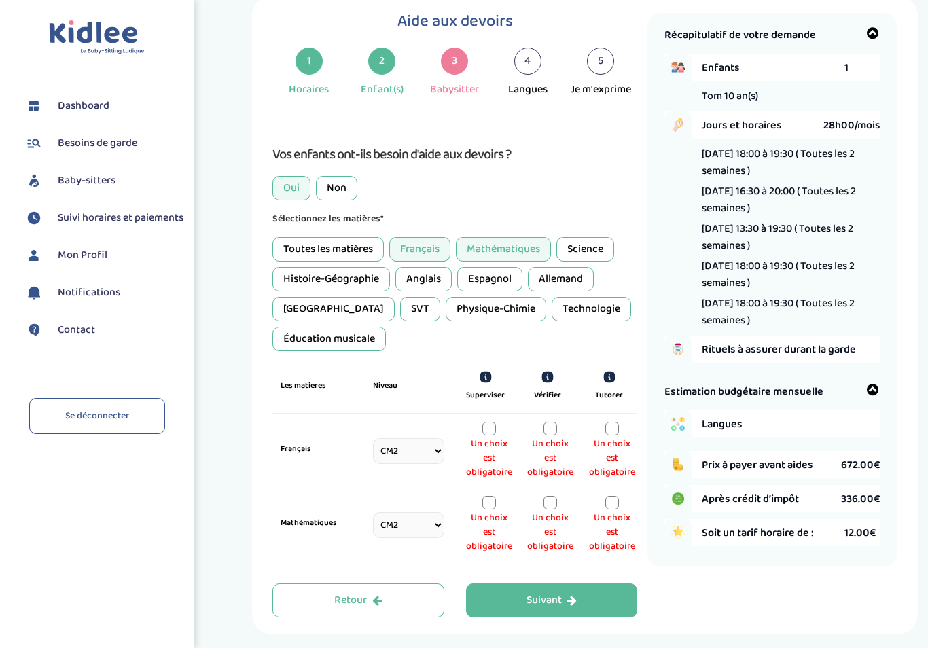
click at [610, 432] on div at bounding box center [612, 429] width 14 height 14
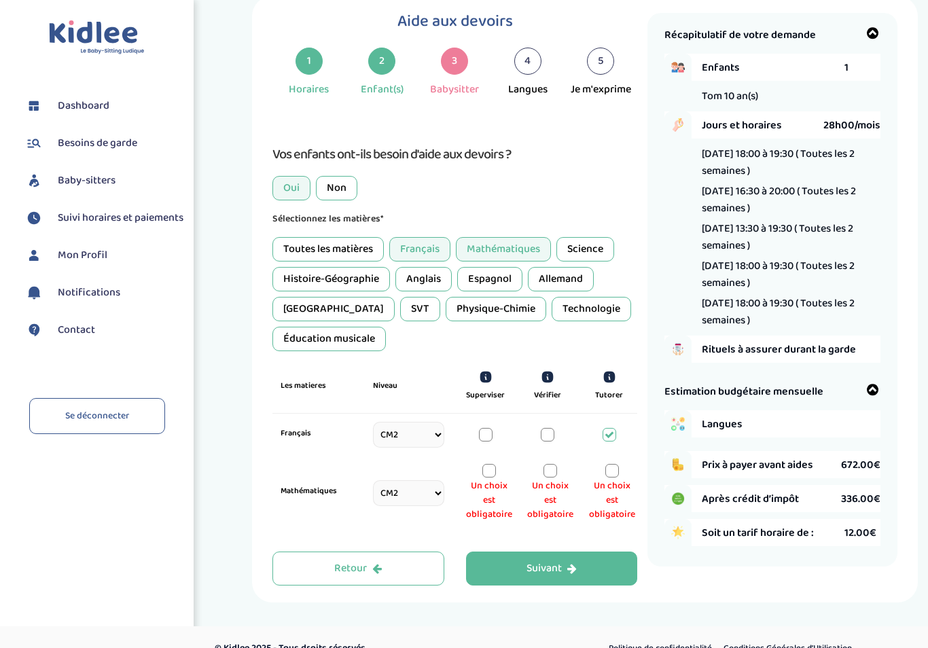
click at [555, 464] on div at bounding box center [550, 471] width 14 height 14
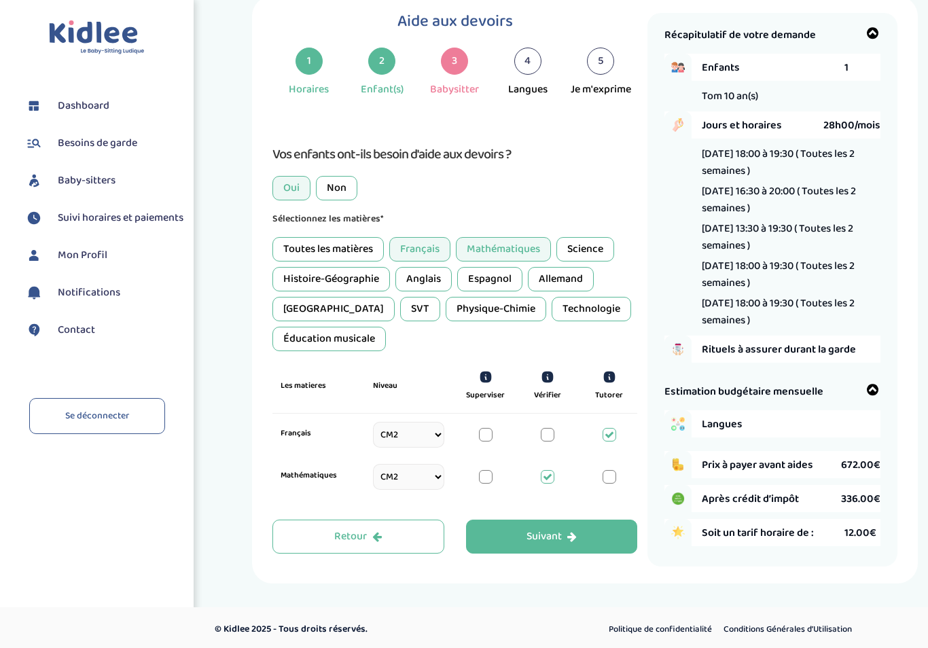
click at [573, 531] on icon "button" at bounding box center [572, 536] width 10 height 11
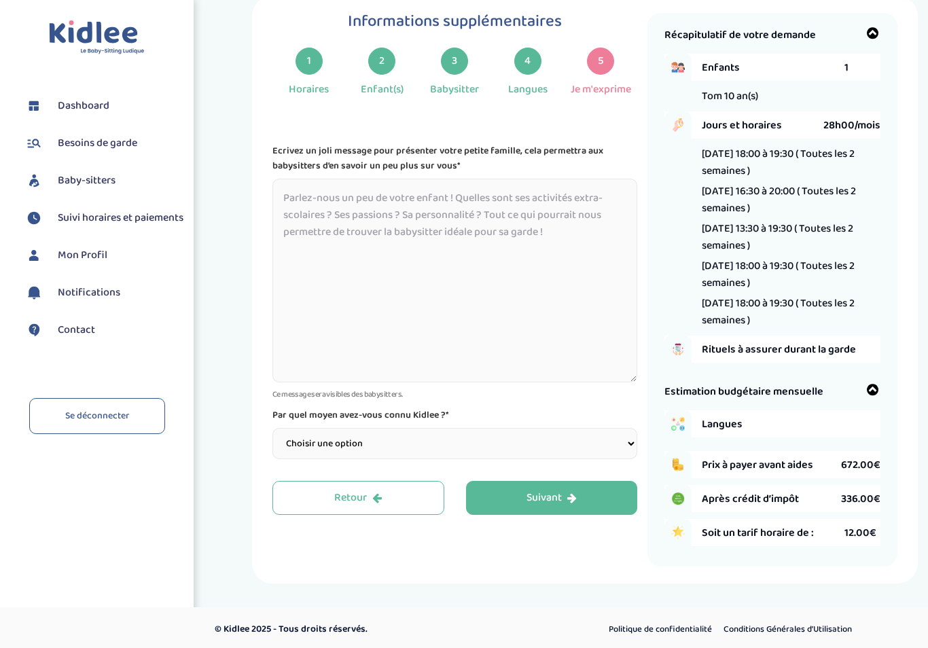
click at [291, 202] on textarea at bounding box center [454, 281] width 365 height 204
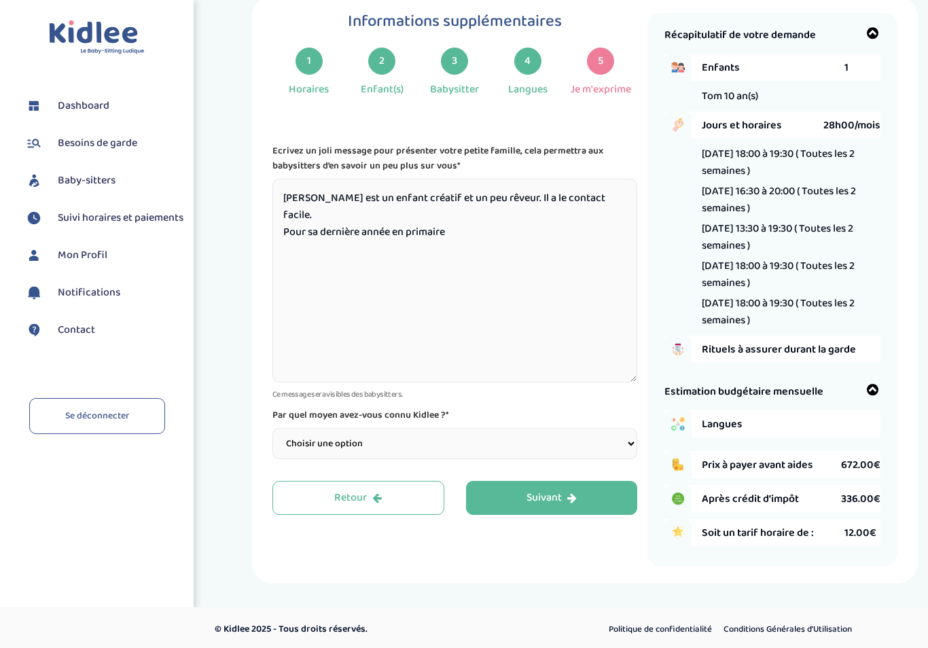
click at [293, 220] on textarea "[PERSON_NAME] est un enfant créatif et un peu rêveur. Il a le contact facile. P…" at bounding box center [454, 281] width 365 height 204
click at [461, 215] on textarea "[PERSON_NAME] est un enfant créatif et un peu rêveur. Il a le contact facile. P…" at bounding box center [454, 281] width 365 height 204
click at [461, 223] on textarea "[PERSON_NAME] est un enfant créatif et un peu rêveur. Il a le contact facile. I…" at bounding box center [454, 281] width 365 height 204
click at [422, 200] on textarea "[PERSON_NAME] est un enfant créatif et un peu rêveur. Il a le contact facile. I…" at bounding box center [454, 281] width 365 height 204
click at [472, 200] on textarea "[PERSON_NAME] est un enfant créatif et un peu rêveur. Il a le contact facile. I…" at bounding box center [454, 281] width 365 height 204
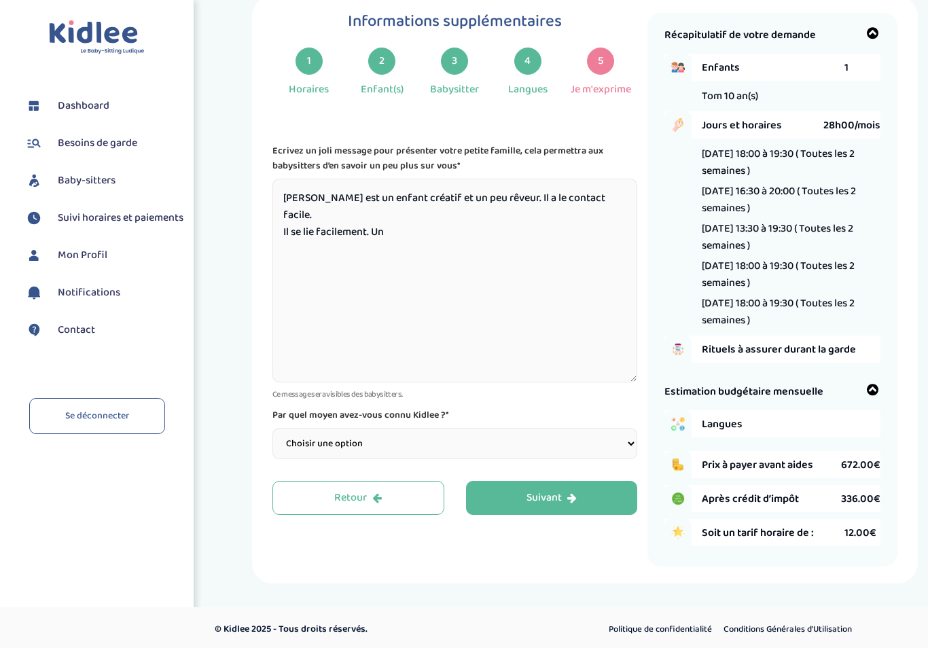
click at [415, 202] on textarea "[PERSON_NAME] est un enfant créatif et un peu rêveur. Il a le contact facile. I…" at bounding box center [454, 281] width 365 height 204
click at [412, 204] on textarea "[PERSON_NAME] est un enfant créatif et un peu rêveur. Il a le contact facile. I…" at bounding box center [454, 281] width 365 height 204
click at [403, 202] on textarea "[PERSON_NAME] est un enfant créatif au contact facile. Il se lie facilement. Un" at bounding box center [454, 281] width 365 height 204
click at [533, 198] on textarea "[PERSON_NAME] est un enfant créatif, au contact facile. Il se lie facilement. Un" at bounding box center [454, 281] width 365 height 204
click at [287, 219] on textarea "[PERSON_NAME] est un enfant créatif, au contact facile. Il se lie facilement. Un" at bounding box center [454, 281] width 365 height 204
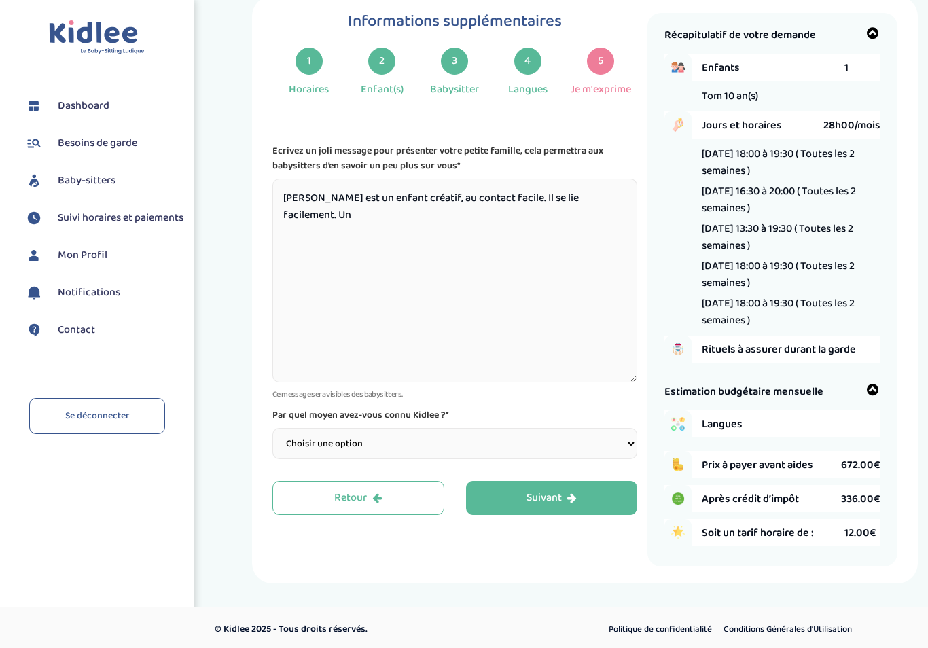
click at [603, 201] on textarea "[PERSON_NAME] est un enfant créatif, au contact facile. Il se lie facilement. Un" at bounding box center [454, 281] width 365 height 204
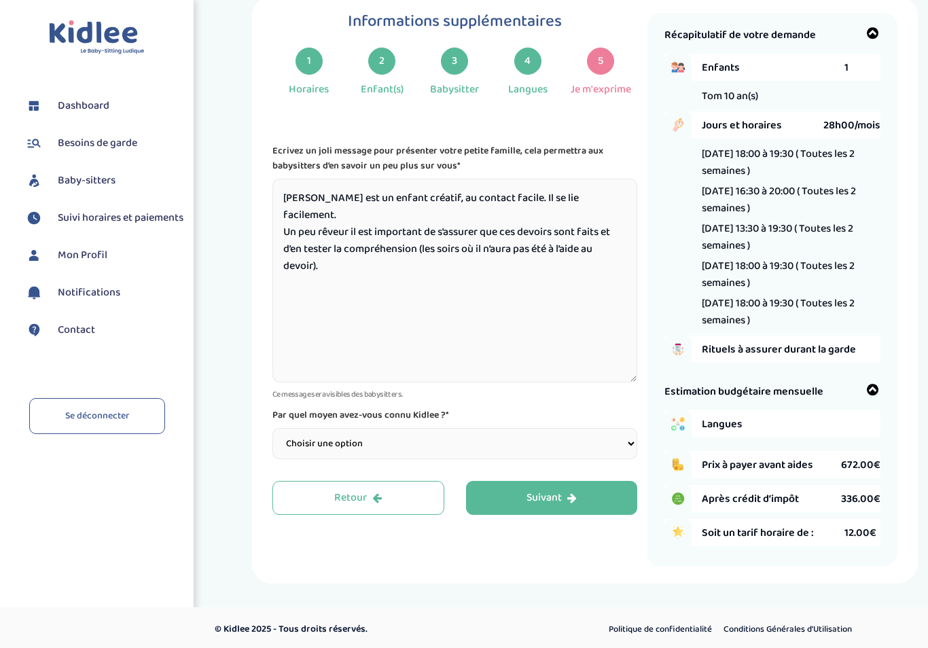
click at [604, 200] on textarea "[PERSON_NAME] est un enfant créatif, au contact facile. Il se lie facilement. U…" at bounding box center [454, 281] width 365 height 204
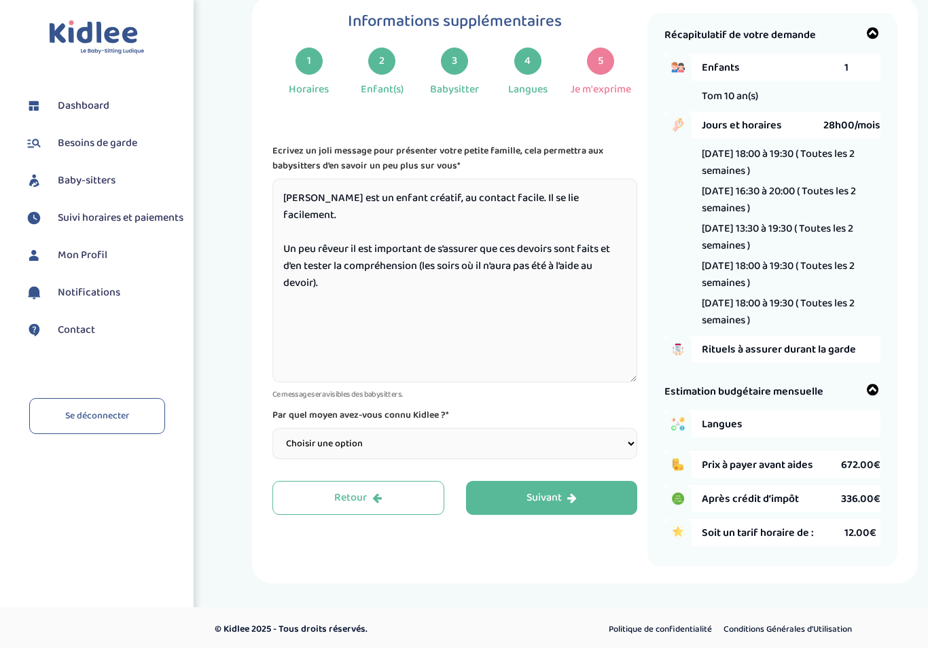
click at [405, 205] on textarea "[PERSON_NAME] est un enfant créatif, au contact facile. Il se lie facilement. U…" at bounding box center [454, 281] width 365 height 204
click at [583, 203] on textarea "[PERSON_NAME] est un enfant créatif et dynamique. Il a le contact facile. Il se…" at bounding box center [454, 281] width 365 height 204
click at [427, 258] on textarea "[PERSON_NAME] est un enfant créatif et dynamique. Il a le contact facile et se …" at bounding box center [454, 281] width 365 height 204
click at [505, 257] on textarea "[PERSON_NAME] est un enfant créatif et dynamique. Il a le contact facile et se …" at bounding box center [454, 281] width 365 height 204
click at [465, 295] on textarea "[PERSON_NAME] est un enfant créatif et dynamique. Il a le contact facile et se …" at bounding box center [454, 281] width 365 height 204
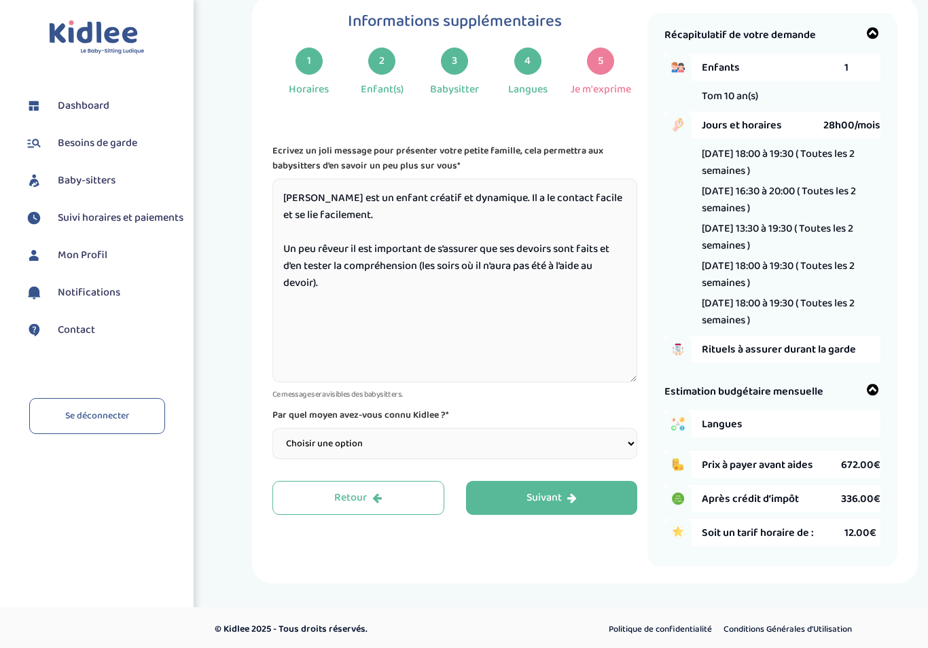
click at [572, 202] on textarea "[PERSON_NAME] est un enfant créatif et dynamique. Il a le contact facile et se …" at bounding box center [454, 281] width 365 height 204
click at [579, 202] on textarea "[PERSON_NAME] est un enfant créatif et dynamique. Il a le contact facile et se …" at bounding box center [454, 281] width 365 height 204
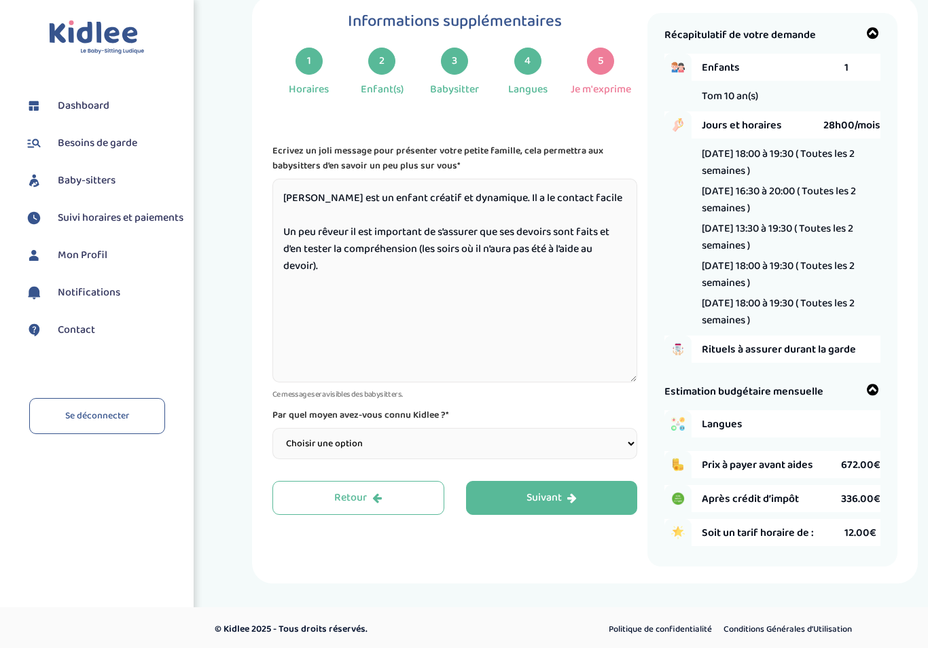
click at [402, 198] on textarea "[PERSON_NAME] est un enfant créatif et dynamique. Il a le contact facile Un peu…" at bounding box center [454, 281] width 365 height 204
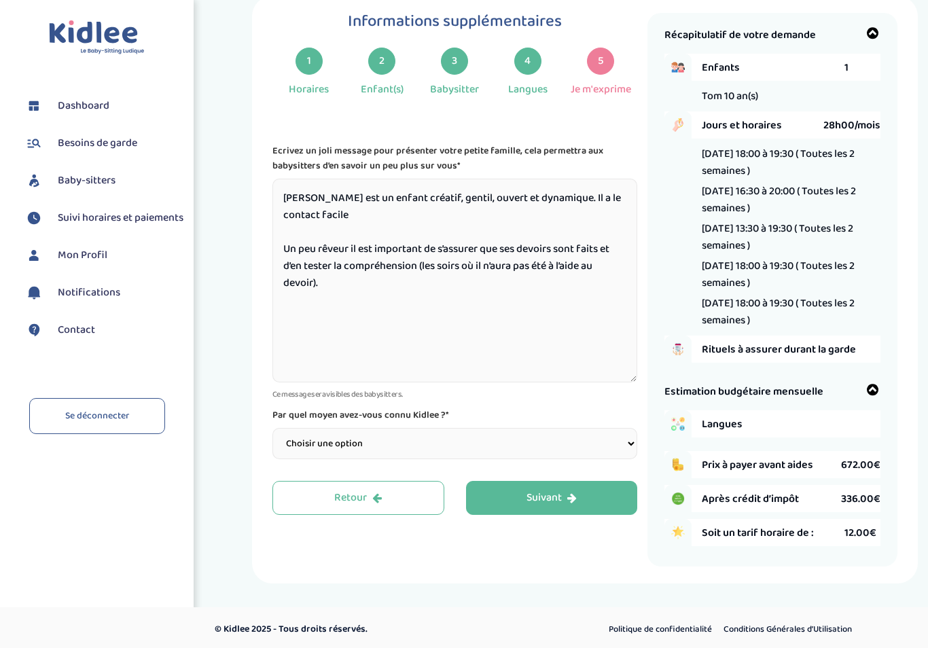
click at [339, 220] on textarea "[PERSON_NAME] est un enfant créatif, gentil, ouvert et dynamique. Il a le conta…" at bounding box center [454, 281] width 365 height 204
click at [439, 199] on textarea "[PERSON_NAME] est un enfant créatif, gentil, ouvert et dynamique. Il a le conta…" at bounding box center [454, 281] width 365 height 204
click at [365, 217] on textarea "[PERSON_NAME] est un enfant créatif, gentil, agréable, ouvert et dynamique. Il …" at bounding box center [454, 281] width 365 height 204
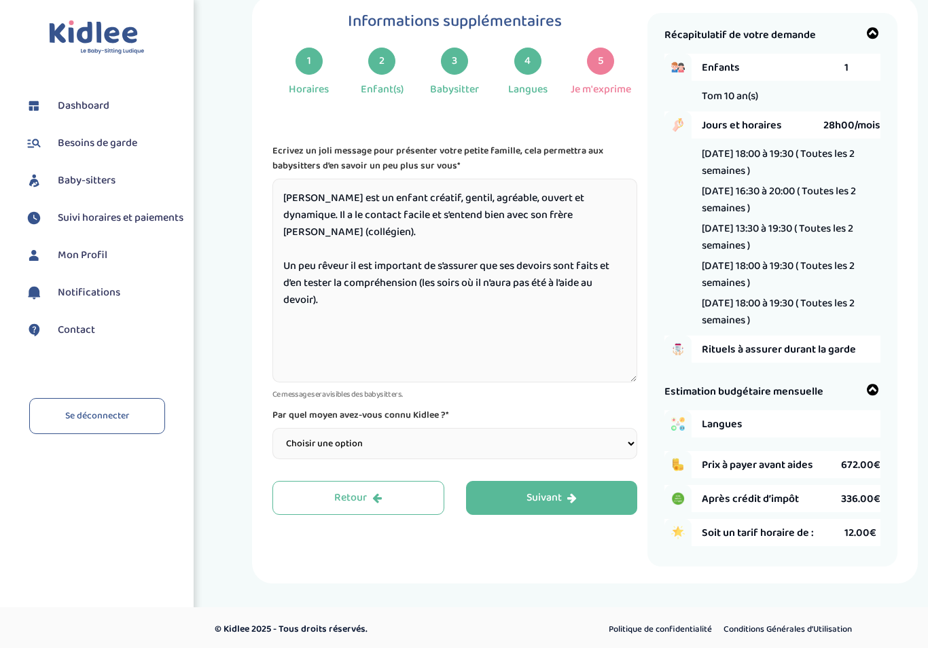
click at [356, 258] on textarea "[PERSON_NAME] est un enfant créatif, gentil, agréable, ouvert et dynamique. Il …" at bounding box center [454, 281] width 365 height 204
click at [399, 306] on textarea "[PERSON_NAME] est un enfant créatif, gentil, agréable, ouvert et dynamique. Il …" at bounding box center [454, 281] width 365 height 204
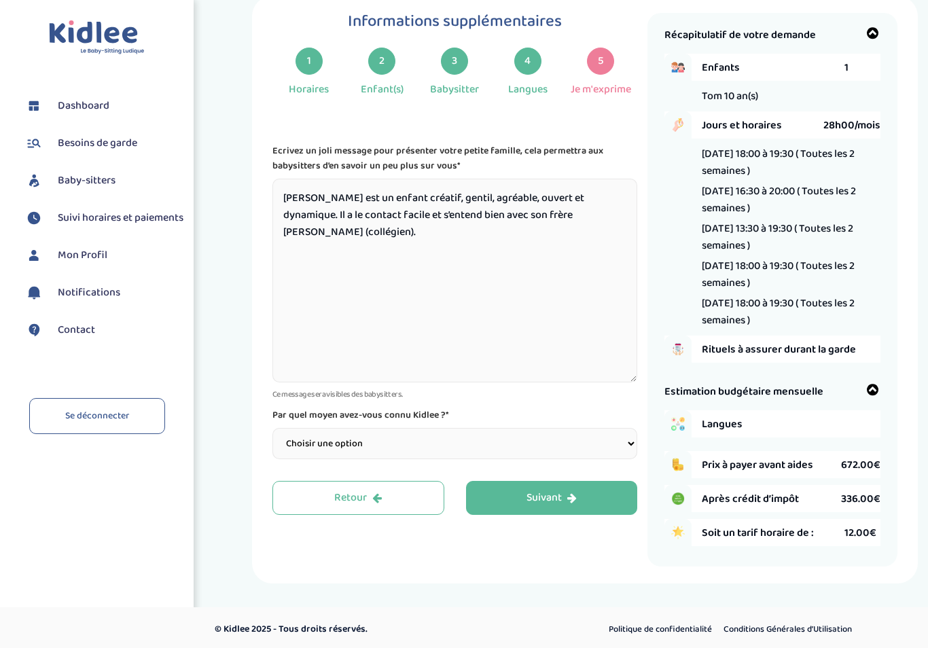
click at [287, 197] on textarea "[PERSON_NAME] est un enfant créatif, gentil, agréable, ouvert et dynamique. Il …" at bounding box center [454, 281] width 365 height 204
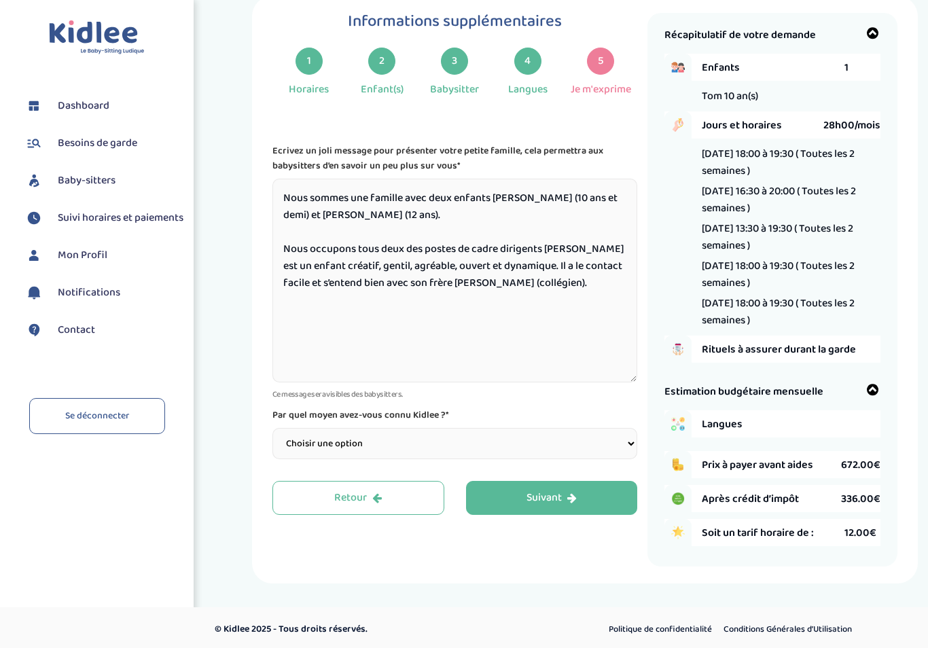
click at [526, 260] on textarea "Nous sommes une famille avec deux enfants [PERSON_NAME] (10 ans et demi) et [PE…" at bounding box center [454, 281] width 365 height 204
click at [494, 259] on textarea "Nous sommes une famille avec deux enfants [PERSON_NAME] (10 ans et demi) et [PE…" at bounding box center [454, 281] width 365 height 204
click at [616, 256] on textarea "Nous sommes une famille avec deux enfants [PERSON_NAME] (10 ans et demi) et [PE…" at bounding box center [454, 281] width 365 height 204
click at [561, 257] on textarea "Nous sommes une famille avec deux enfants [PERSON_NAME] (10 ans et demi) et [PE…" at bounding box center [454, 281] width 365 height 204
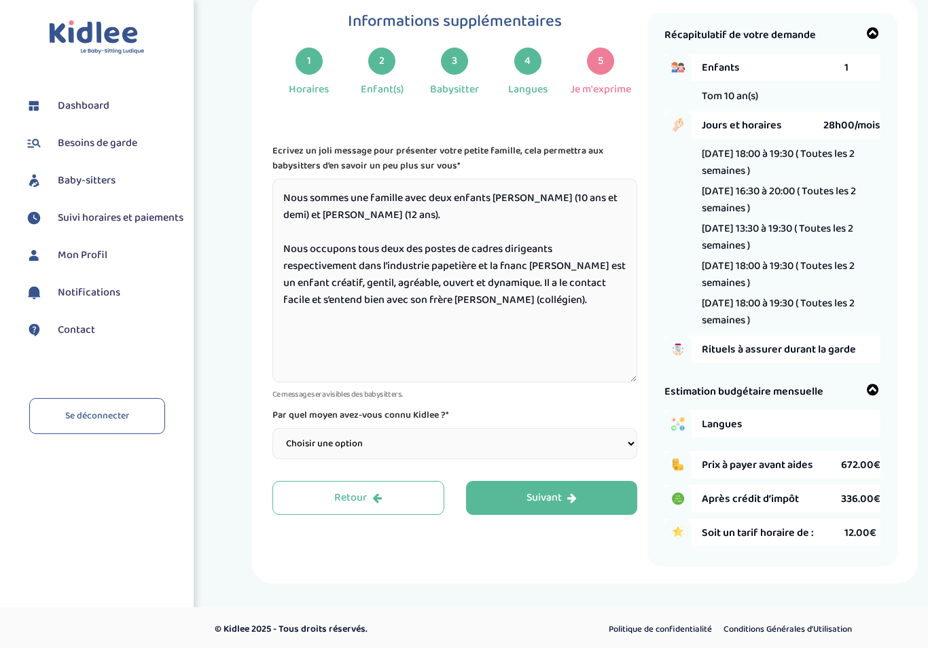
click at [481, 272] on textarea "Nous sommes une famille avec deux enfants [PERSON_NAME] (10 ans et demi) et [PE…" at bounding box center [454, 281] width 365 height 204
click at [581, 276] on textarea "Nous sommes une famille avec deux enfants [PERSON_NAME] (10 ans et demi) et [PE…" at bounding box center [454, 281] width 365 height 204
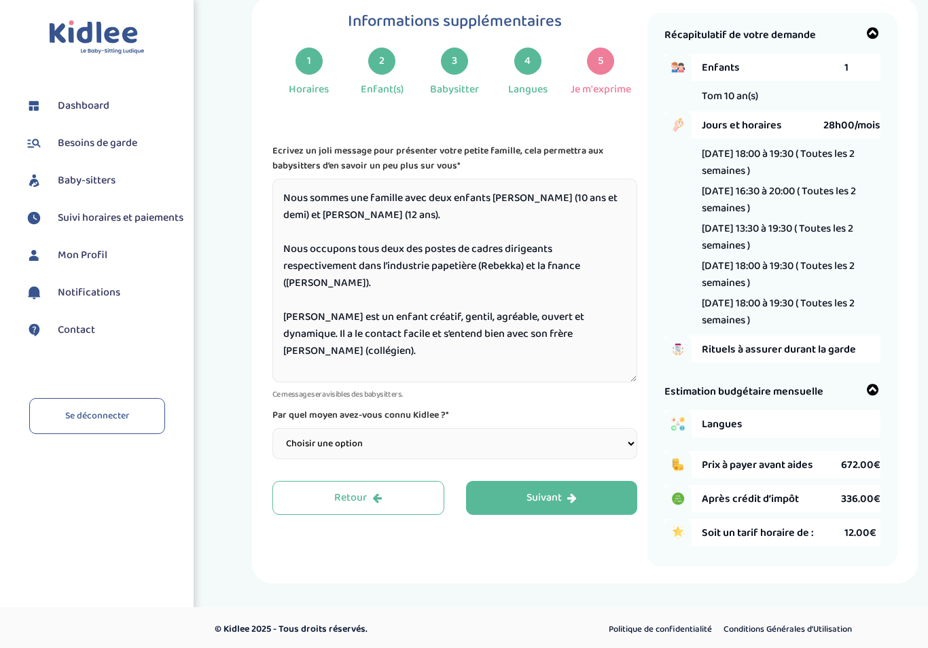
click at [461, 300] on textarea "Nous sommes une famille avec deux enfants [PERSON_NAME] (10 ans et demi) et [PE…" at bounding box center [454, 281] width 365 height 204
click at [296, 295] on textarea "Nous sommes une famille avec deux enfants [PERSON_NAME] (10 ans et demi) et [PE…" at bounding box center [454, 281] width 365 height 204
click at [568, 251] on textarea "Nous sommes une famille avec deux enfants [PERSON_NAME] (10 ans et demi) et [PE…" at bounding box center [454, 281] width 365 height 204
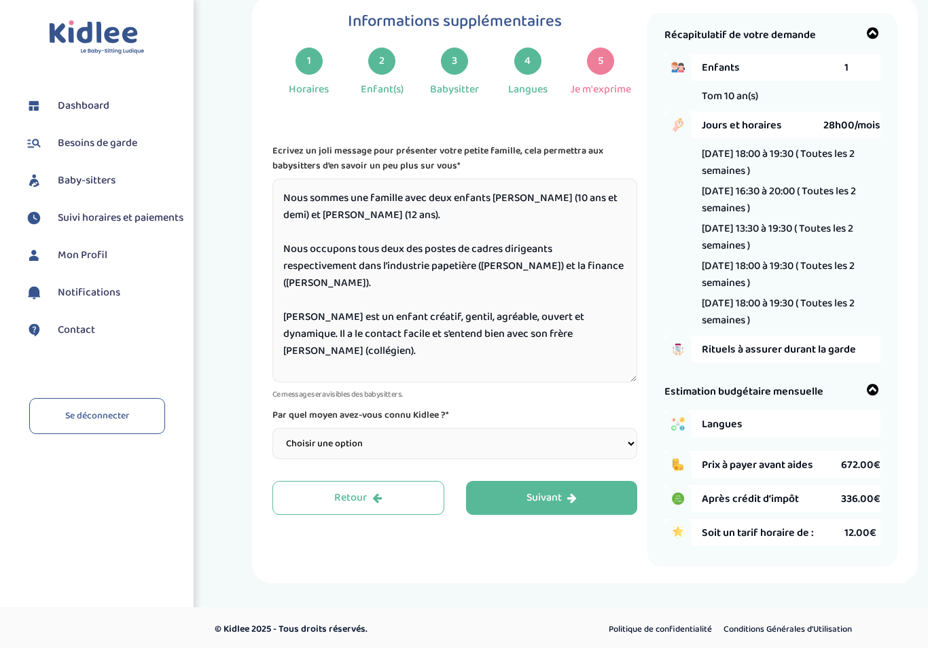
click at [397, 214] on textarea "Nous sommes une famille avec deux enfants [PERSON_NAME] (10 ans et demi) et [PE…" at bounding box center [454, 281] width 365 height 204
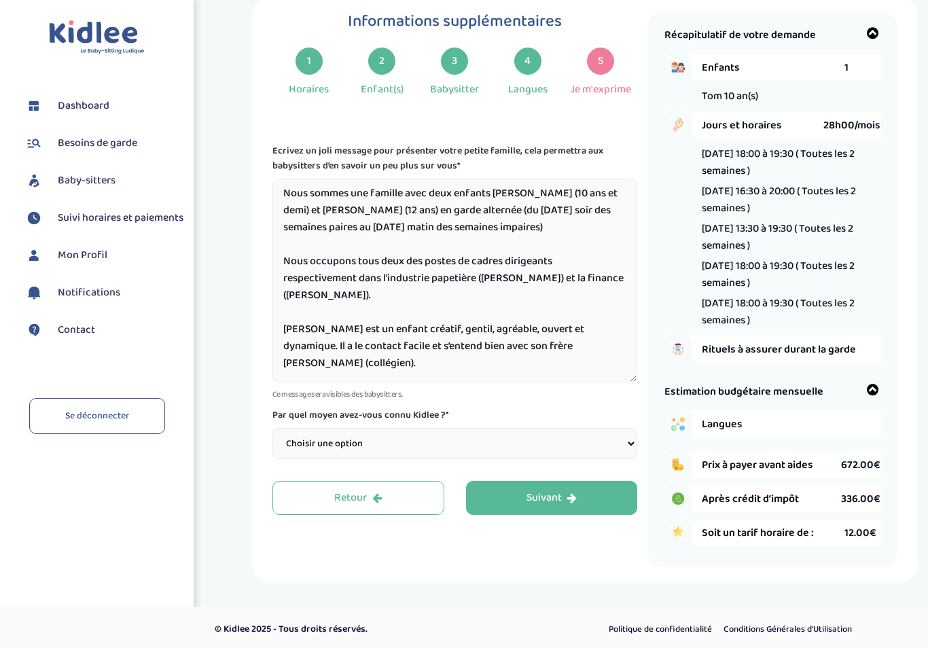
scroll to position [38, 0]
click at [611, 329] on textarea "Nous sommes une famille avec deux enfants [PERSON_NAME] (10 ans et demi) et [PE…" at bounding box center [454, 281] width 365 height 204
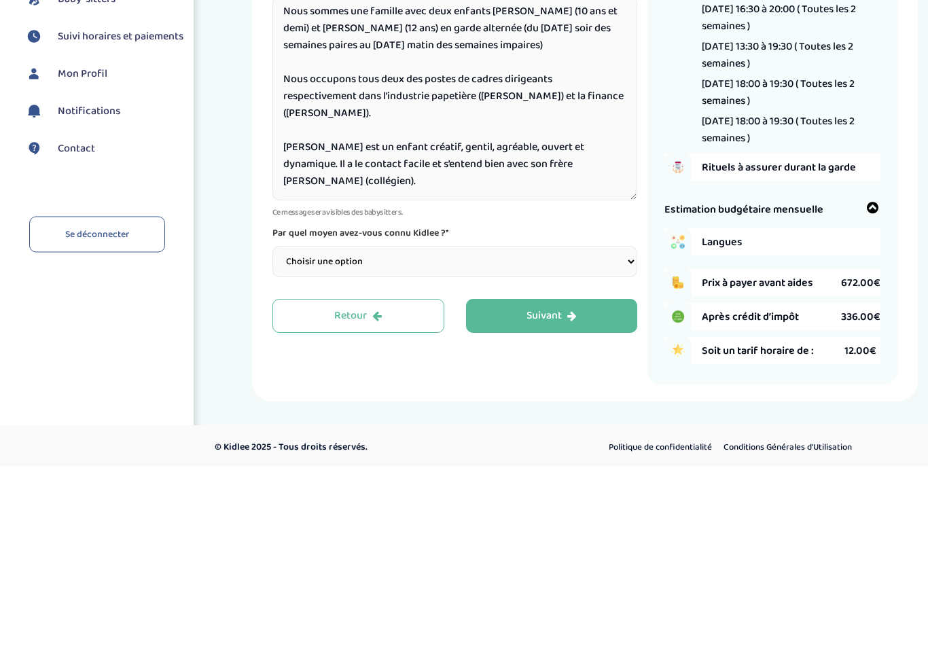
type textarea "Nous sommes une famille avec deux enfants [PERSON_NAME] (10 ans et demi) et [PE…"
click at [614, 428] on select "Choisir une option Bouche à Oreille Google Plateforme Gens de confiance Faceboo…" at bounding box center [454, 443] width 365 height 31
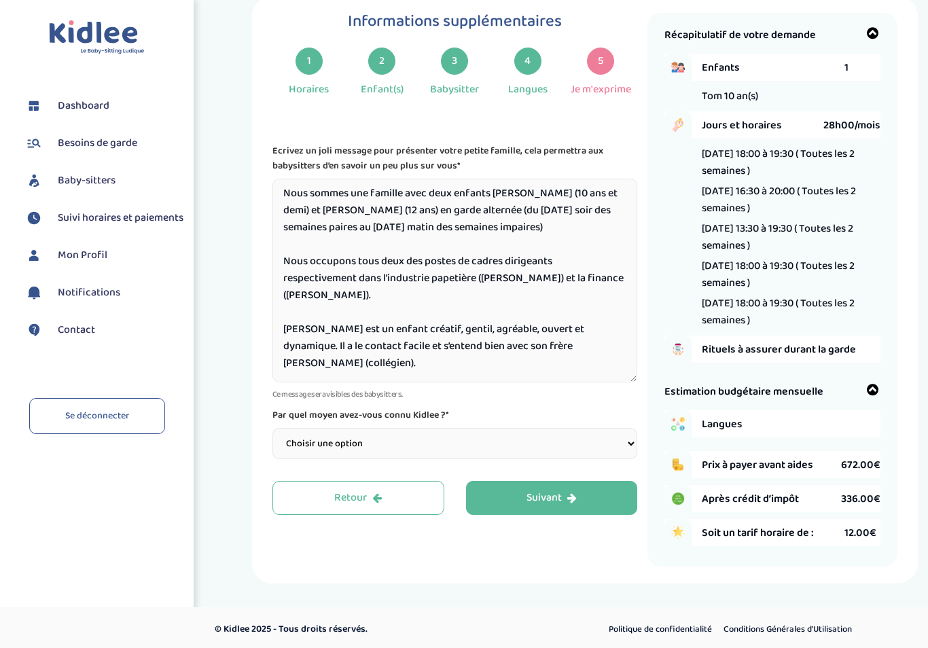
select select "1"
click at [558, 490] on div "Suivant" at bounding box center [551, 498] width 50 height 16
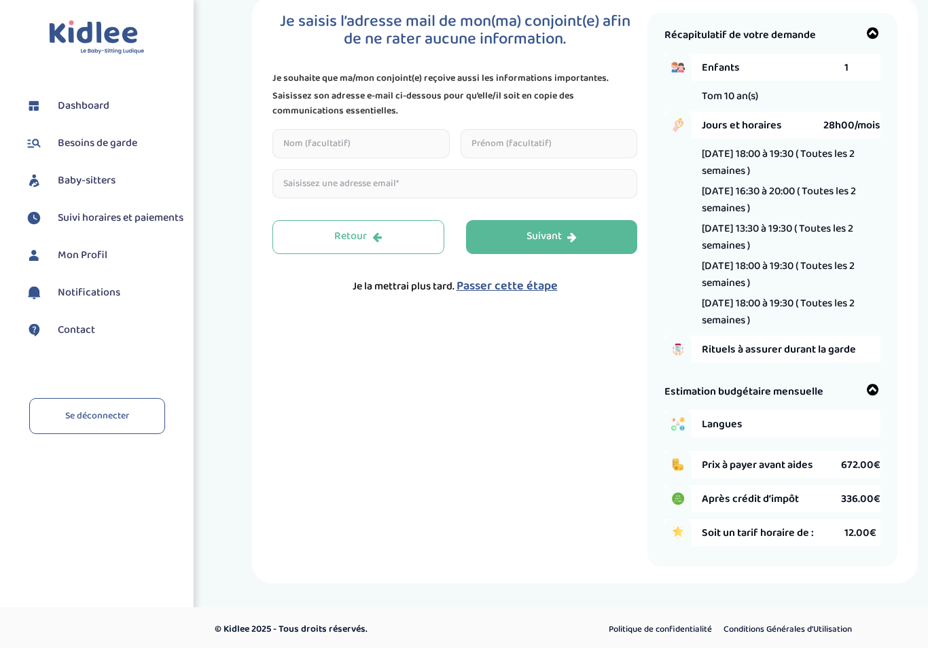
click at [355, 151] on input "text" at bounding box center [360, 143] width 177 height 29
click at [539, 151] on input "text" at bounding box center [549, 143] width 177 height 29
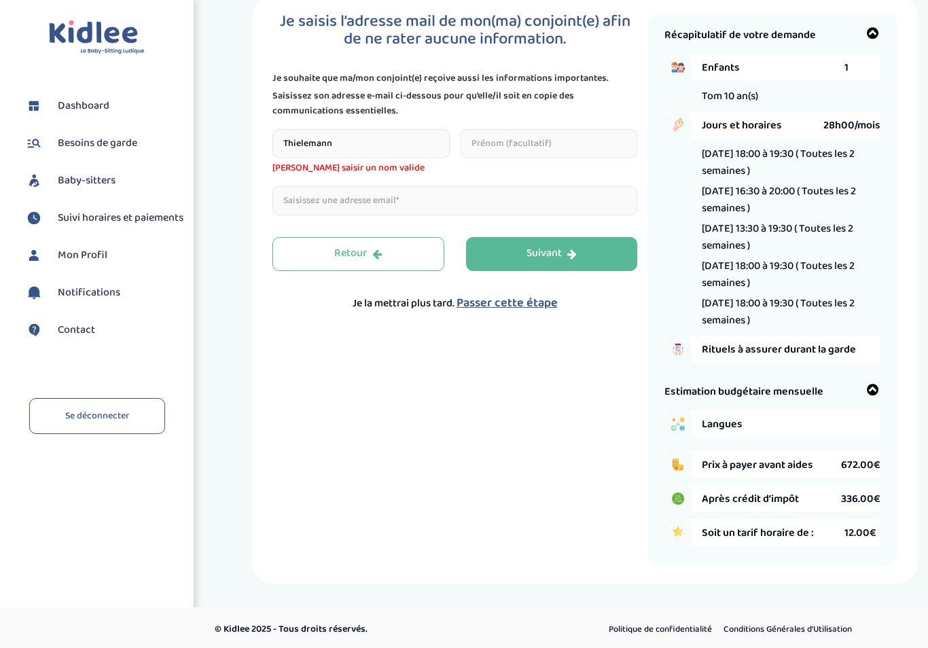
click at [352, 147] on input "Thielemann" at bounding box center [360, 143] width 177 height 29
type input "T"
click at [535, 150] on input "text" at bounding box center [549, 143] width 177 height 29
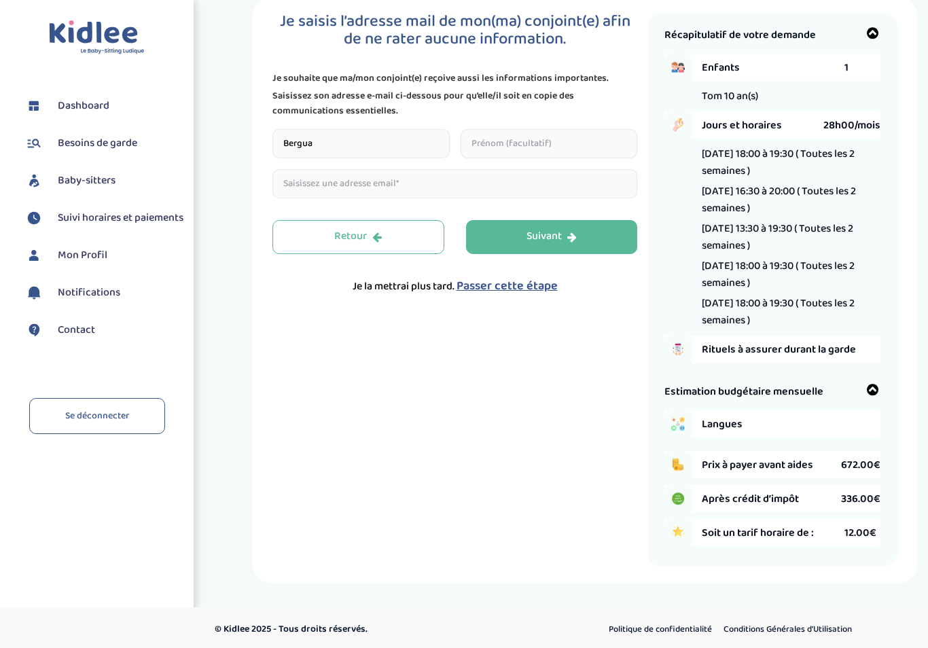
click at [350, 146] on input "Bergua" at bounding box center [360, 143] width 177 height 29
type input "B"
click at [358, 197] on input "email" at bounding box center [454, 183] width 365 height 29
type input "[EMAIL_ADDRESS][DOMAIN_NAME]"
click at [577, 240] on button "Suivant" at bounding box center [552, 237] width 172 height 34
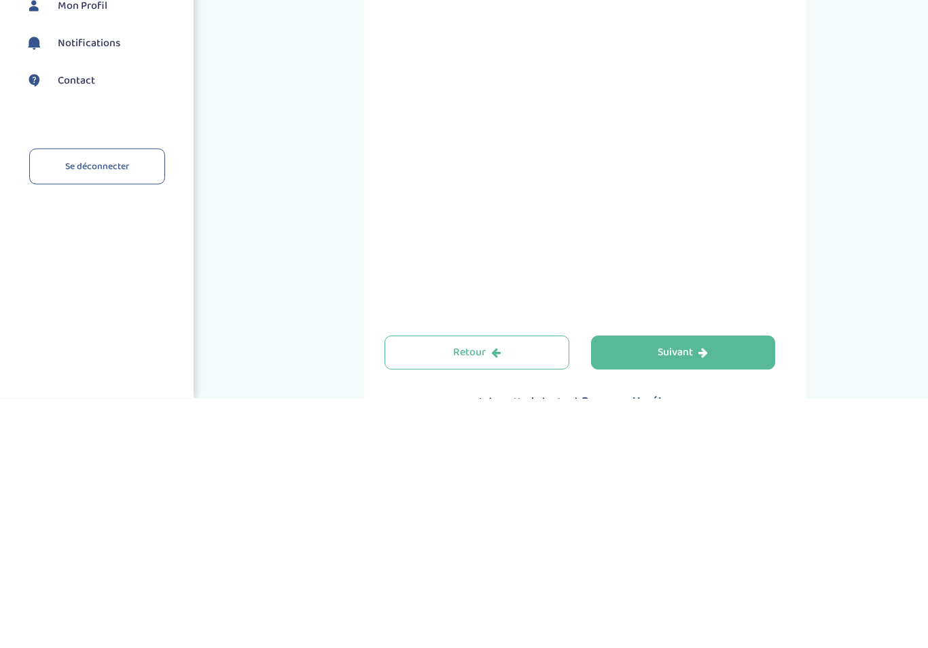
scroll to position [266, 0]
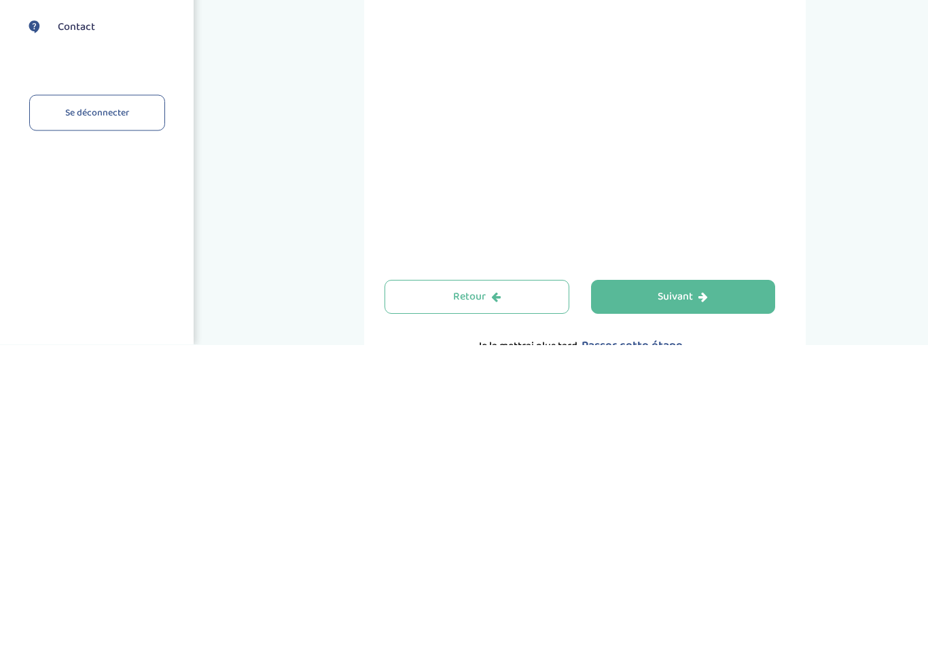
click at [711, 583] on button "Suivant" at bounding box center [683, 600] width 185 height 34
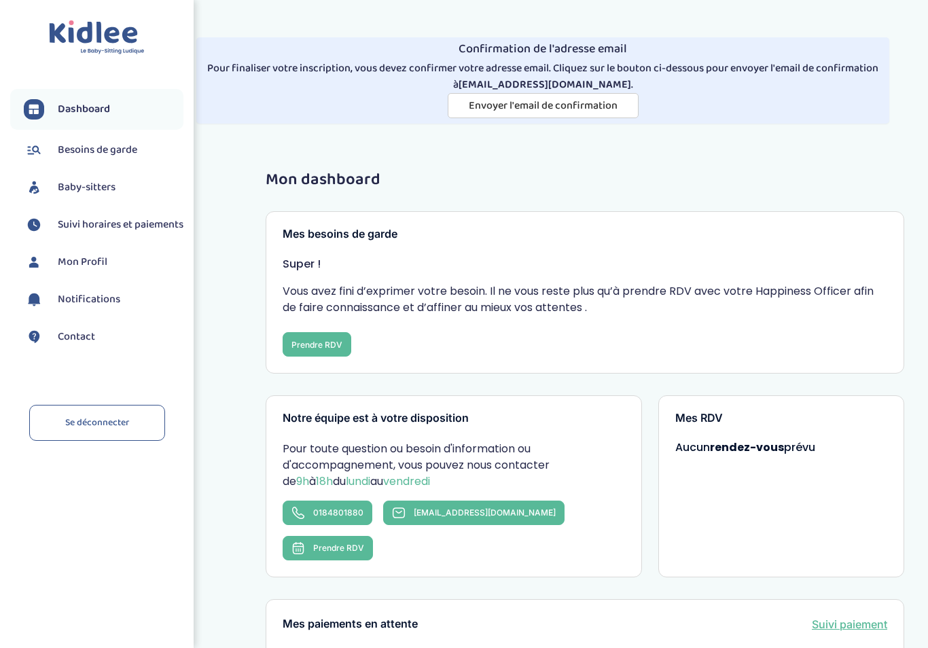
click at [584, 105] on span "Envoyer l'email de confirmation" at bounding box center [543, 105] width 149 height 17
